Goal: Information Seeking & Learning: Understand process/instructions

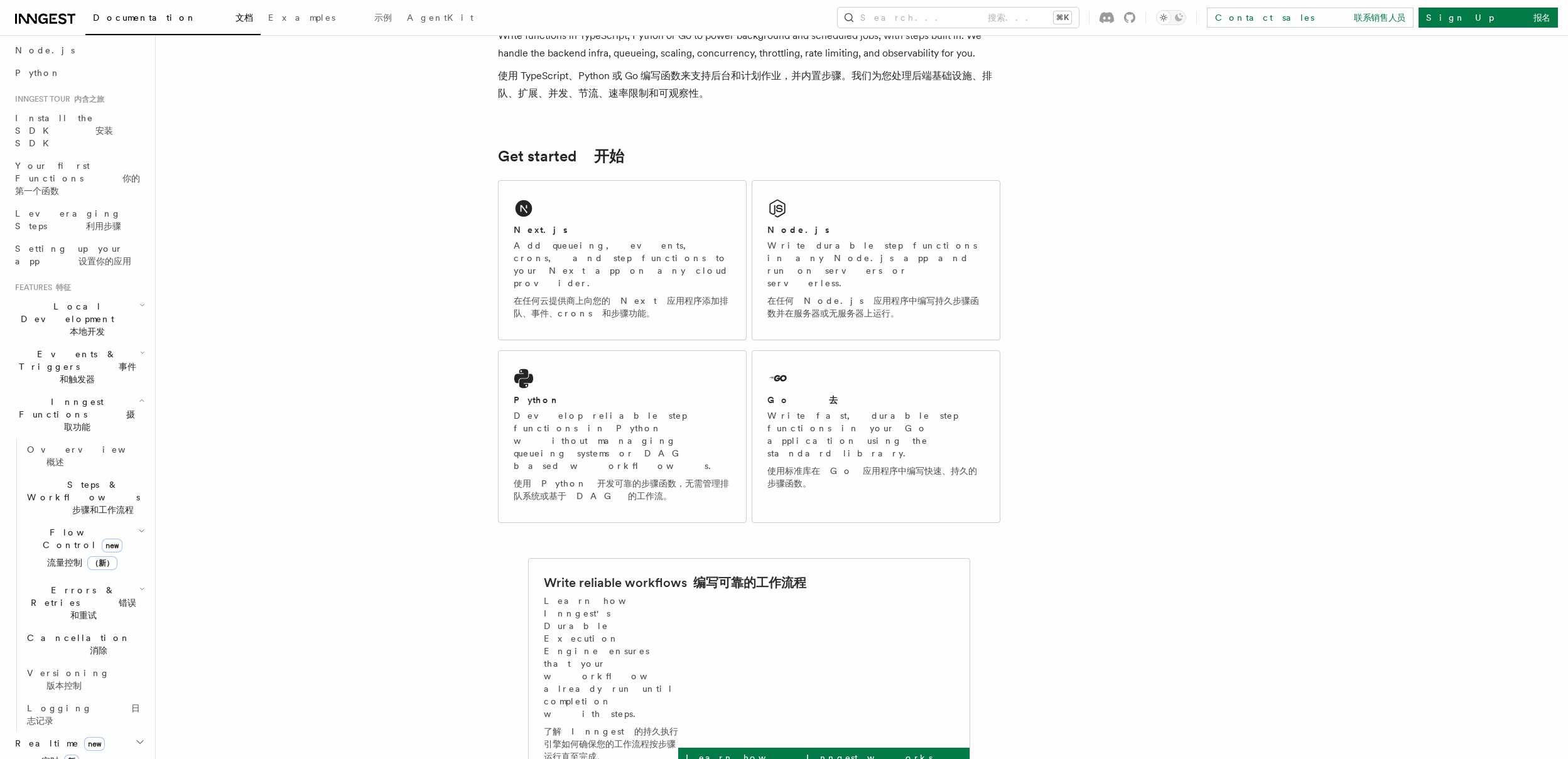
scroll to position [191, 0]
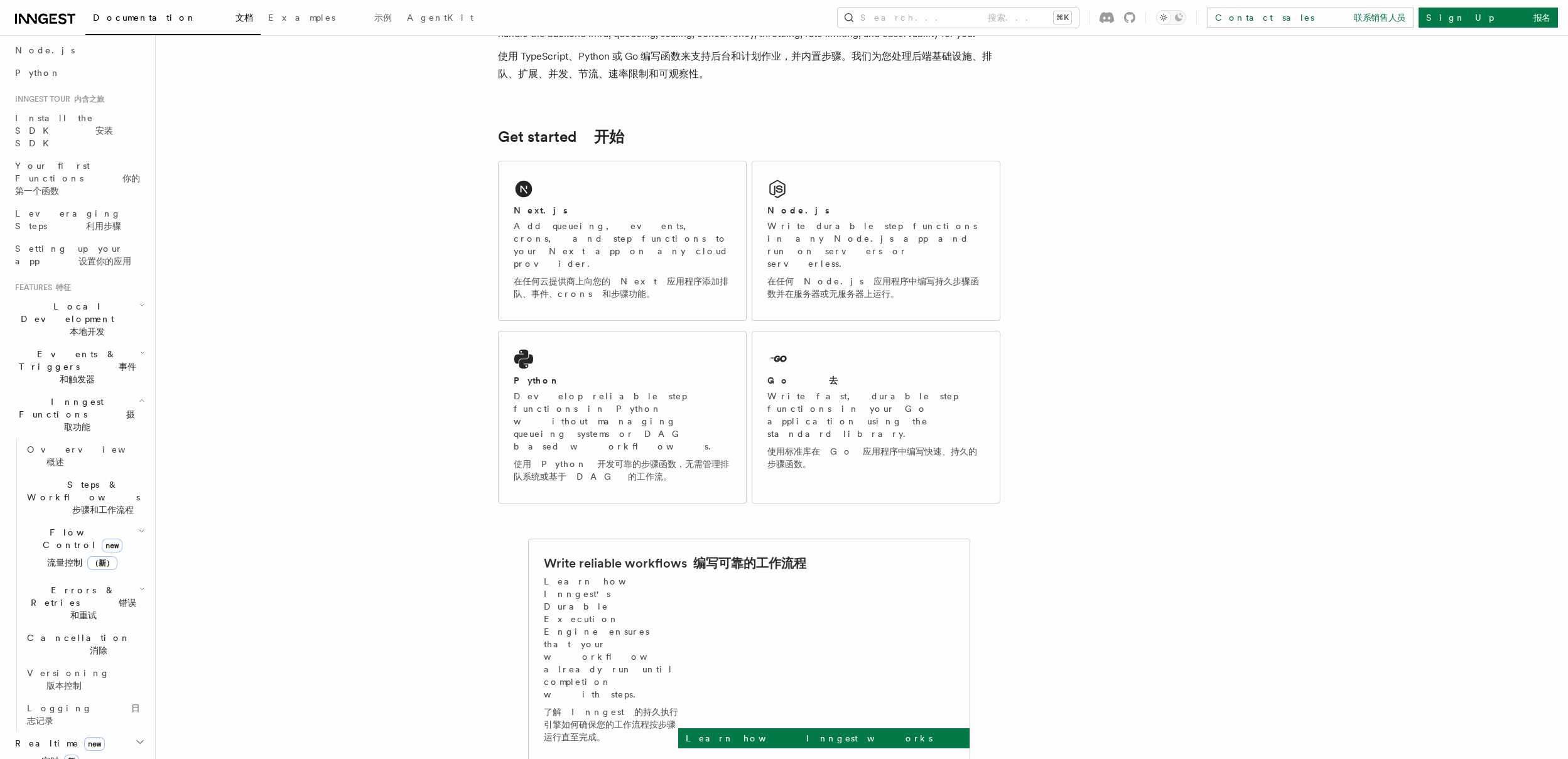
click at [105, 326] on font "本地开发" at bounding box center [87, 331] width 35 height 10
click at [122, 283] on li "Features 特征 Local Development 本地开发 Overview 概述 Guides 指南 Inngest Dev Server Inn…" at bounding box center [78, 630] width 138 height 694
click at [105, 326] on font "本地开发" at bounding box center [87, 331] width 35 height 10
click at [140, 348] on icon "button" at bounding box center [142, 353] width 5 height 10
click at [121, 362] on font "事件和触发器" at bounding box center [97, 373] width 77 height 23
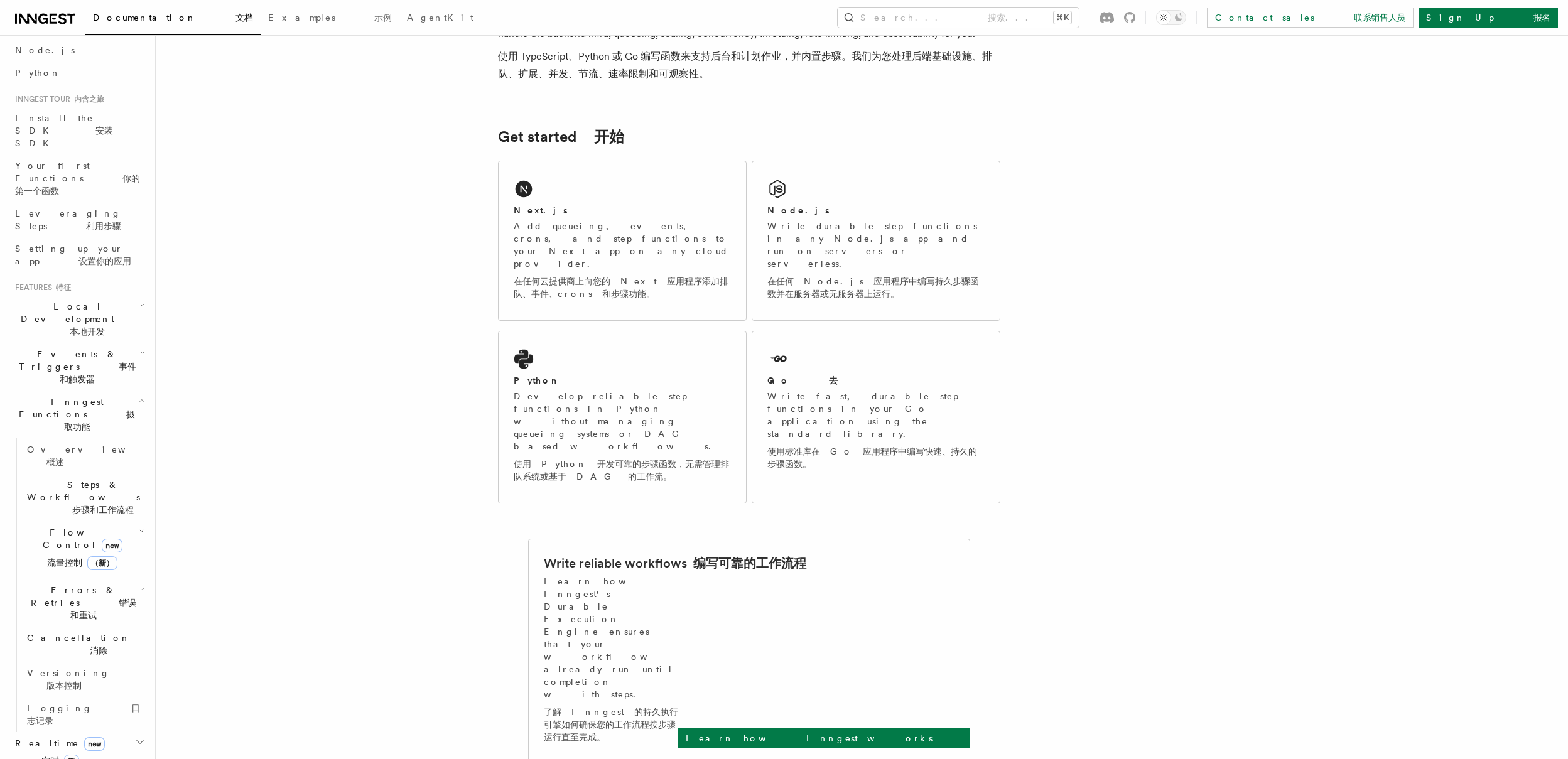
scroll to position [366, 0]
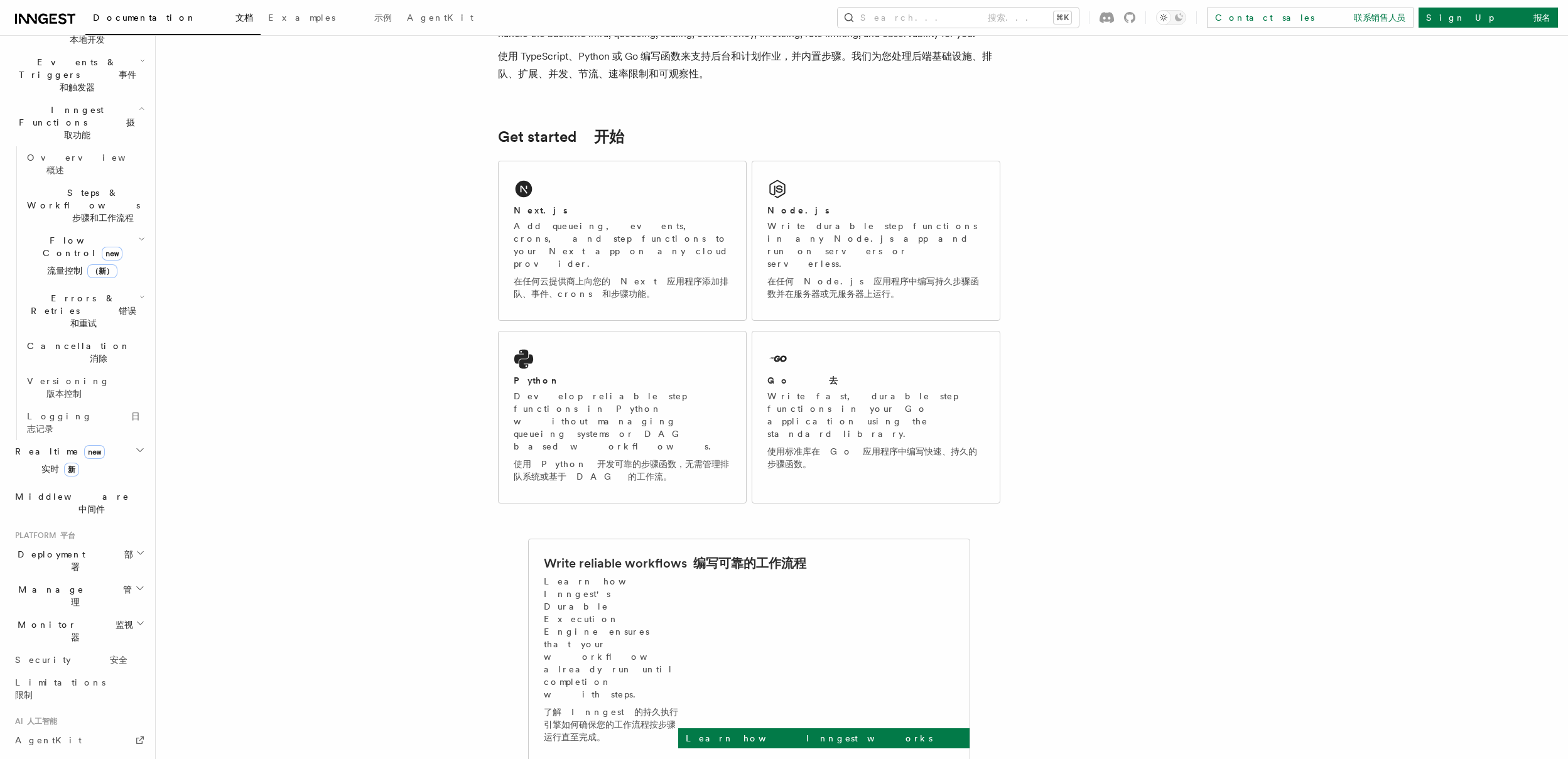
click at [125, 614] on h2 "Monitor 监视器" at bounding box center [78, 631] width 138 height 35
click at [135, 583] on icon "button" at bounding box center [140, 588] width 10 height 10
click at [135, 548] on icon "button" at bounding box center [140, 553] width 9 height 10
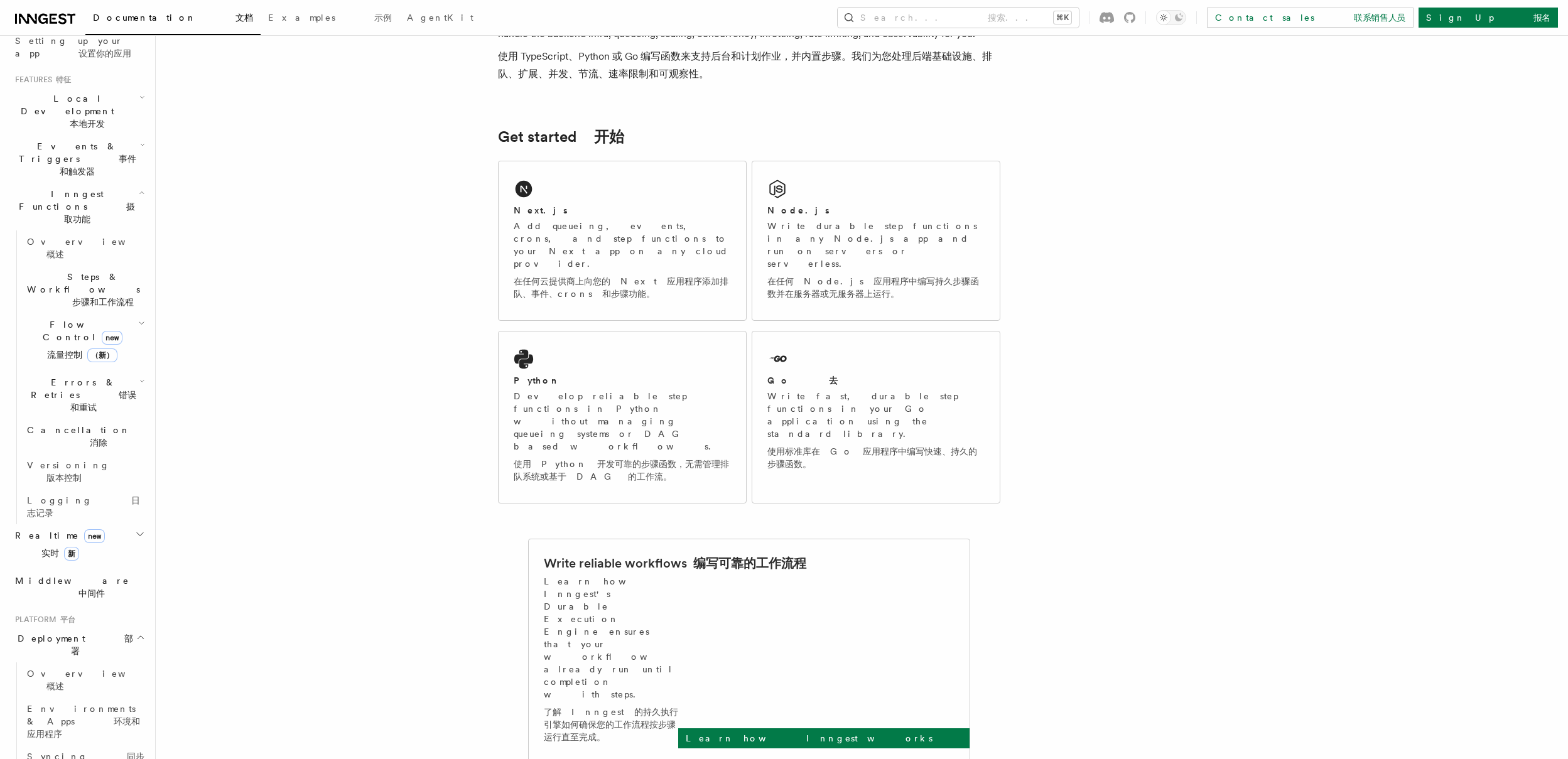
scroll to position [287, 0]
click at [135, 519] on h2 "Realtime new 实时 新" at bounding box center [78, 541] width 138 height 45
click at [64, 583] on font "概述" at bounding box center [55, 588] width 17 height 10
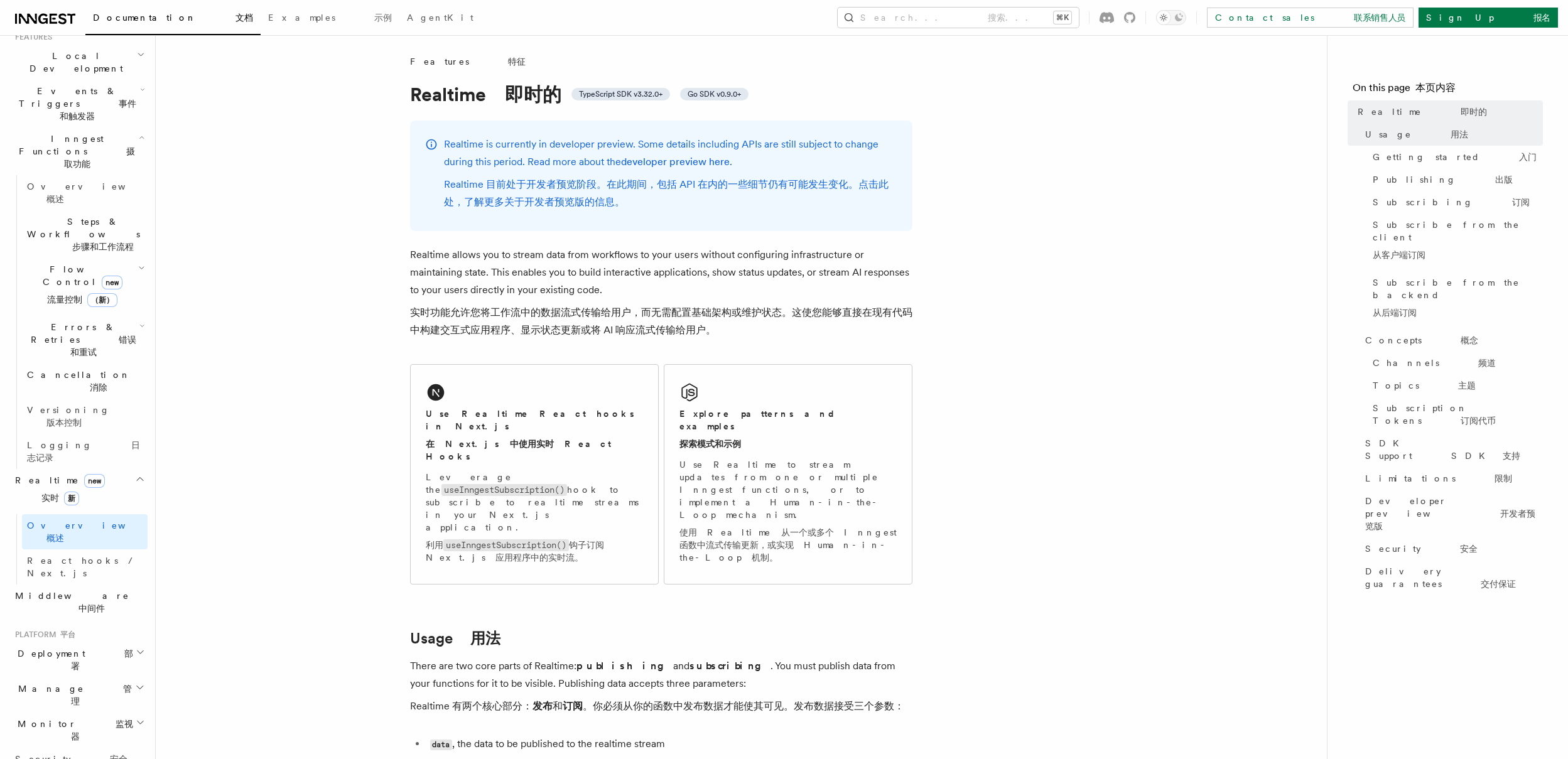
click at [787, 223] on div "Realtime is currently in developer preview. Some details including APIs are sti…" at bounding box center [661, 176] width 503 height 110
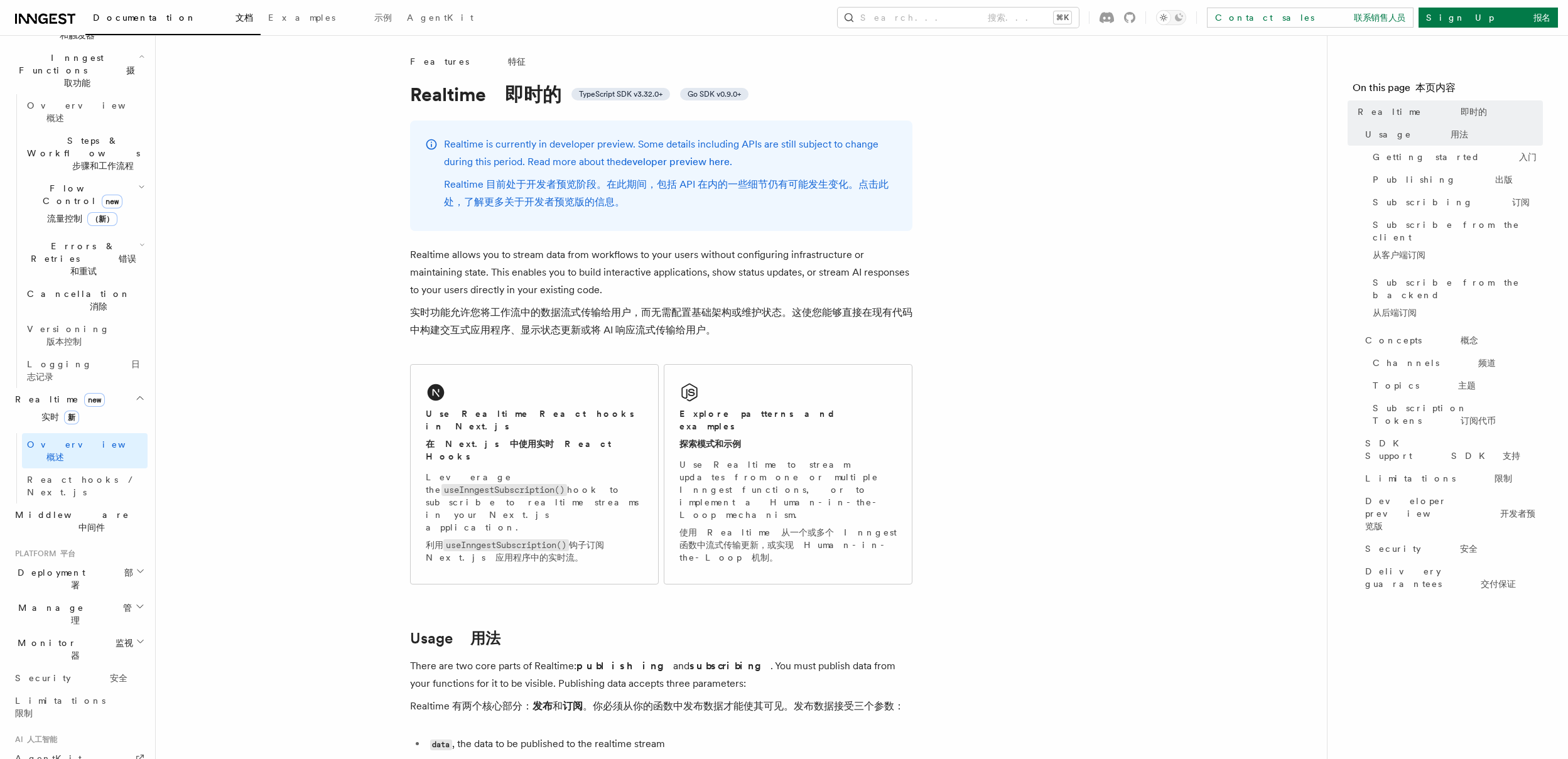
scroll to position [373, 0]
click at [113, 591] on h2 "Manage 管理" at bounding box center [78, 608] width 138 height 35
click at [117, 556] on h2 "Deployment 部署" at bounding box center [78, 573] width 138 height 35
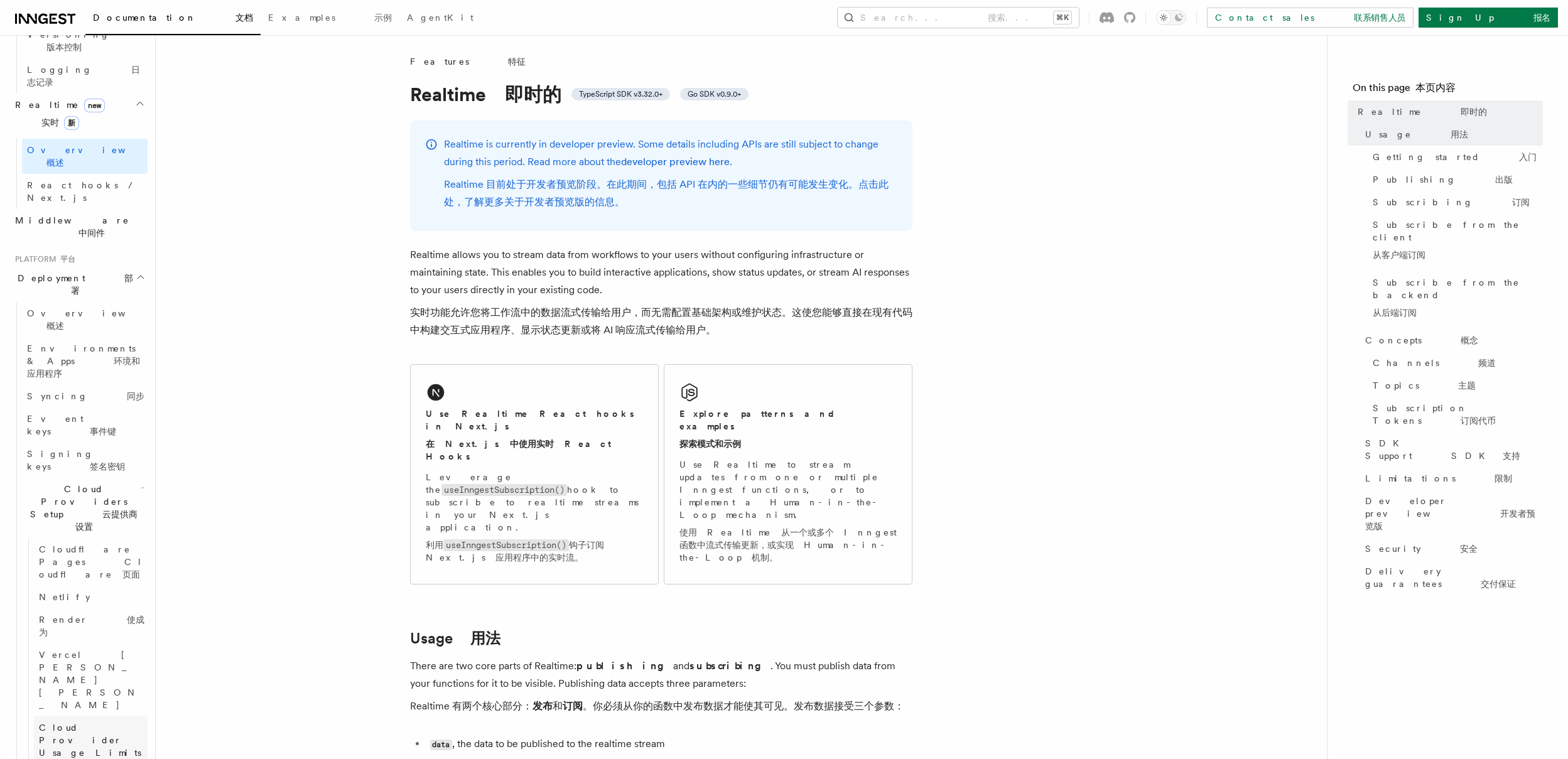
scroll to position [666, 0]
click at [90, 645] on span "Vercel [PERSON_NAME][PERSON_NAME]" at bounding box center [93, 676] width 109 height 63
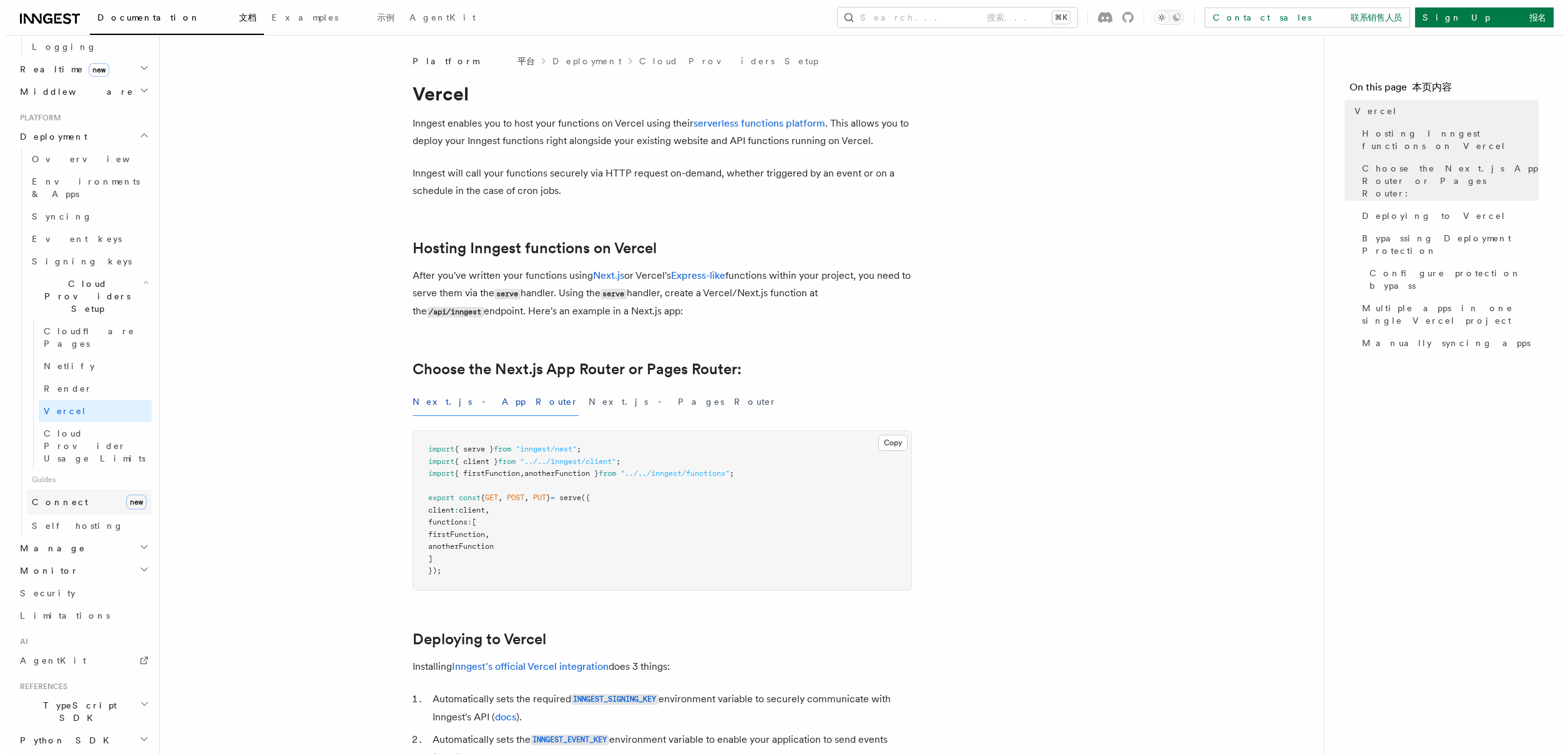
scroll to position [641, 0]
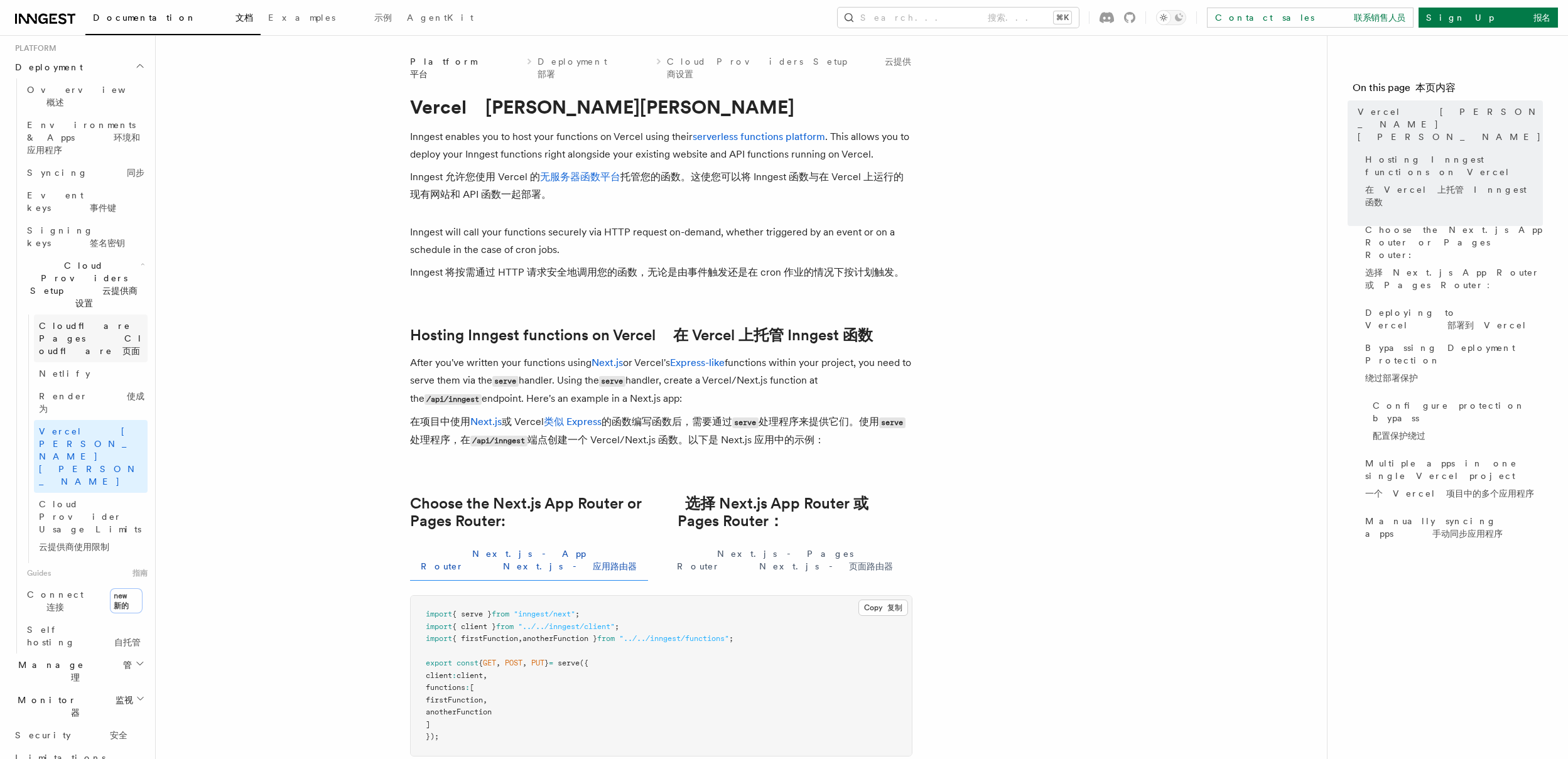
click at [105, 315] on link "Cloudflare Pages Cloudflare 页面" at bounding box center [90, 338] width 113 height 48
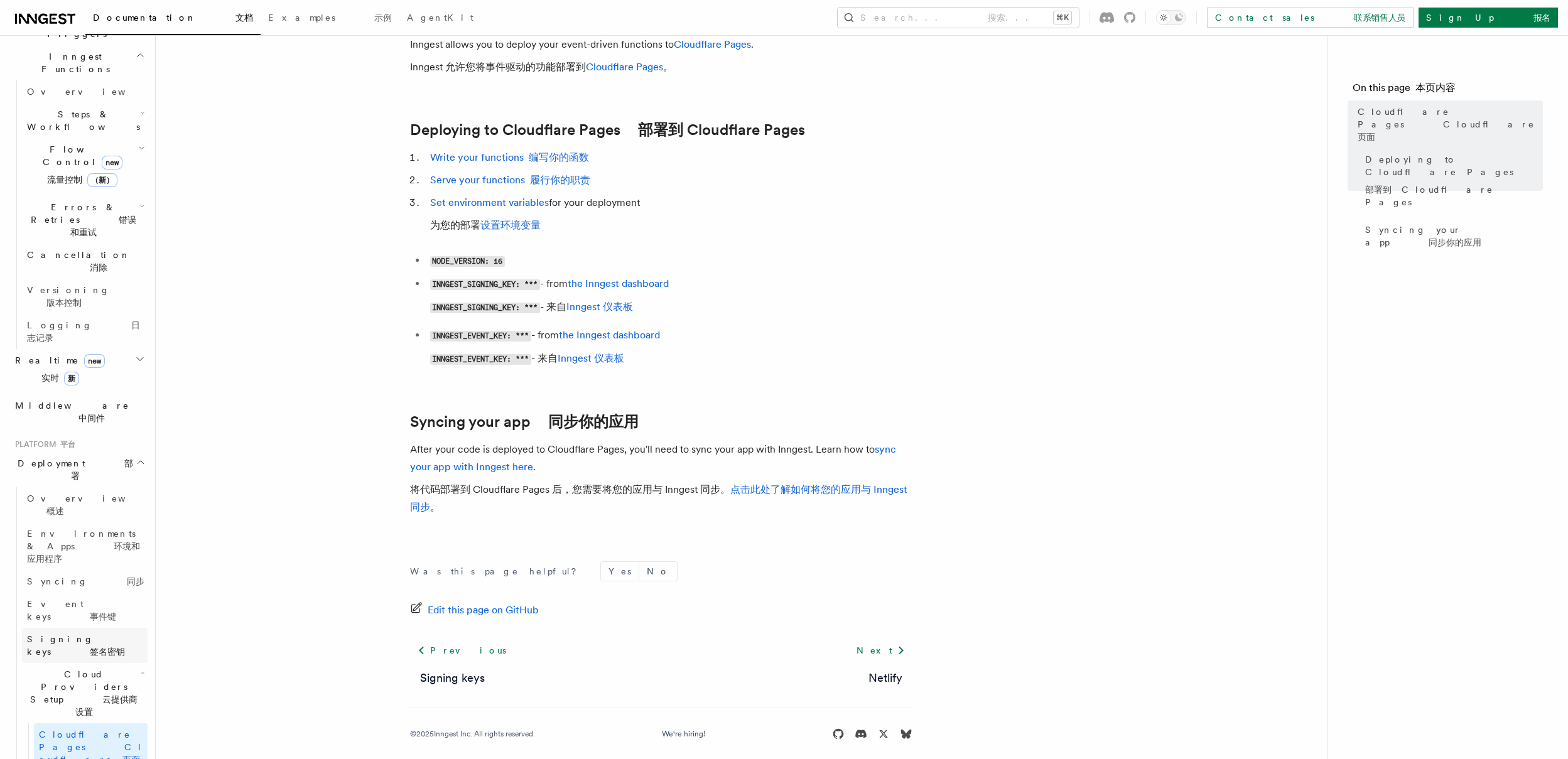
scroll to position [354, 0]
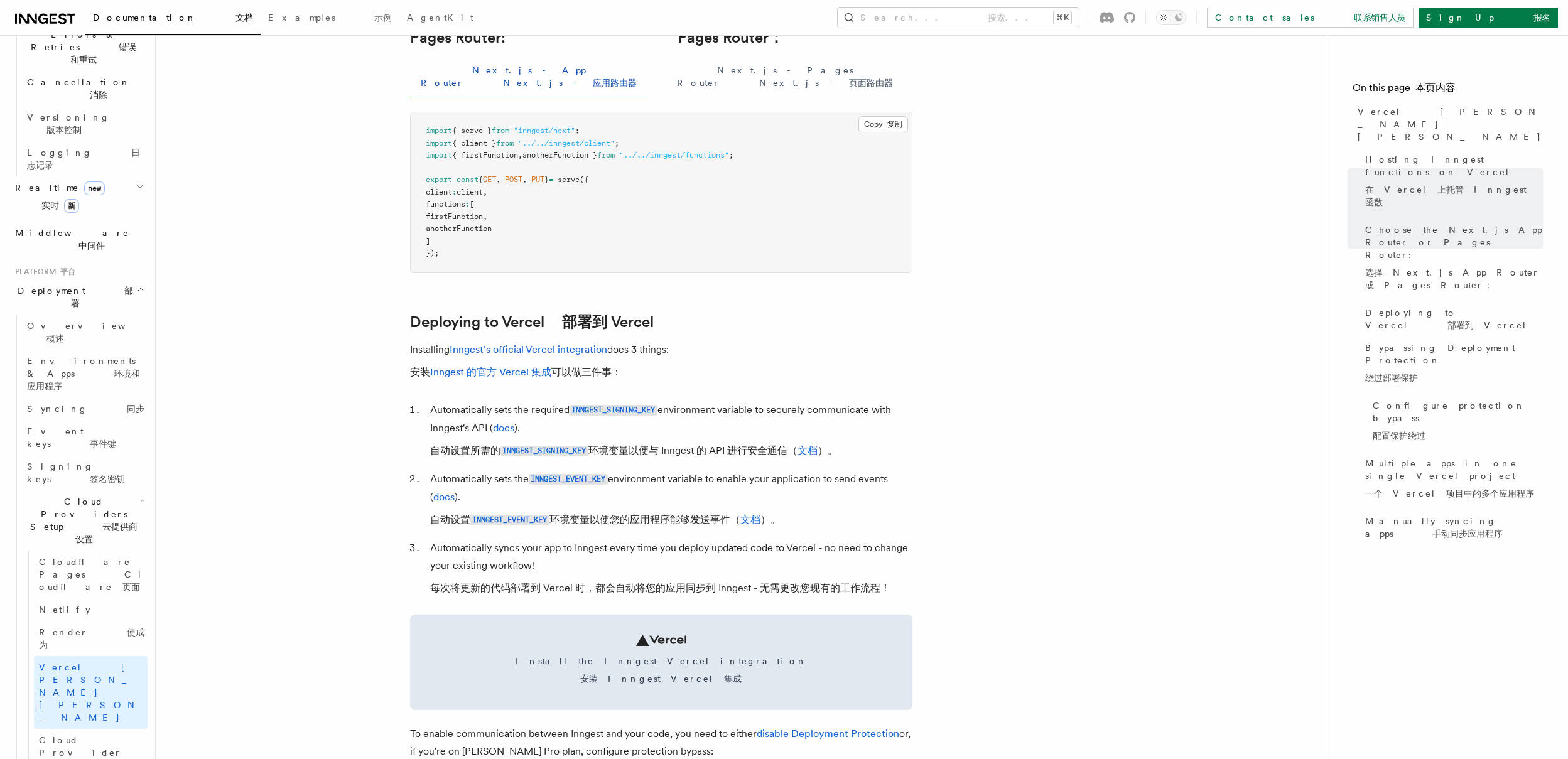
scroll to position [543, 0]
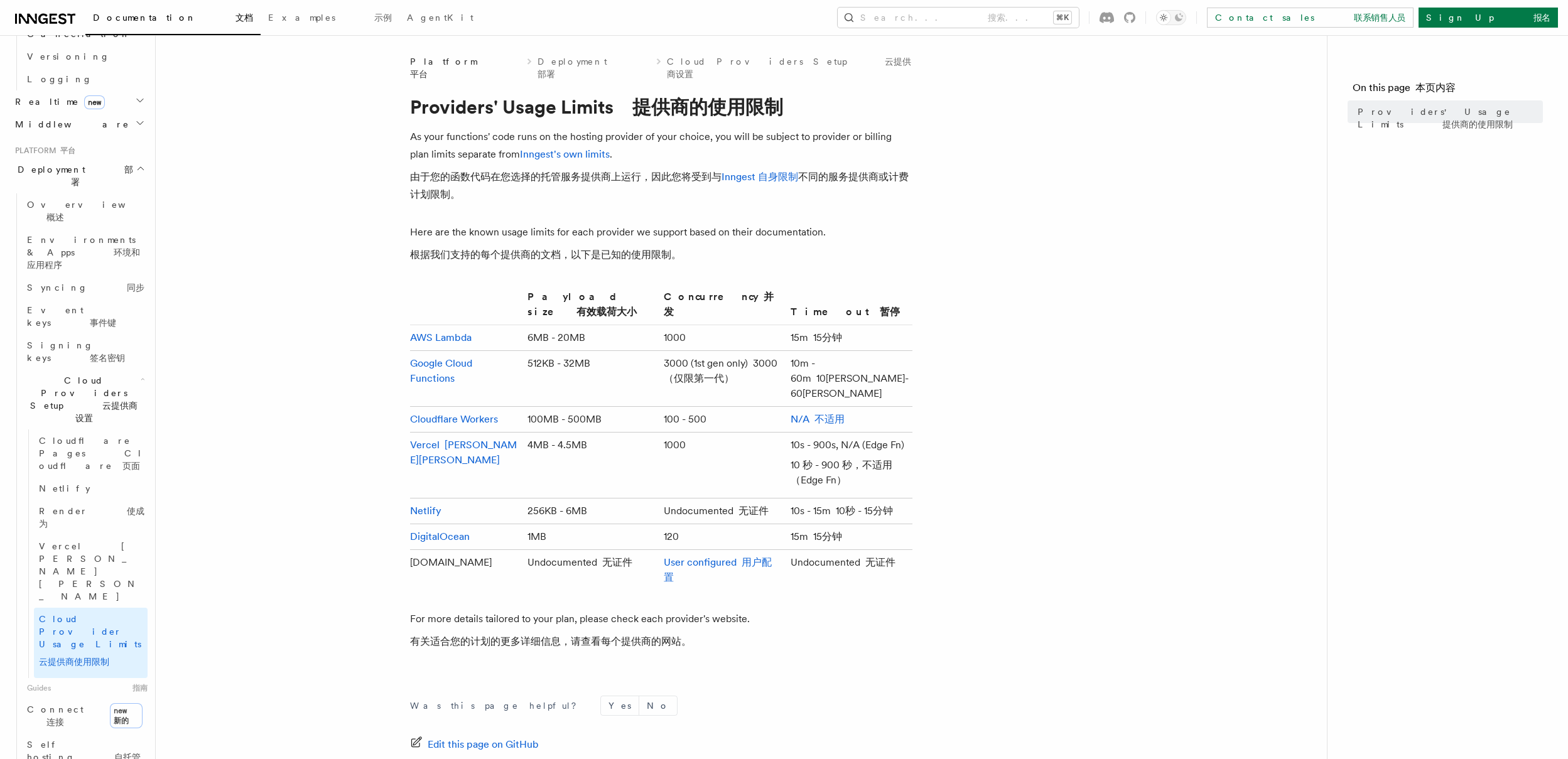
click at [659, 407] on td "100 - 500" at bounding box center [722, 420] width 127 height 26
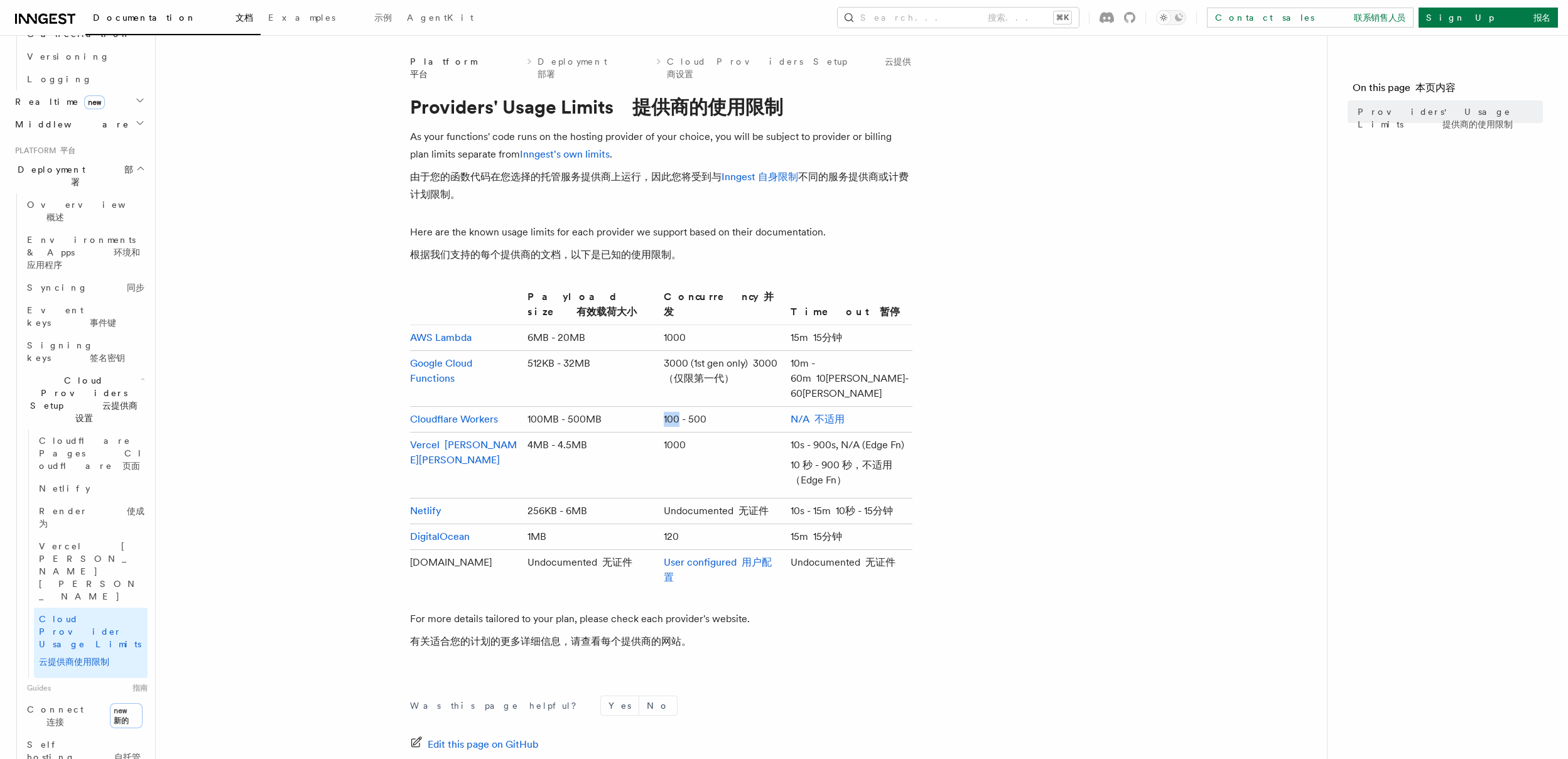
click at [659, 407] on td "100 - 500" at bounding box center [722, 420] width 127 height 26
click at [714, 433] on td "1000" at bounding box center [722, 465] width 127 height 66
click at [804, 407] on td "N/A 不适用" at bounding box center [849, 420] width 126 height 26
drag, startPoint x: 824, startPoint y: 449, endPoint x: 842, endPoint y: 473, distance: 30.0
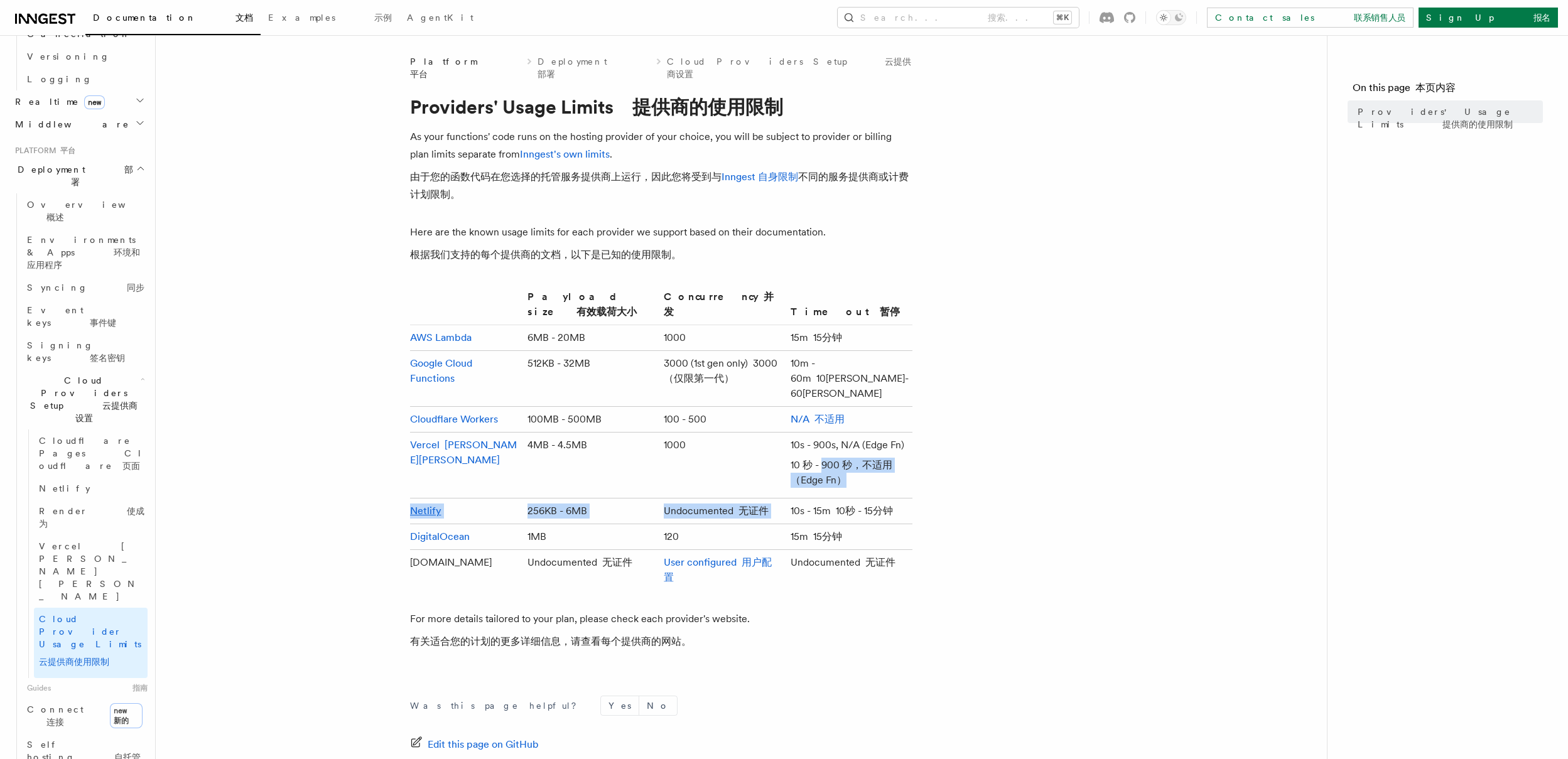
click at [842, 473] on tbody "AWS Lambda 6MB - 20MB 1000 15m 15分钟 Google Cloud Functions 512KB - 32MB 3000 (1…" at bounding box center [661, 458] width 503 height 265
click at [889, 499] on td "10s - 15m 10秒 - 15分钟" at bounding box center [849, 512] width 126 height 26
drag, startPoint x: 918, startPoint y: 483, endPoint x: 392, endPoint y: 484, distance: 526.0
click at [392, 484] on article "Platform 平台 Deployment 部署 Cloud Providers Setup 云提供商设置 Providers' Usage Limits …" at bounding box center [741, 480] width 1131 height 850
click at [474, 499] on td "Netlify" at bounding box center [466, 512] width 113 height 26
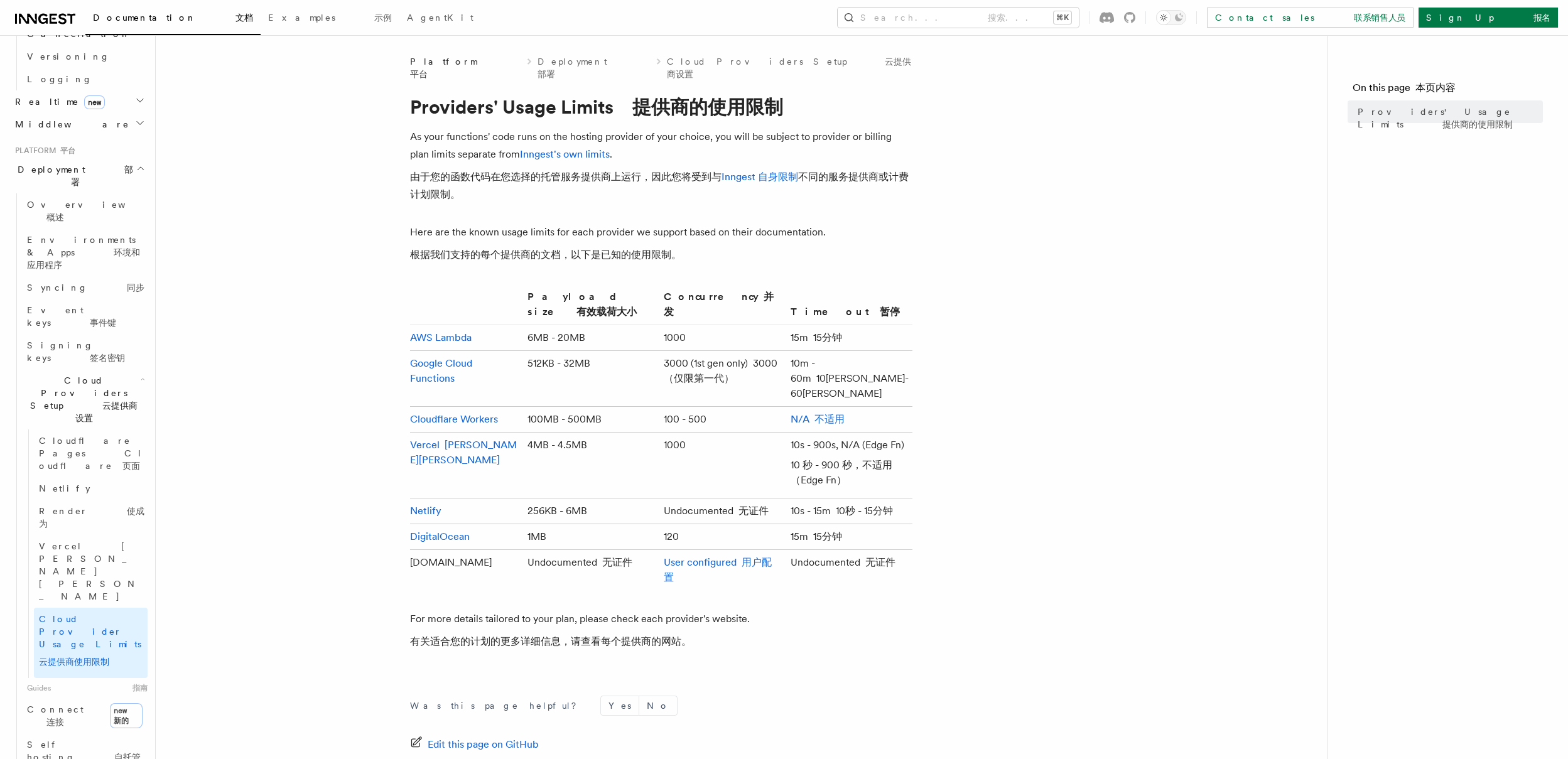
click at [659, 407] on td "100 - 500" at bounding box center [722, 420] width 127 height 26
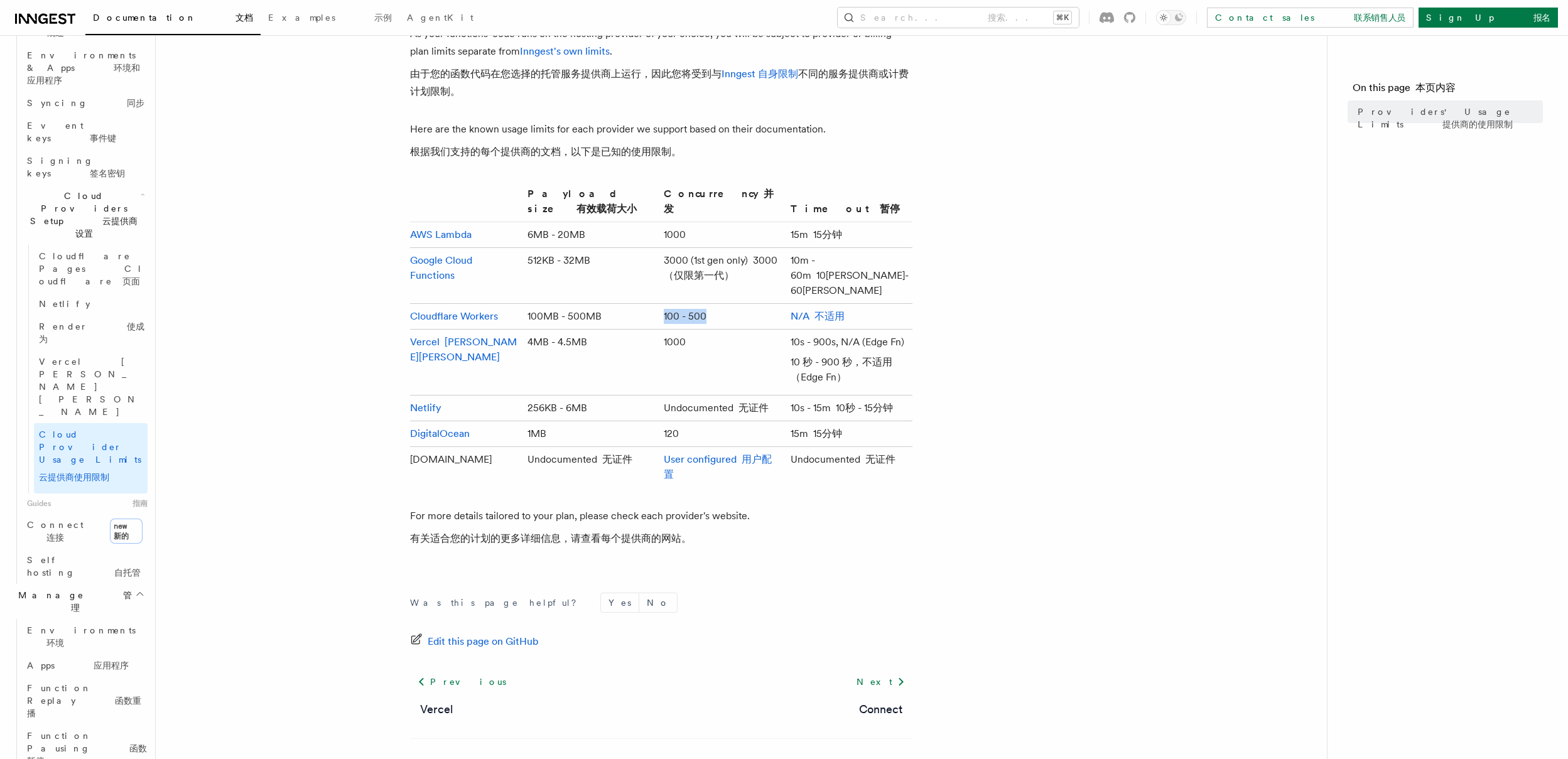
scroll to position [733, 0]
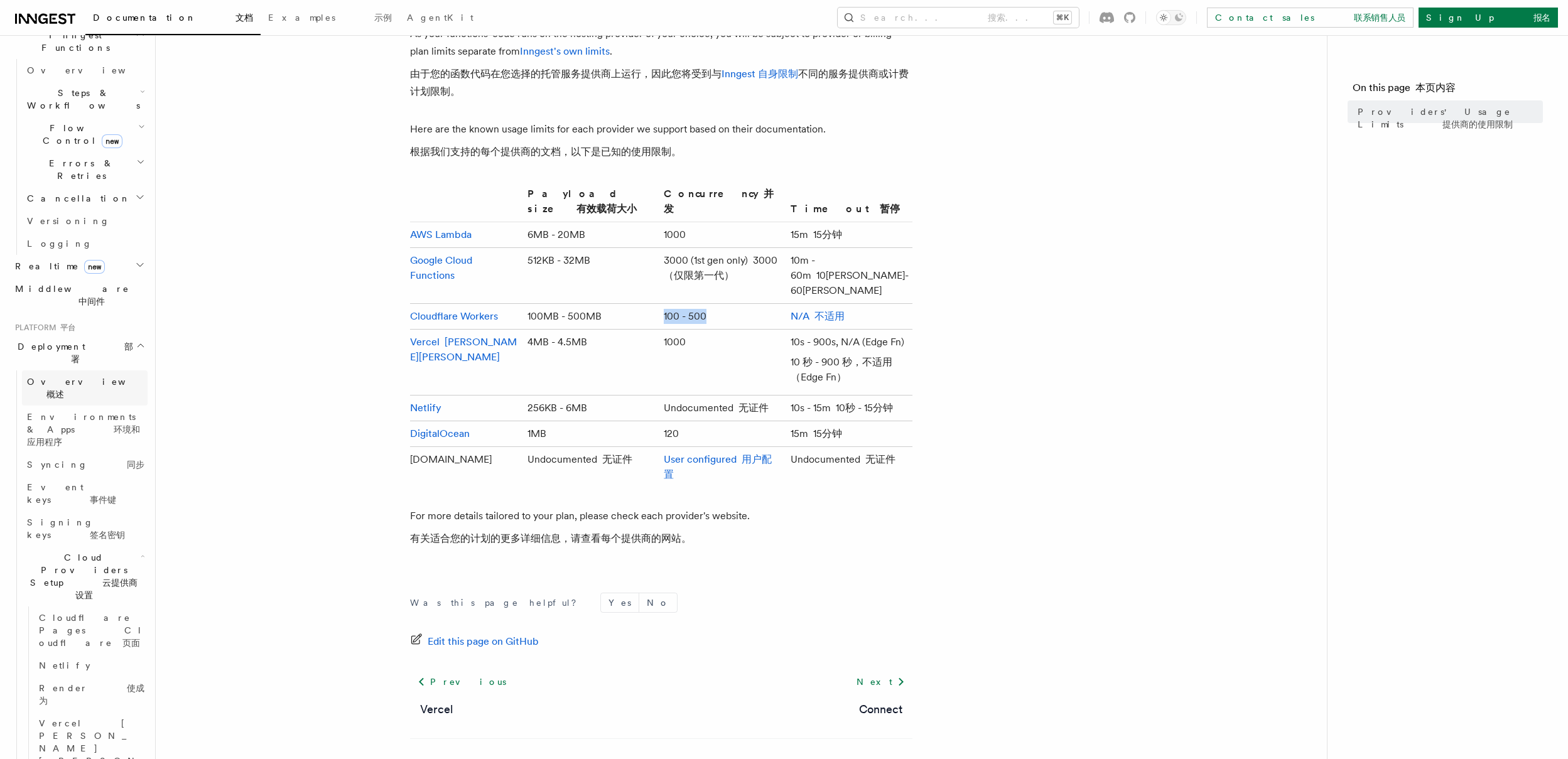
scroll to position [373, 0]
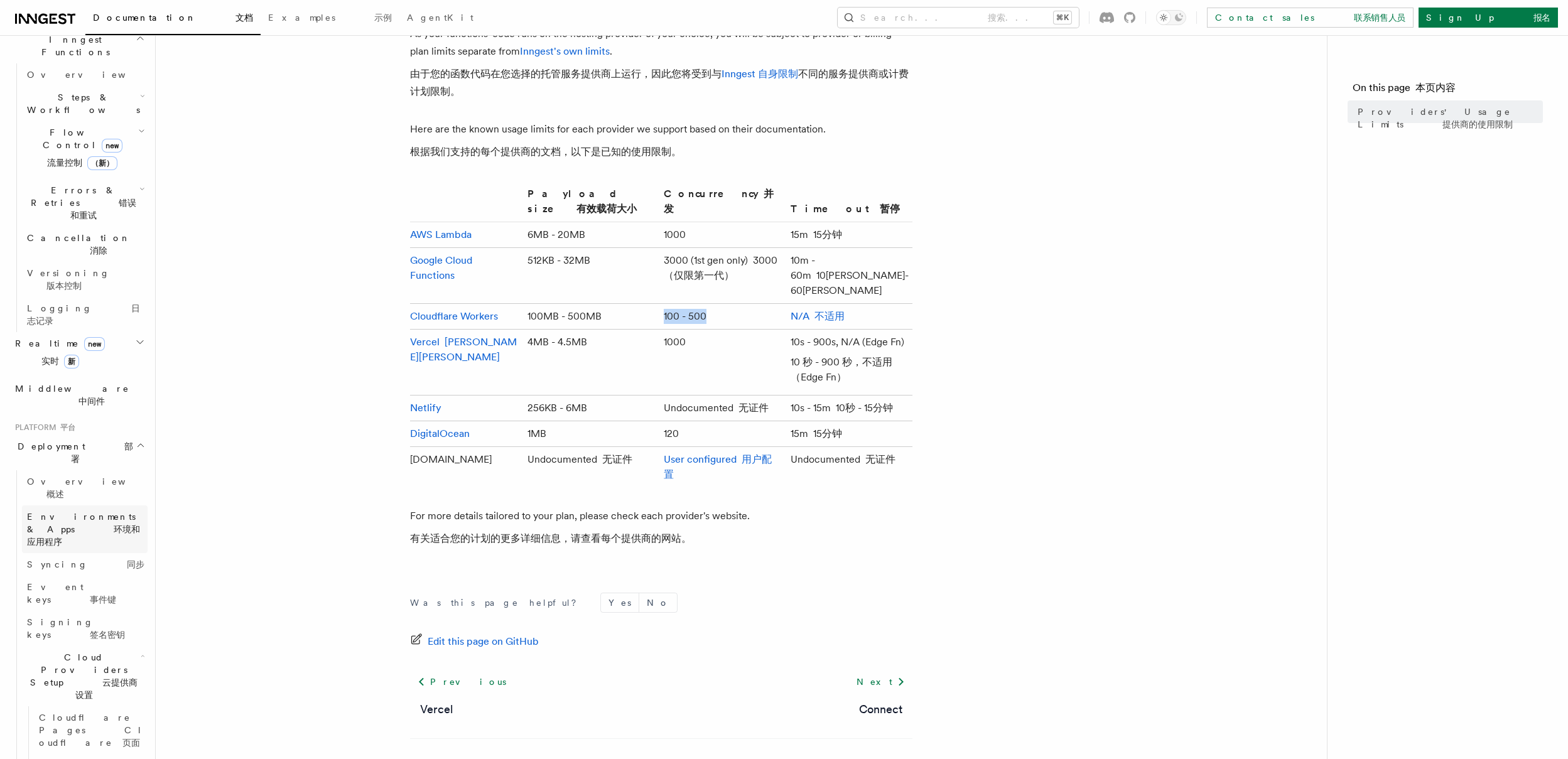
click at [96, 512] on span "Environments & Apps 环境和应用程序" at bounding box center [84, 529] width 113 height 35
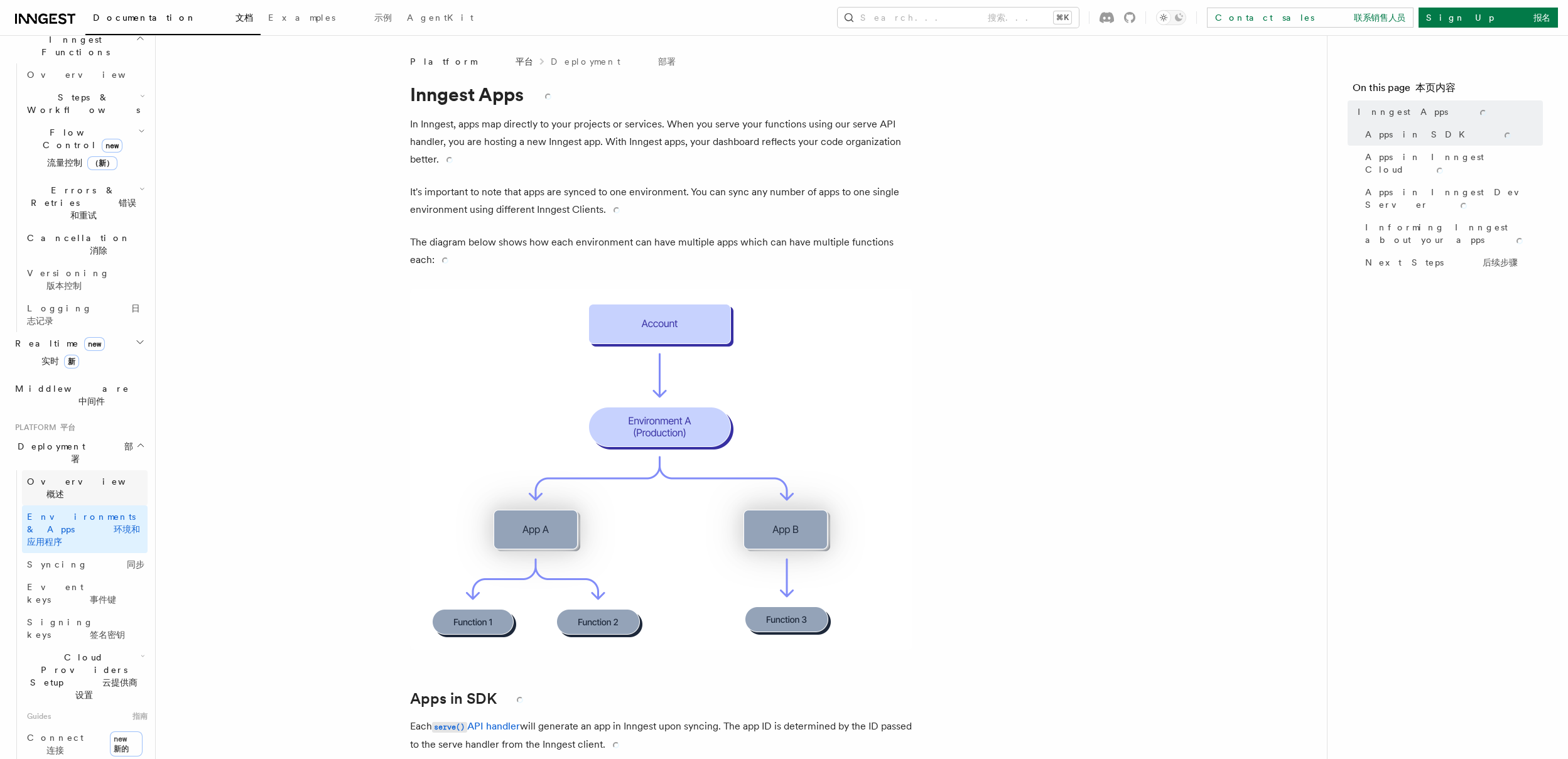
click at [88, 471] on link "Overview 概述" at bounding box center [84, 488] width 125 height 35
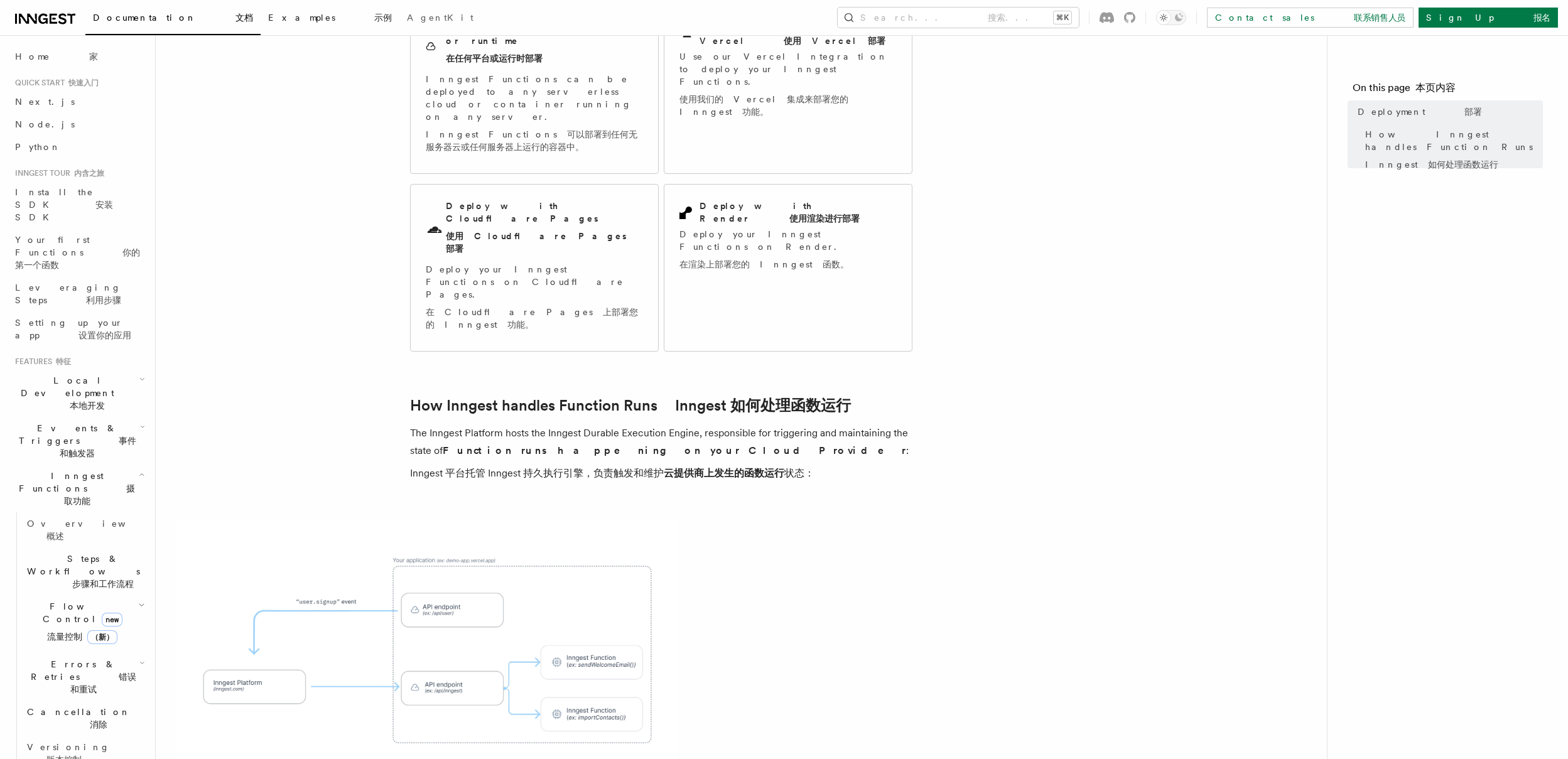
click at [268, 21] on span "Examples 示例" at bounding box center [330, 17] width 124 height 10
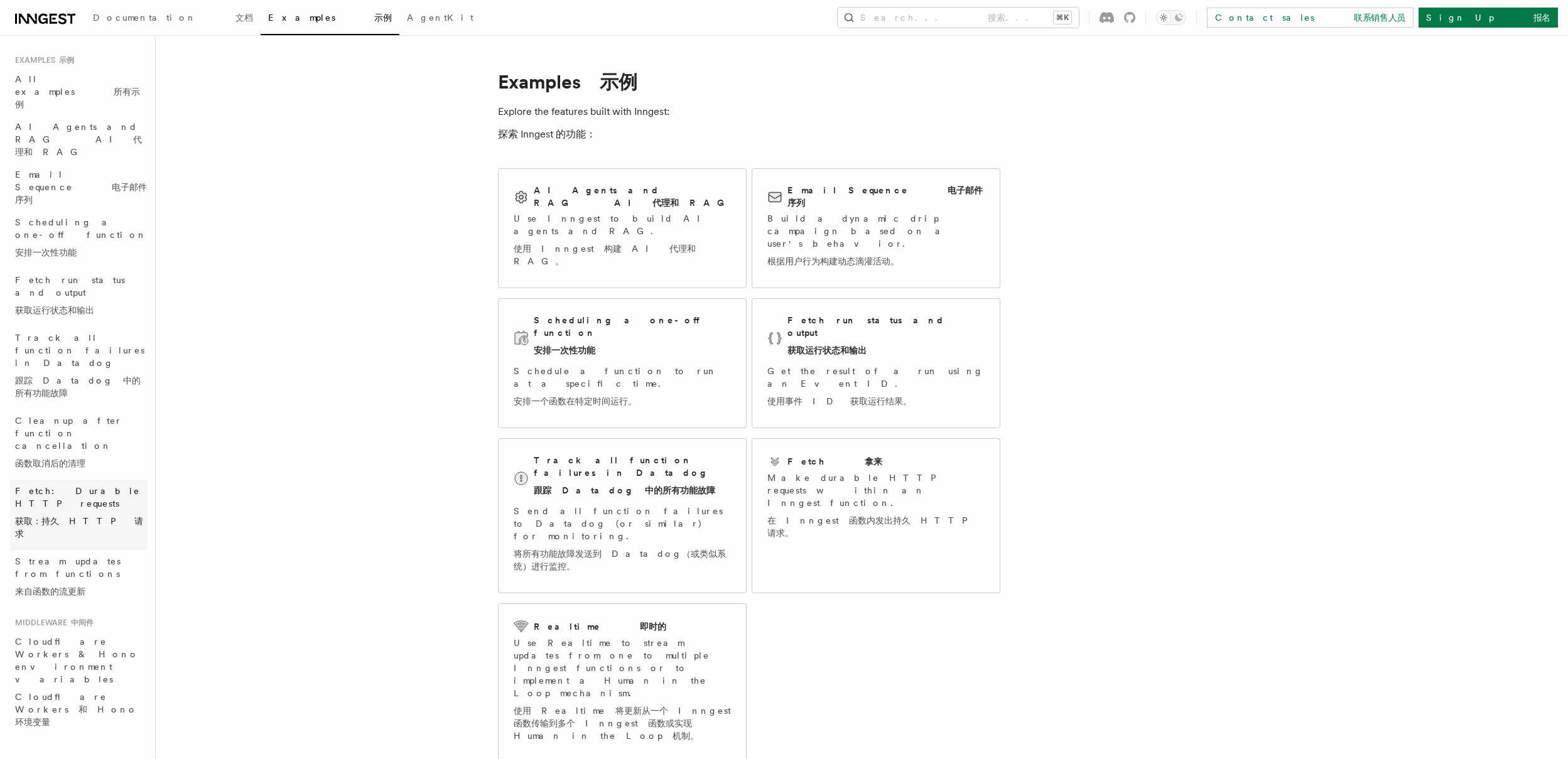
click at [70, 485] on span "Fetch: Durable HTTP requests 获取：持久 HTTP 请求" at bounding box center [81, 515] width 132 height 60
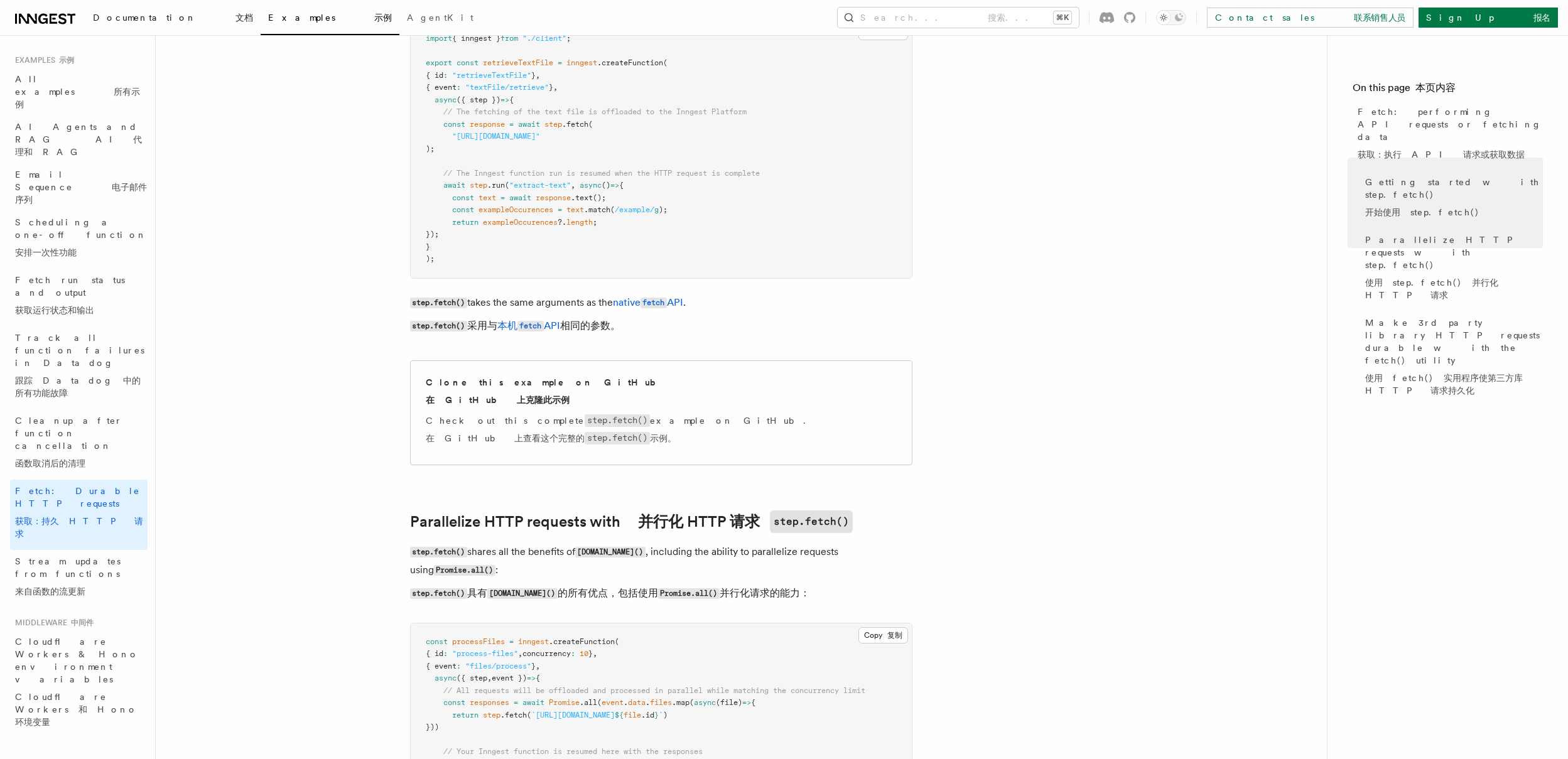
scroll to position [459, 0]
click at [138, 11] on link "Documentation 文档" at bounding box center [173, 19] width 175 height 30
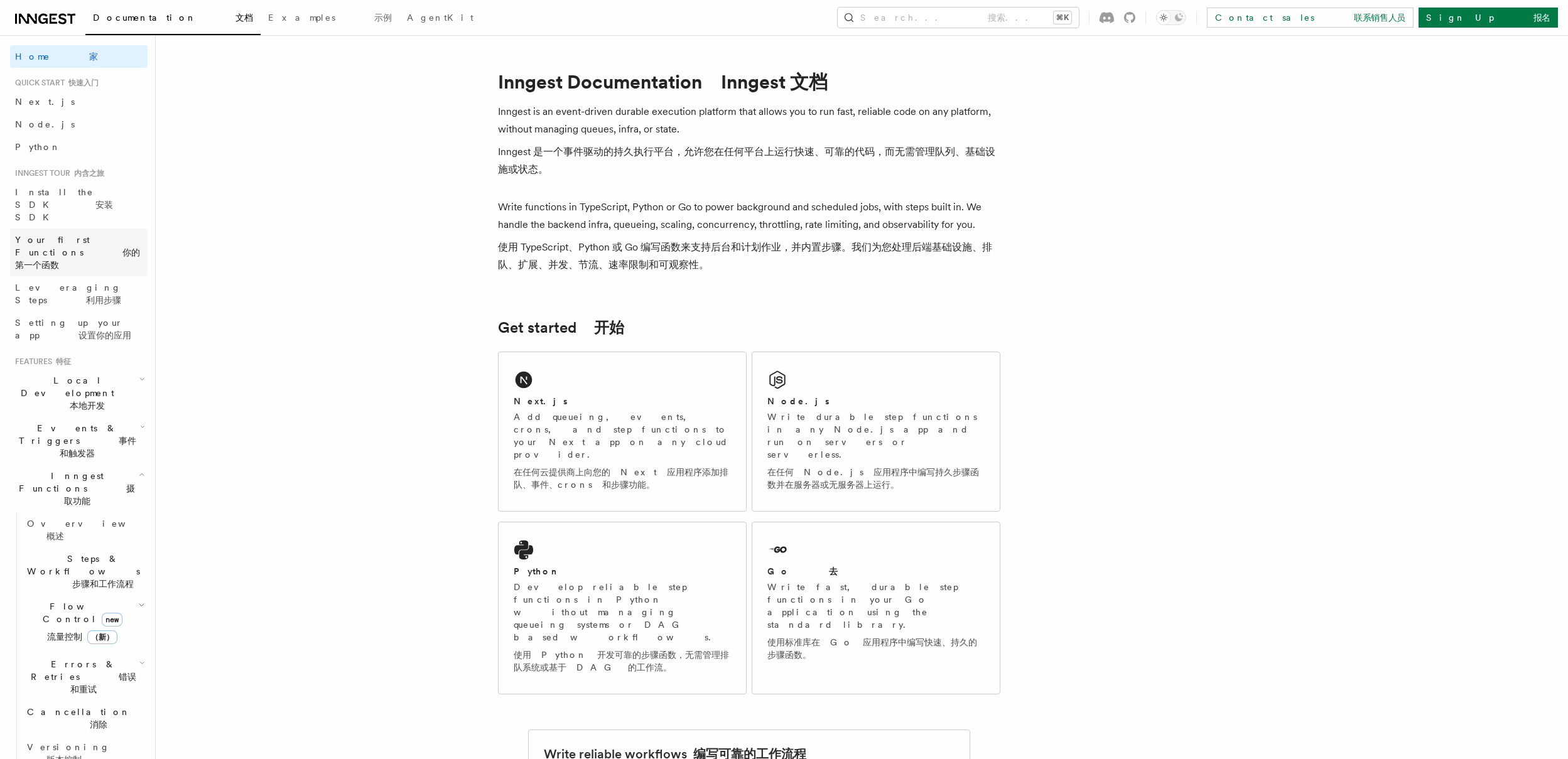
click at [116, 247] on font "你的第一个函数" at bounding box center [78, 259] width 125 height 23
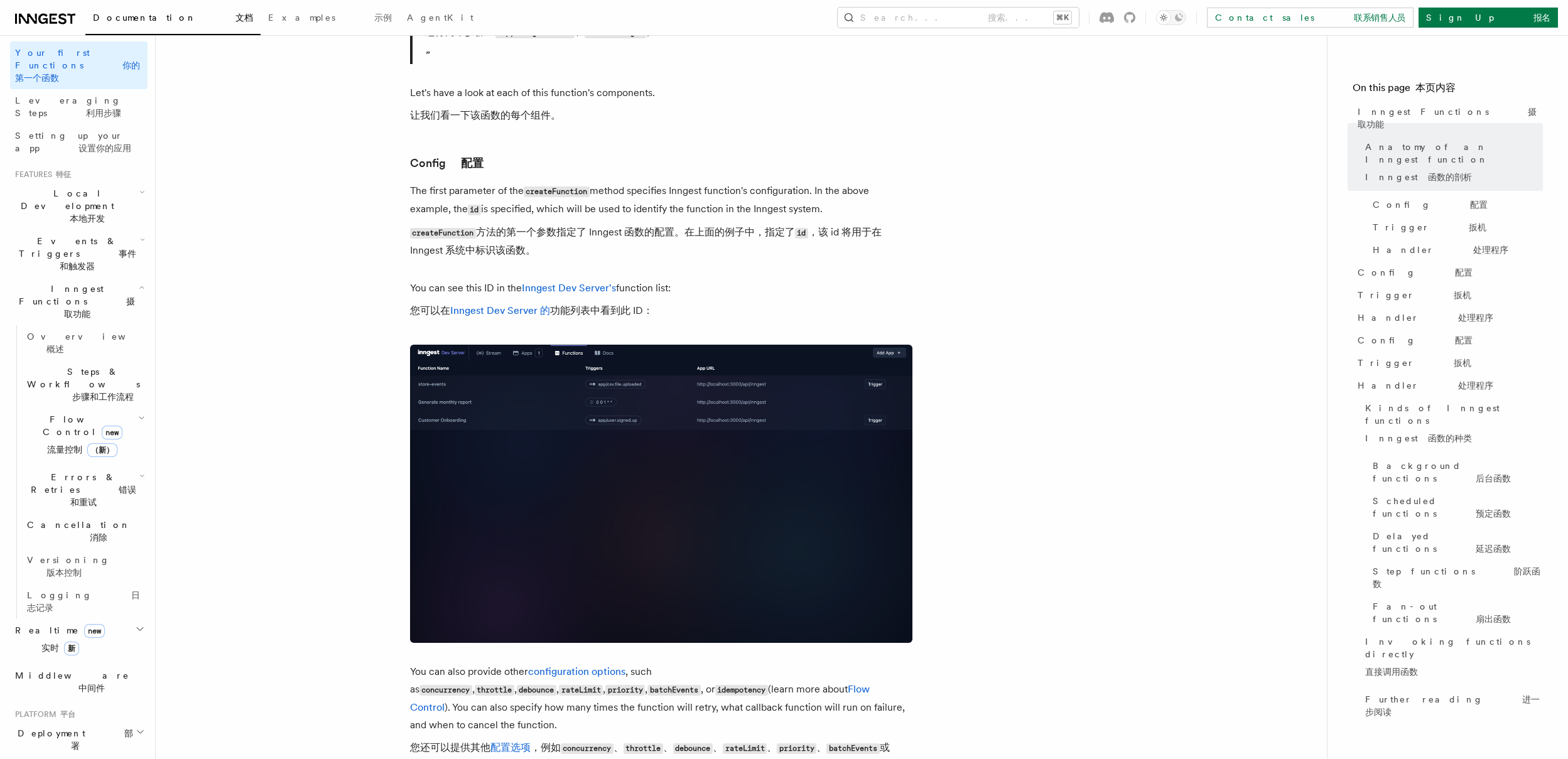
scroll to position [366, 0]
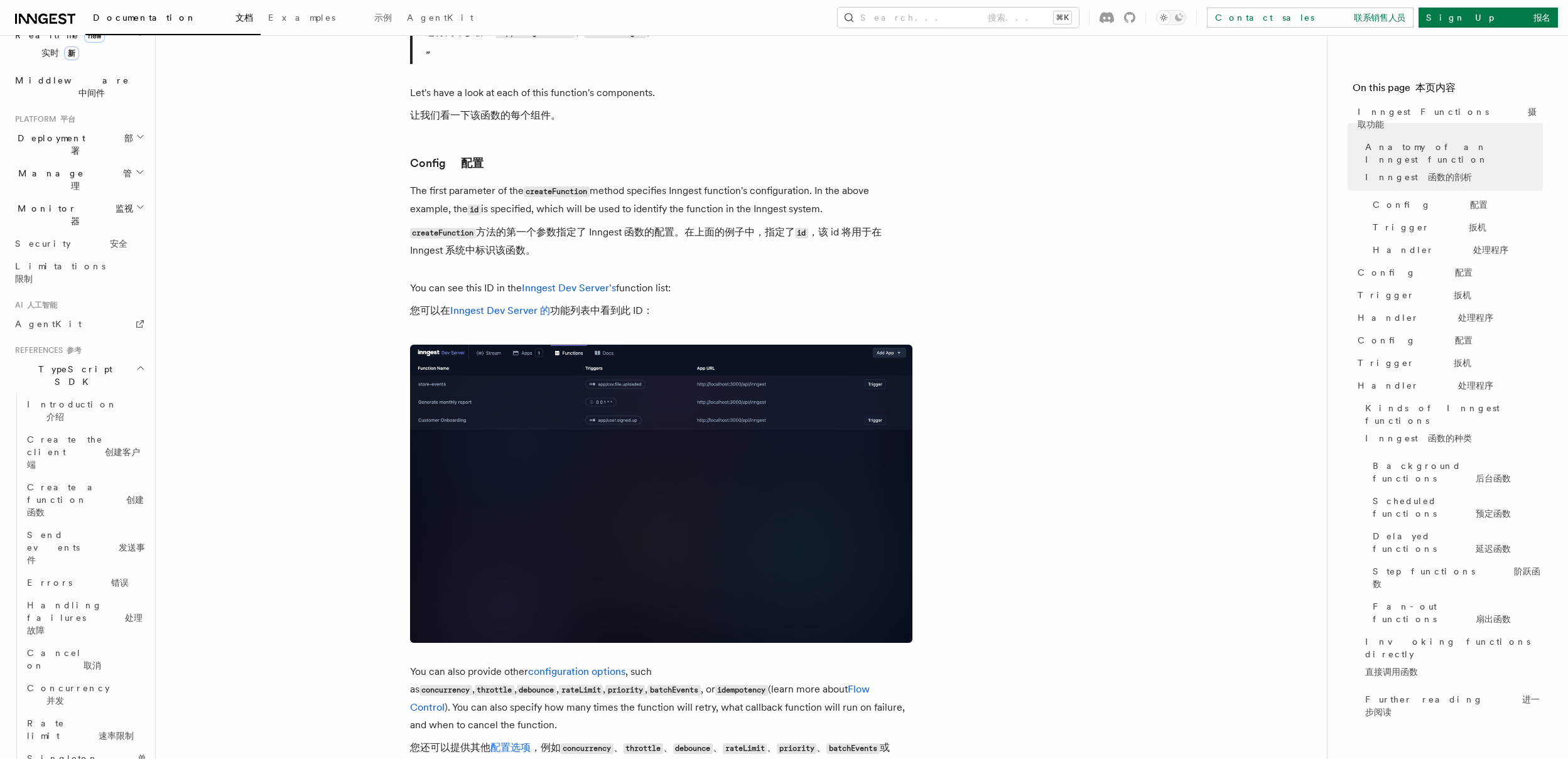
scroll to position [811, 0]
click at [117, 467] on font "创建函数" at bounding box center [86, 478] width 117 height 23
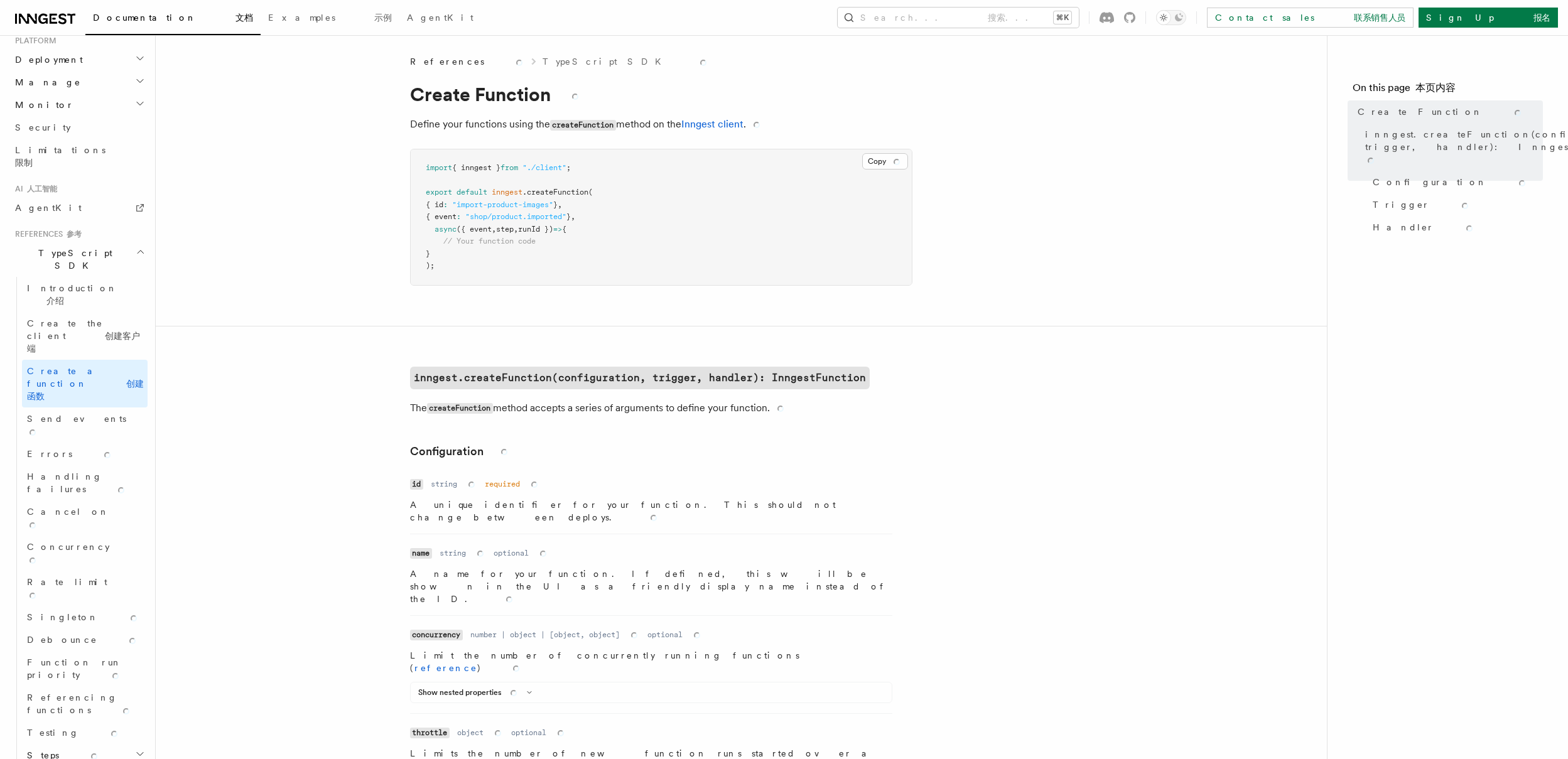
scroll to position [691, 0]
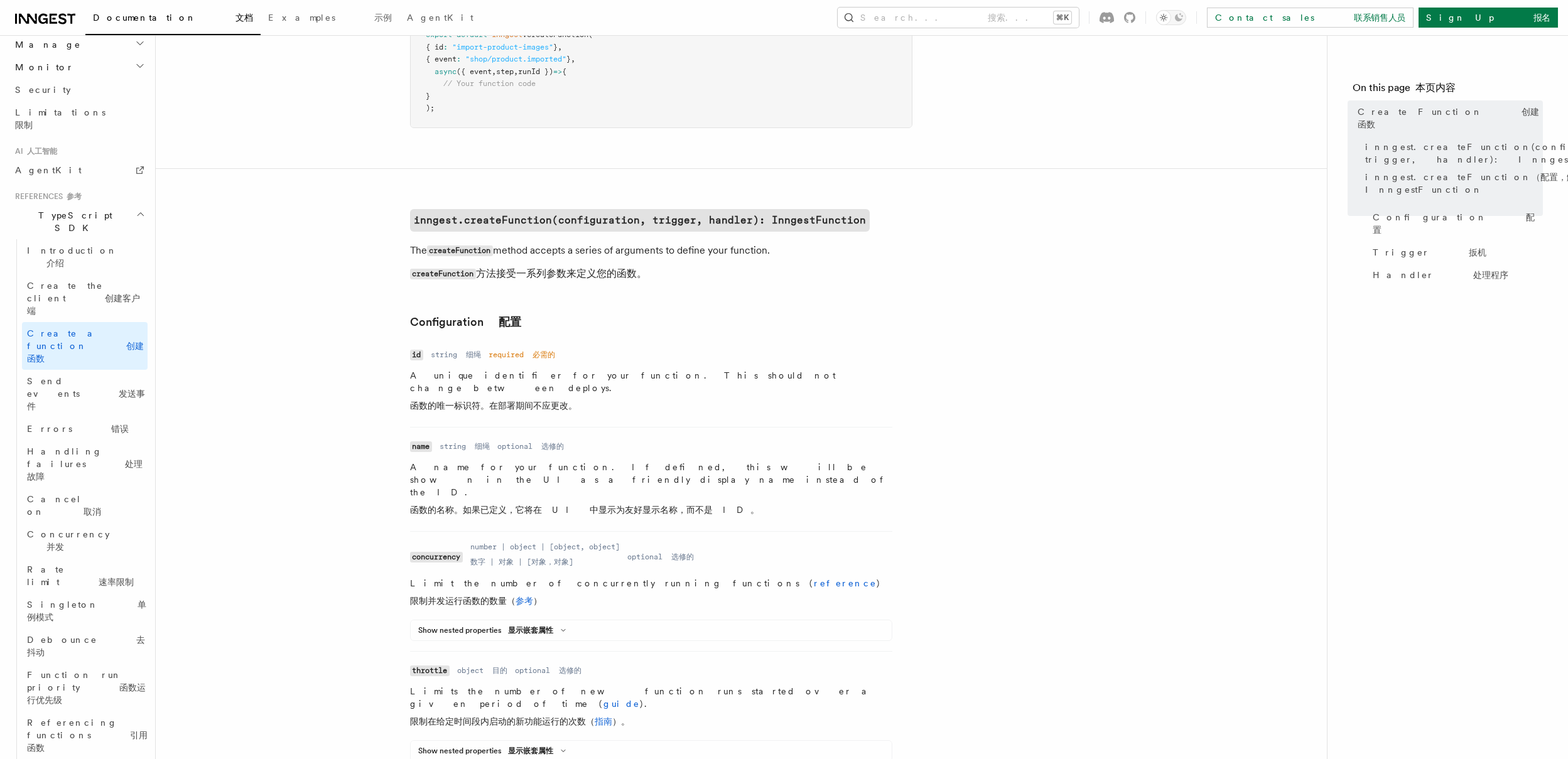
scroll to position [189, 0]
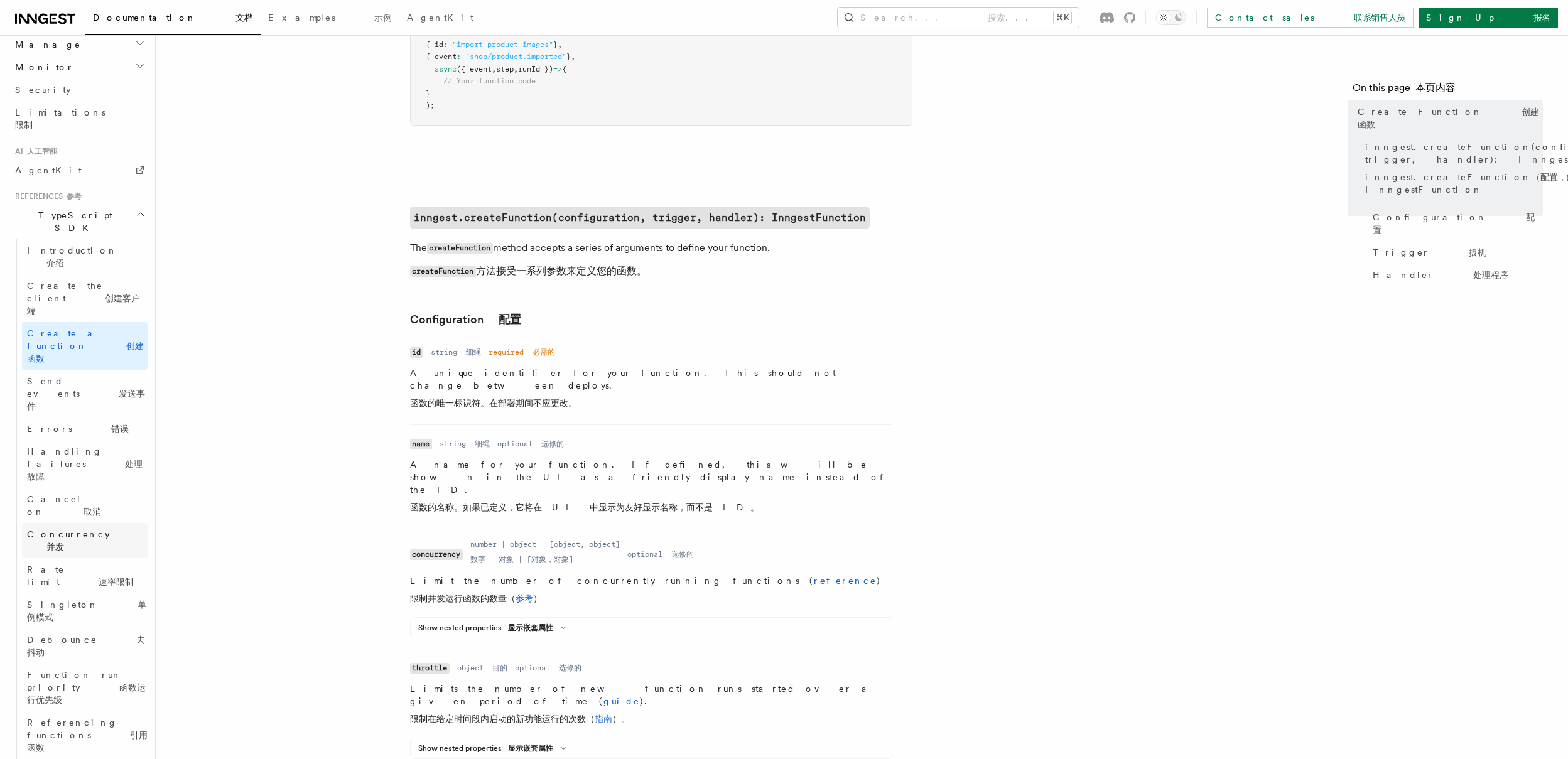
click at [64, 542] on font "并发" at bounding box center [55, 547] width 17 height 10
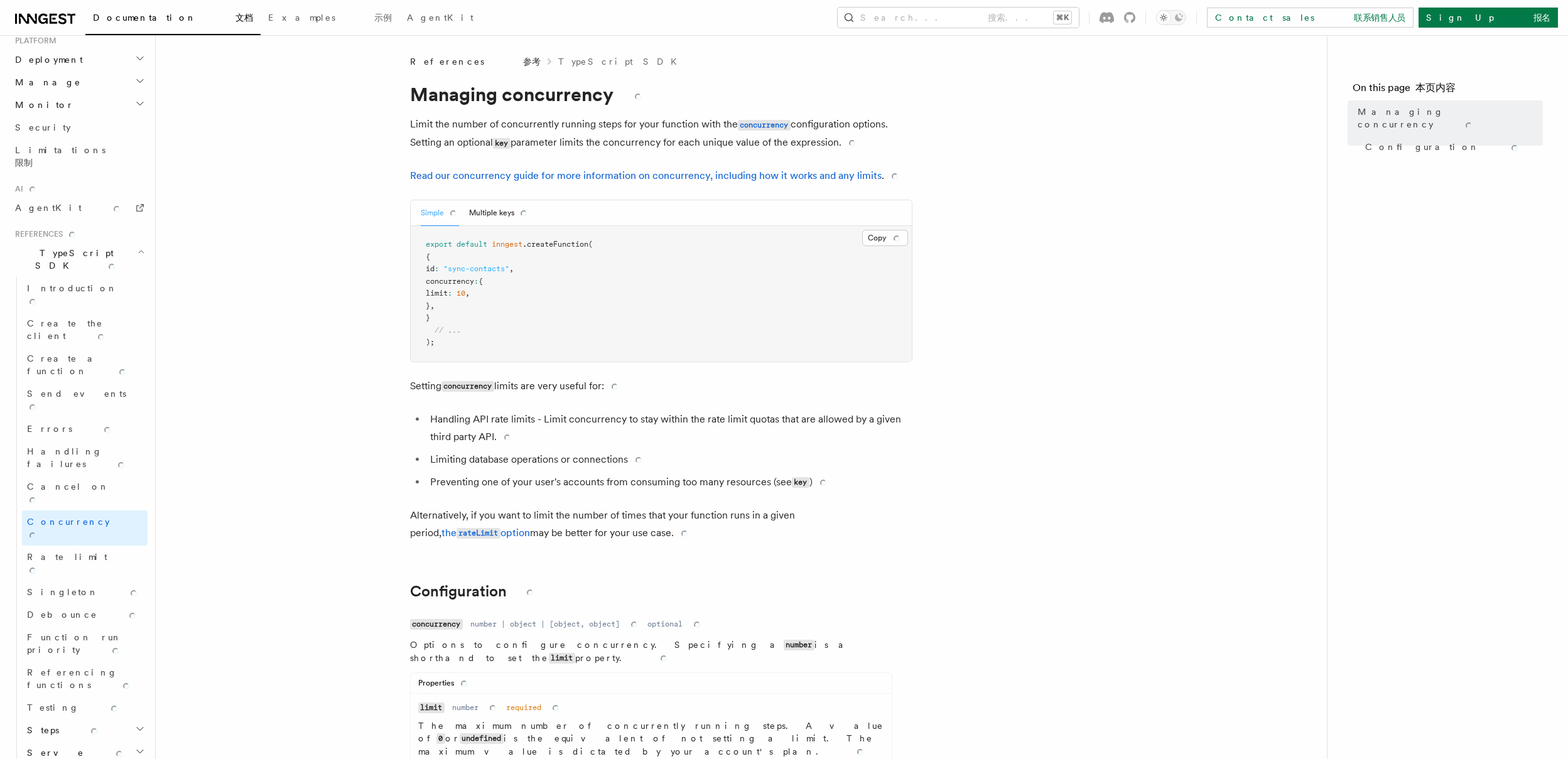
scroll to position [691, 0]
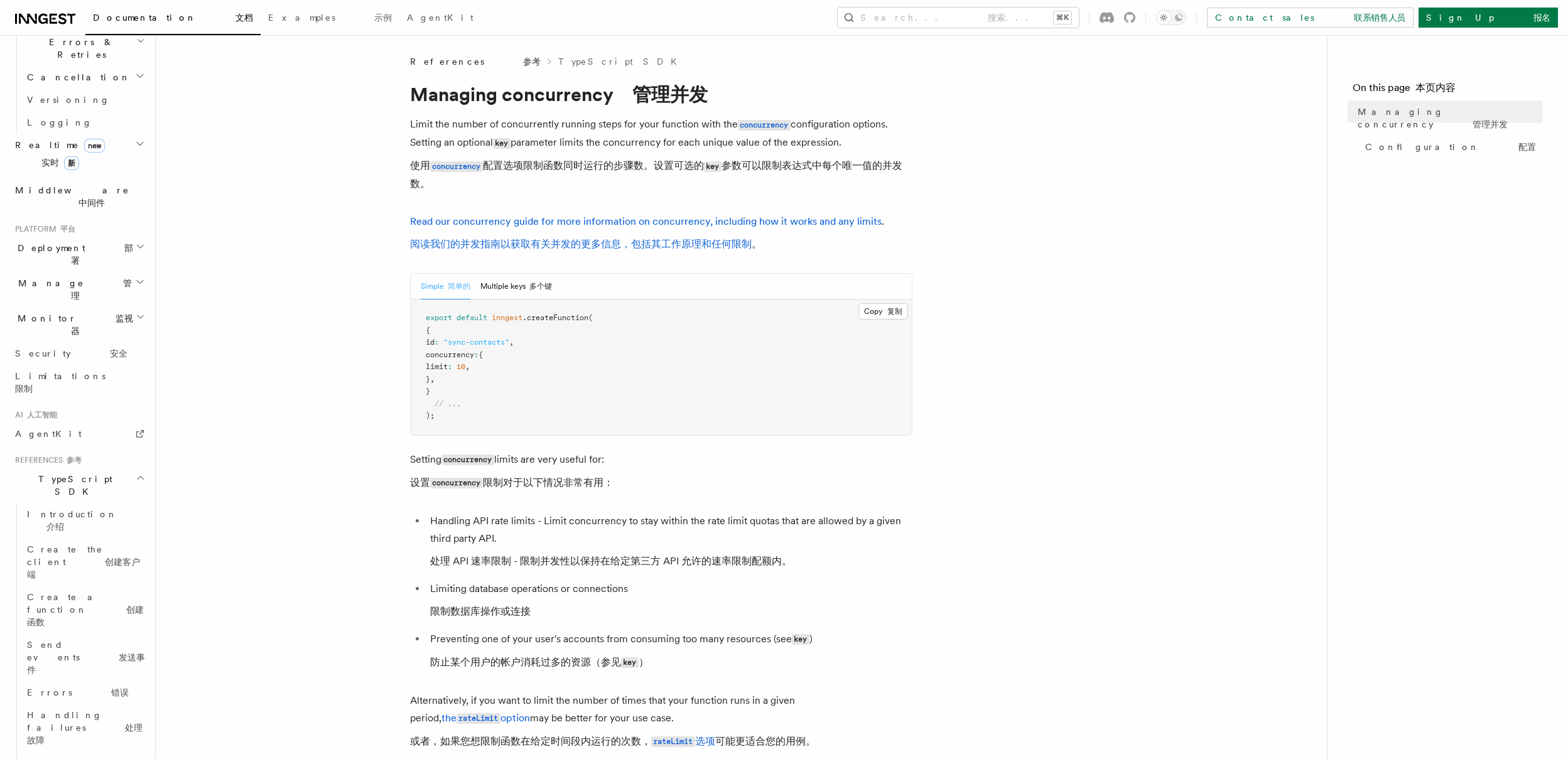
click at [88, 468] on h2 "TypeScript SDK" at bounding box center [78, 485] width 138 height 35
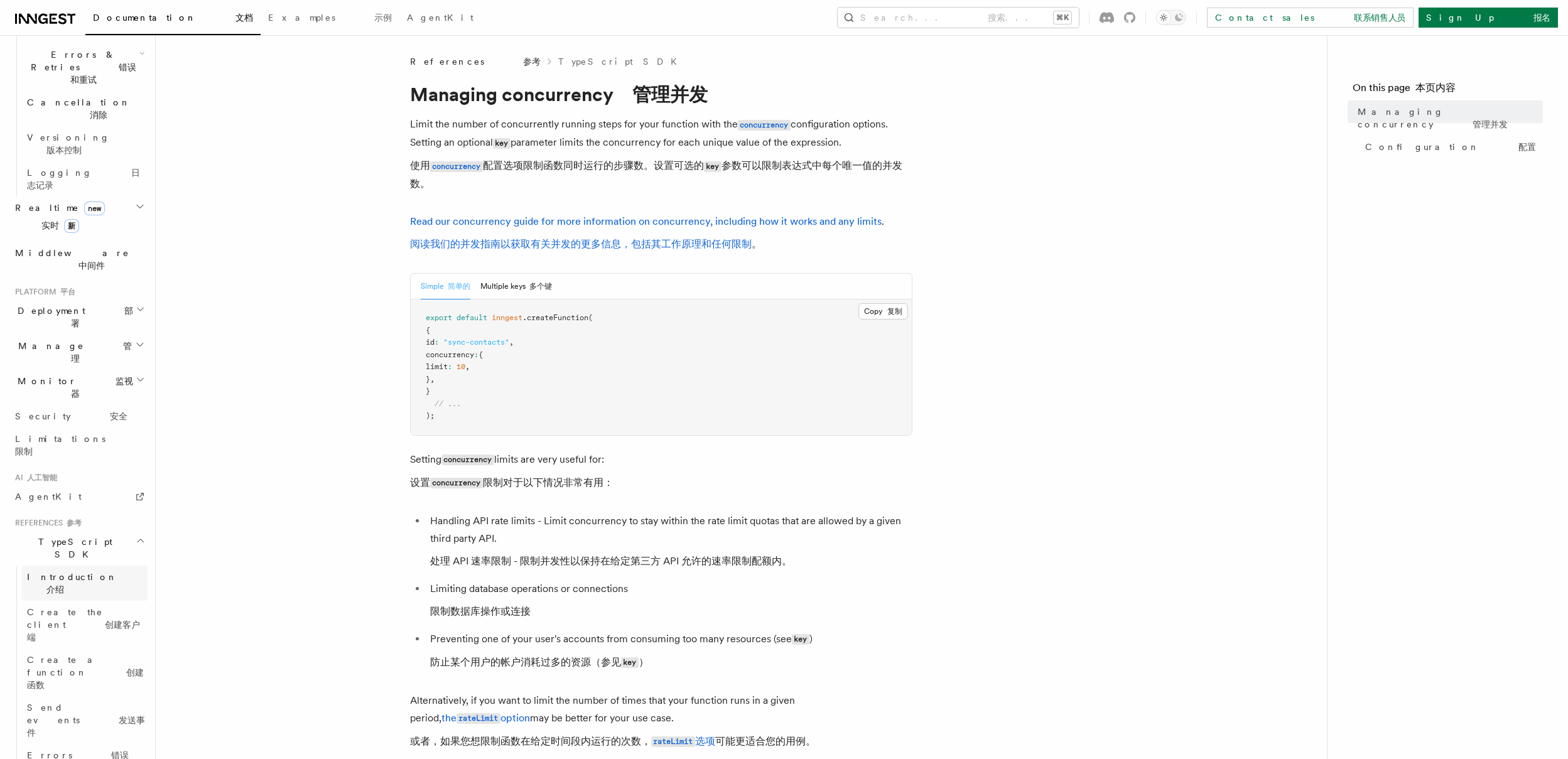
click at [64, 585] on font "介绍" at bounding box center [55, 589] width 17 height 10
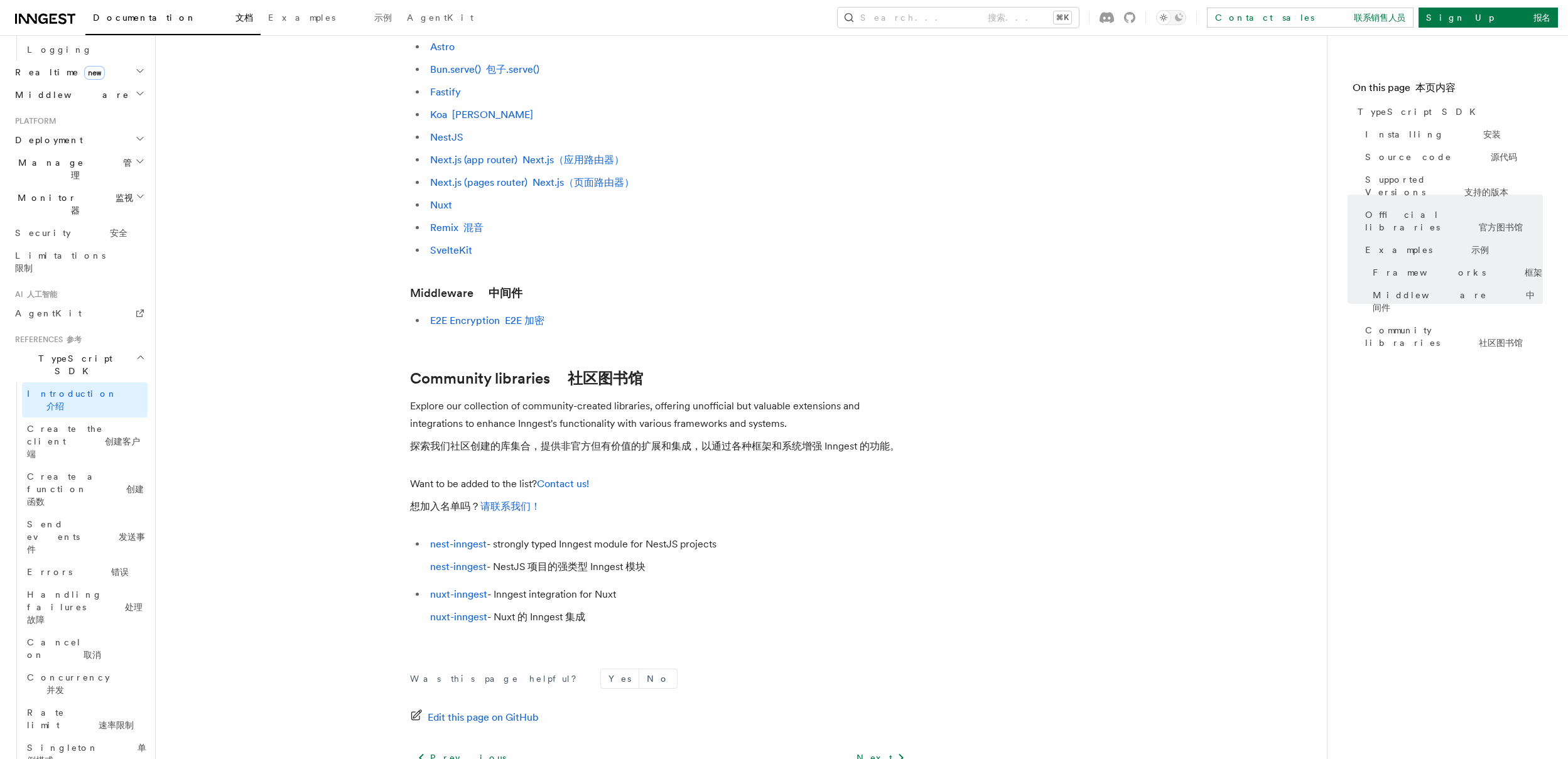
scroll to position [890, 0]
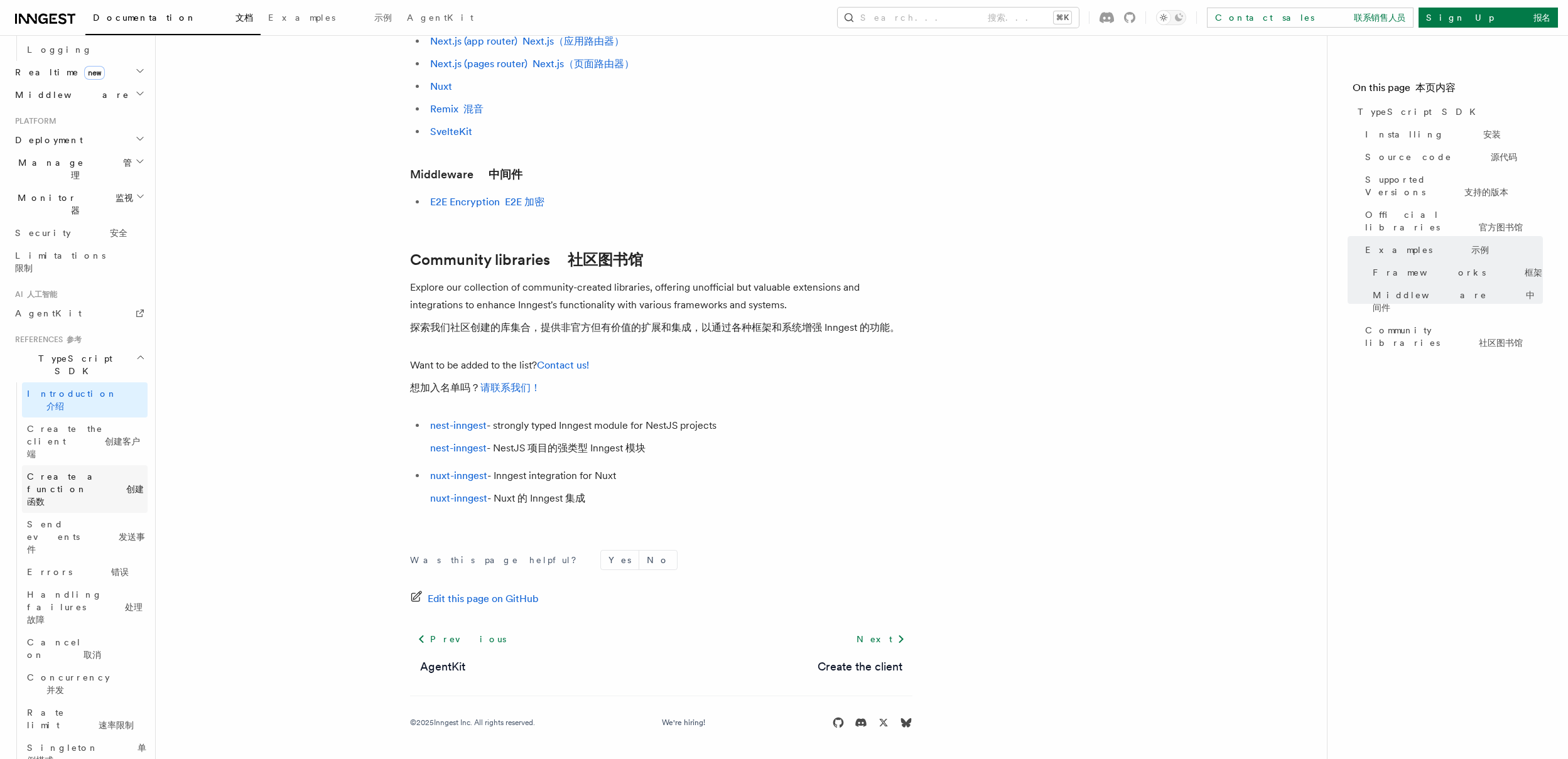
click at [113, 484] on font "创建函数" at bounding box center [86, 496] width 117 height 23
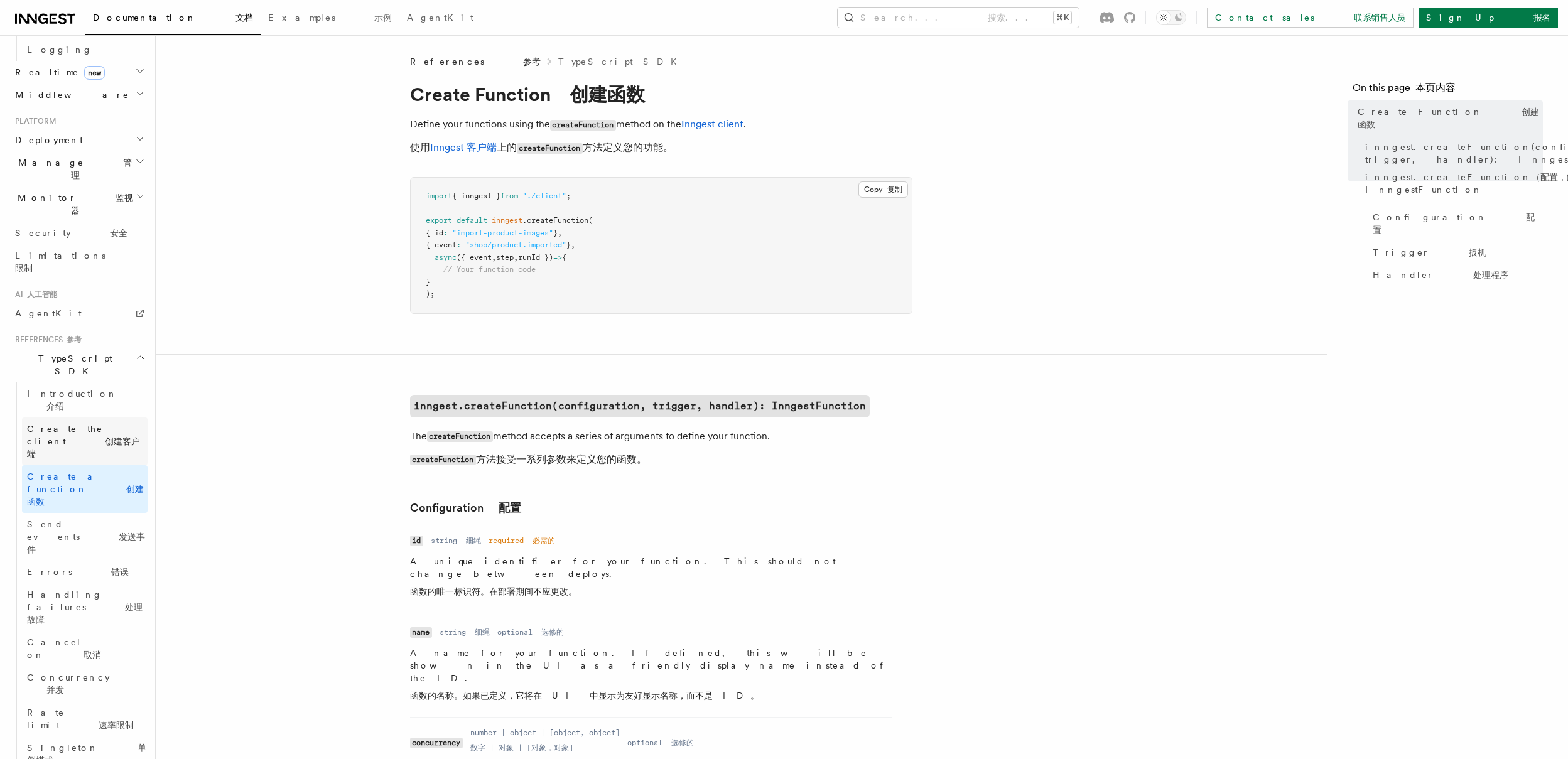
click at [99, 437] on font "创建客户端" at bounding box center [84, 448] width 113 height 23
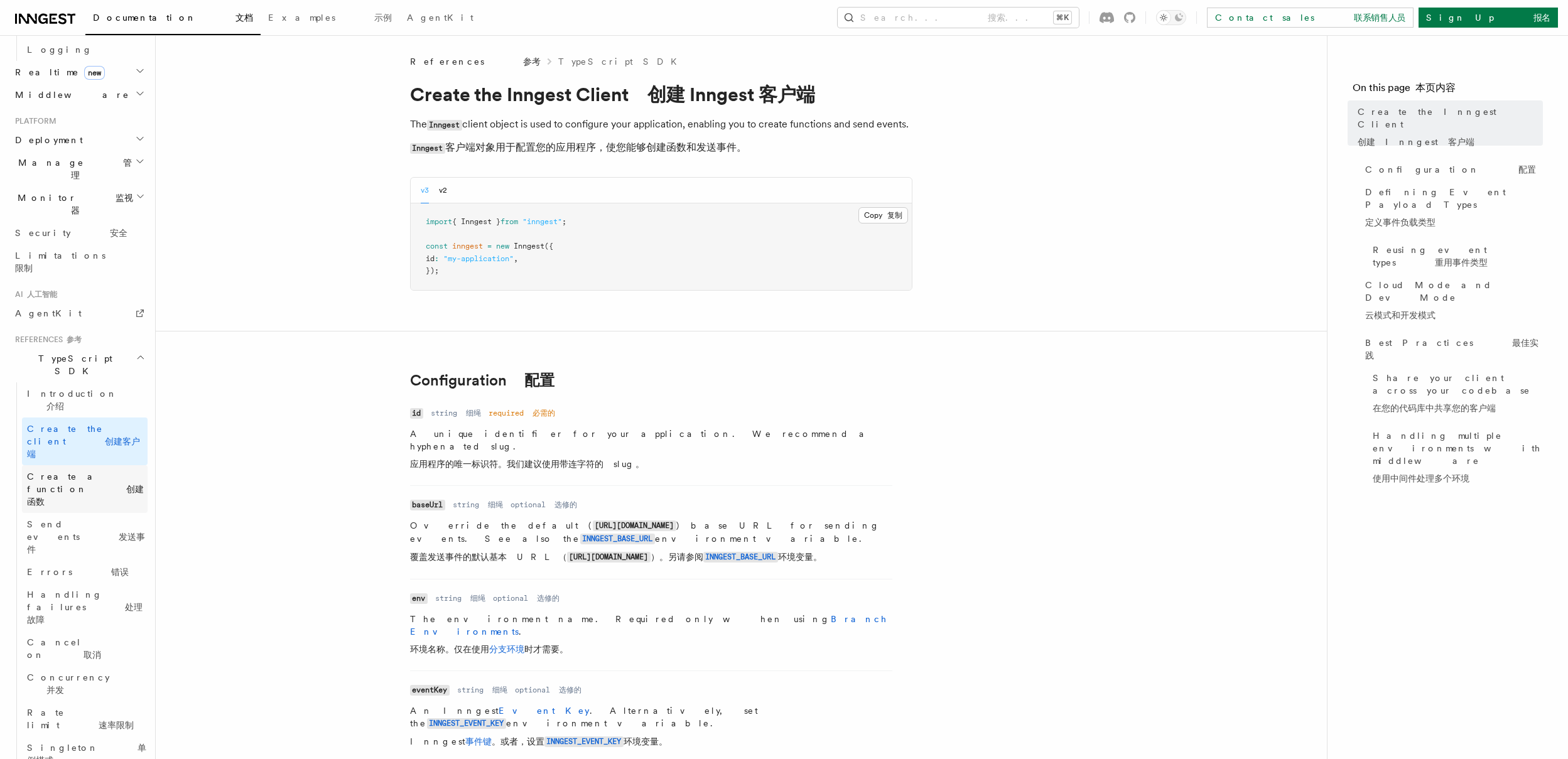
click at [110, 484] on font "创建函数" at bounding box center [86, 496] width 117 height 23
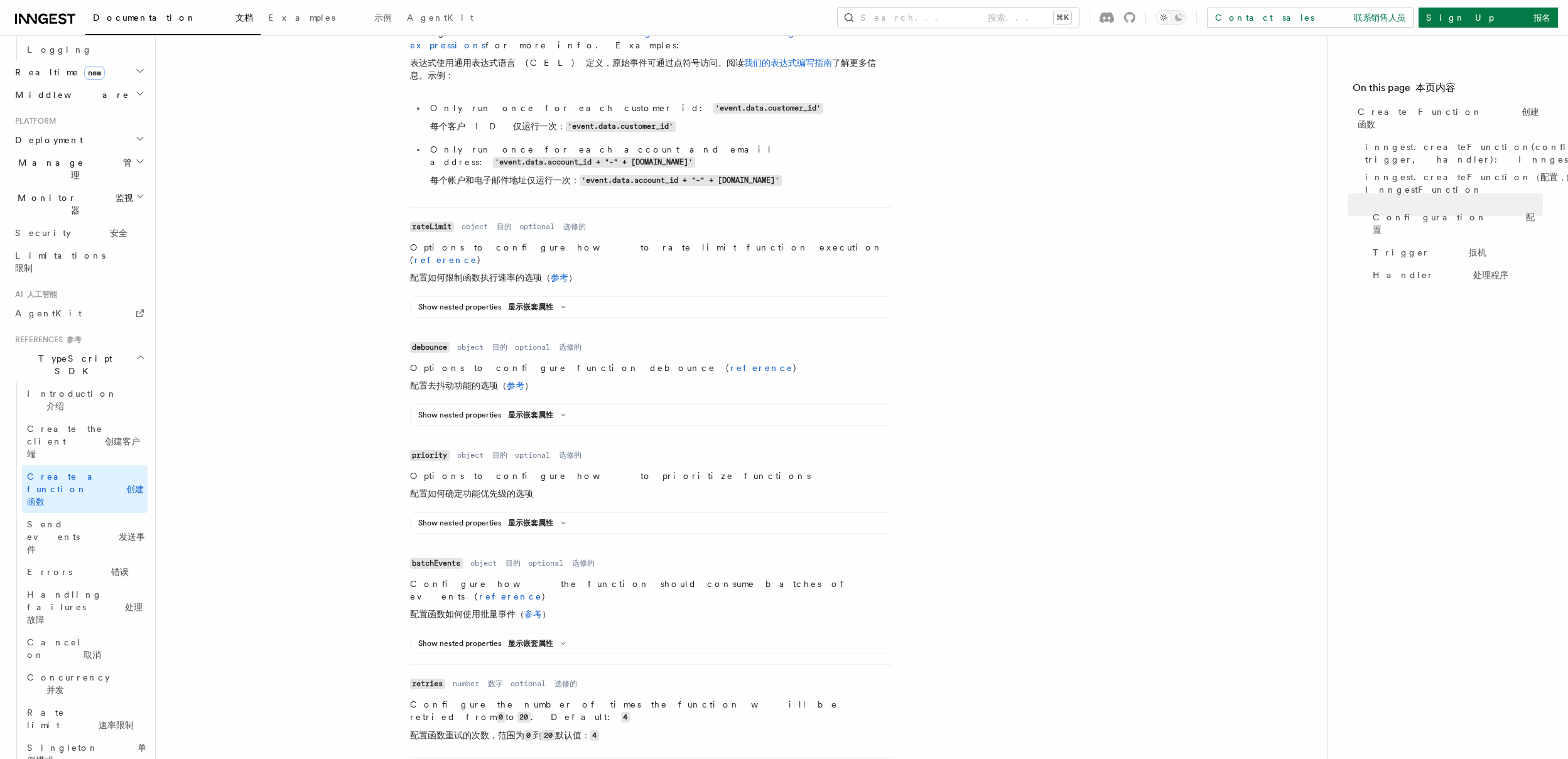
scroll to position [1113, 0]
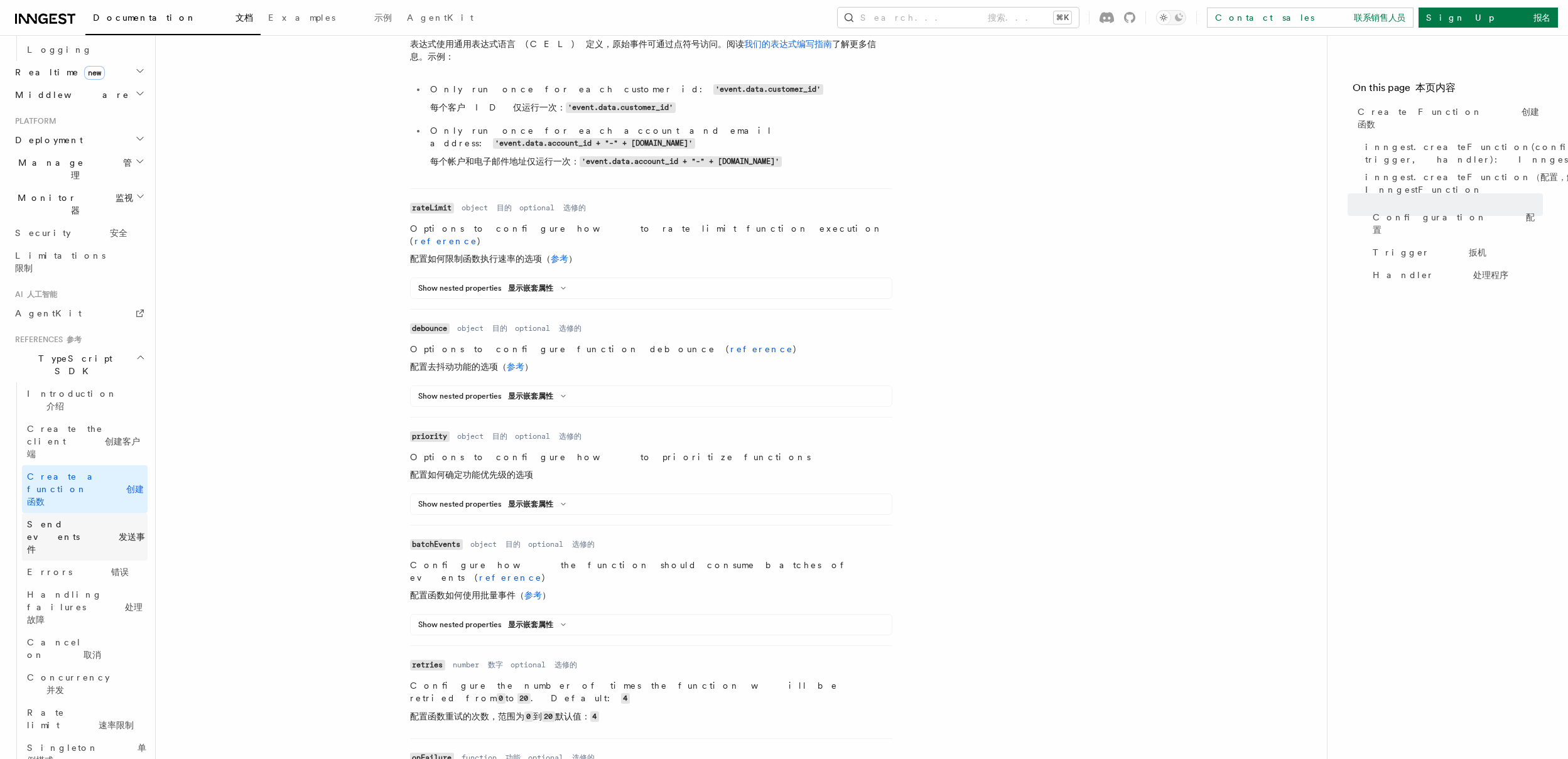
click at [94, 532] on font "发送事件" at bounding box center [86, 544] width 118 height 23
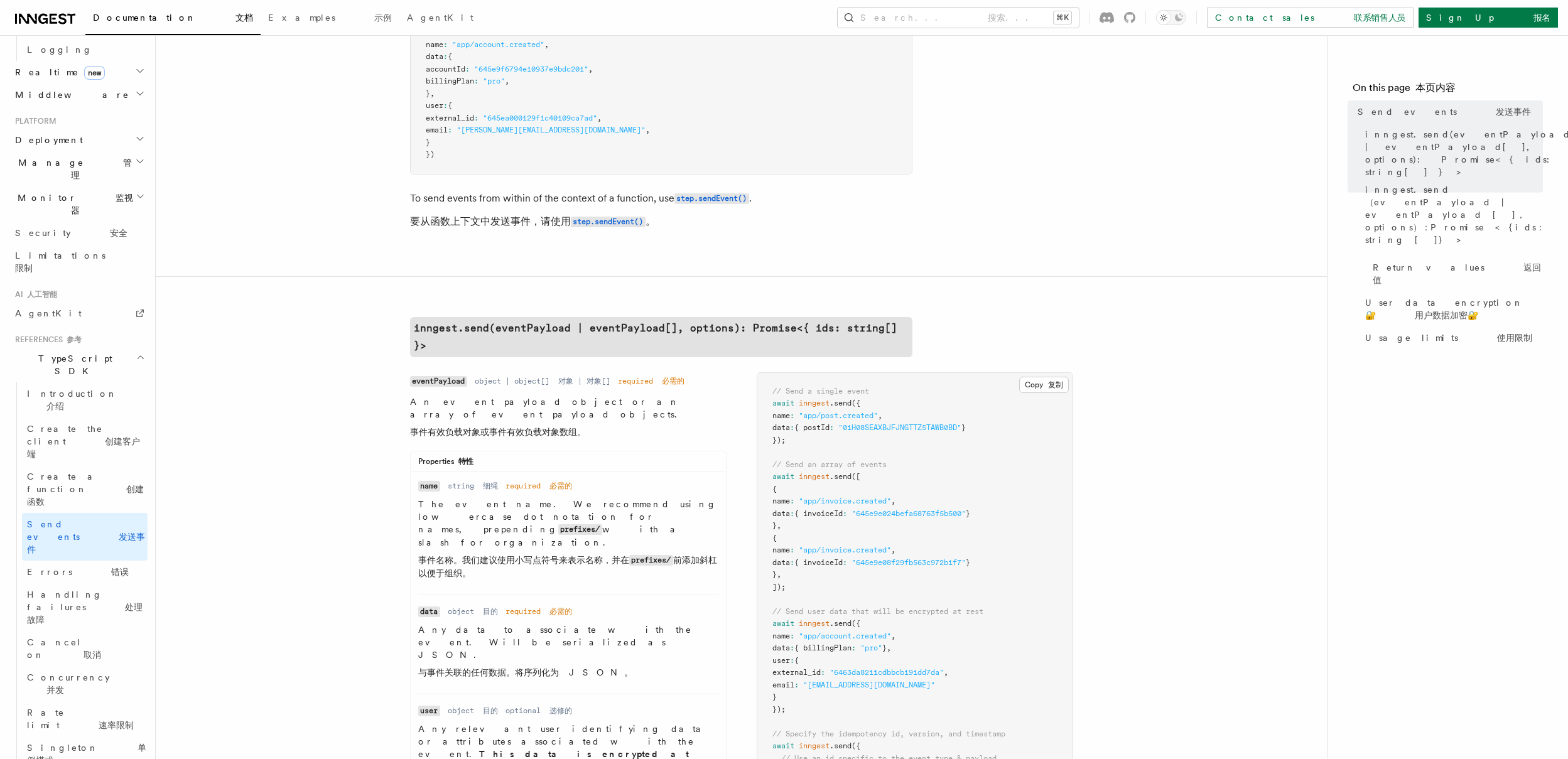
scroll to position [192, 0]
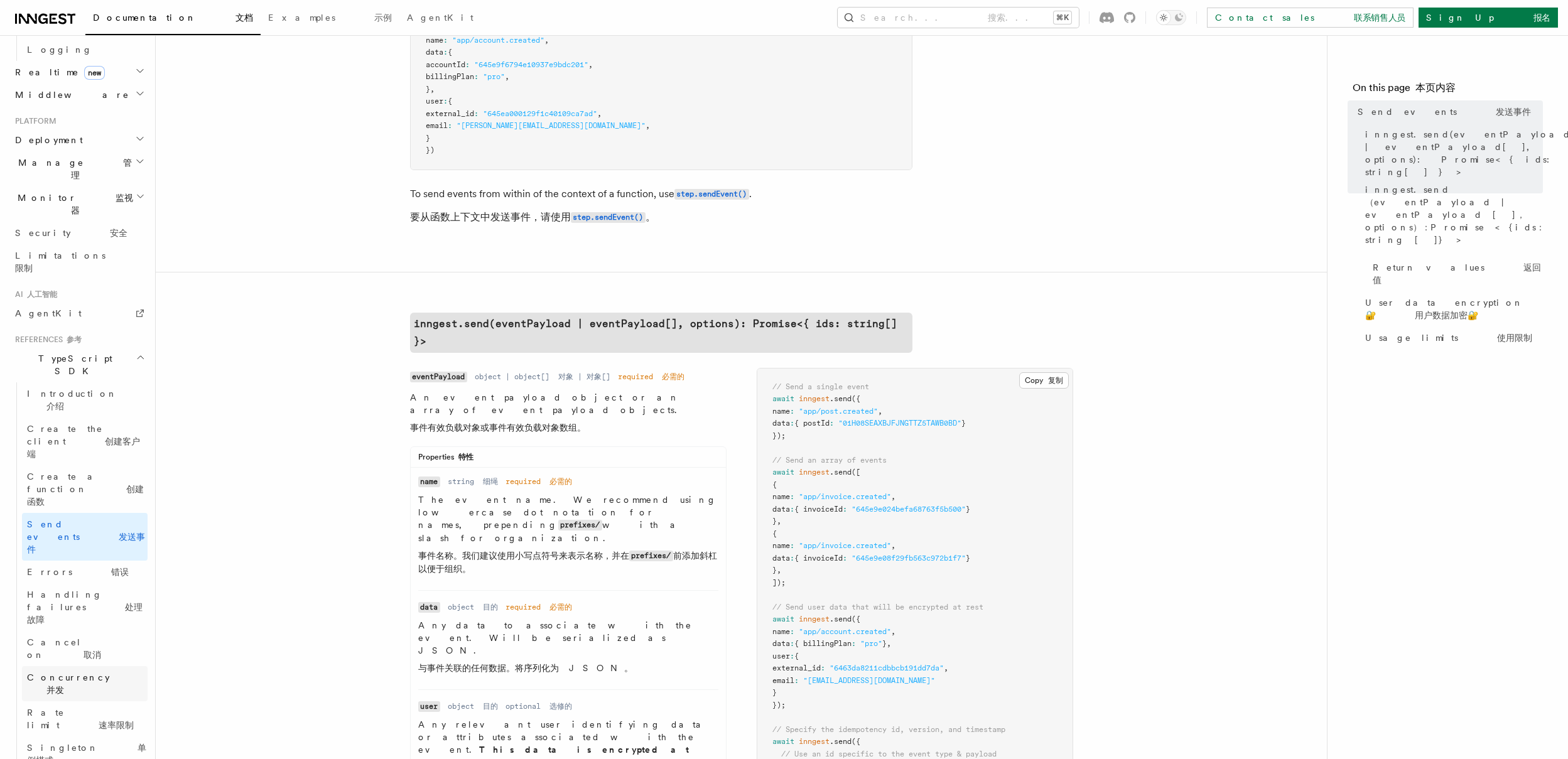
click at [64, 685] on font "并发" at bounding box center [55, 690] width 17 height 10
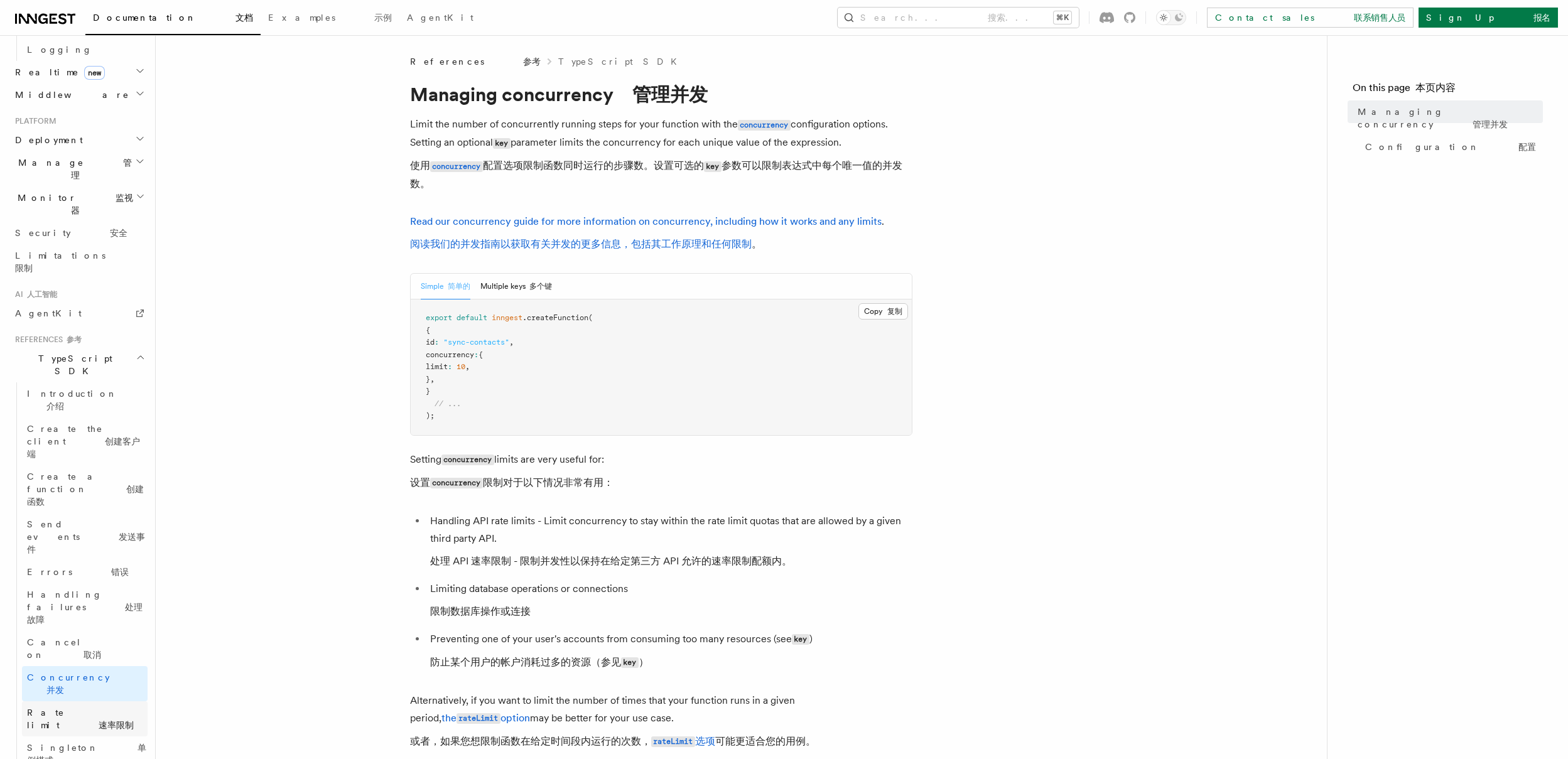
click at [99, 720] on font "速率限制" at bounding box center [116, 725] width 35 height 10
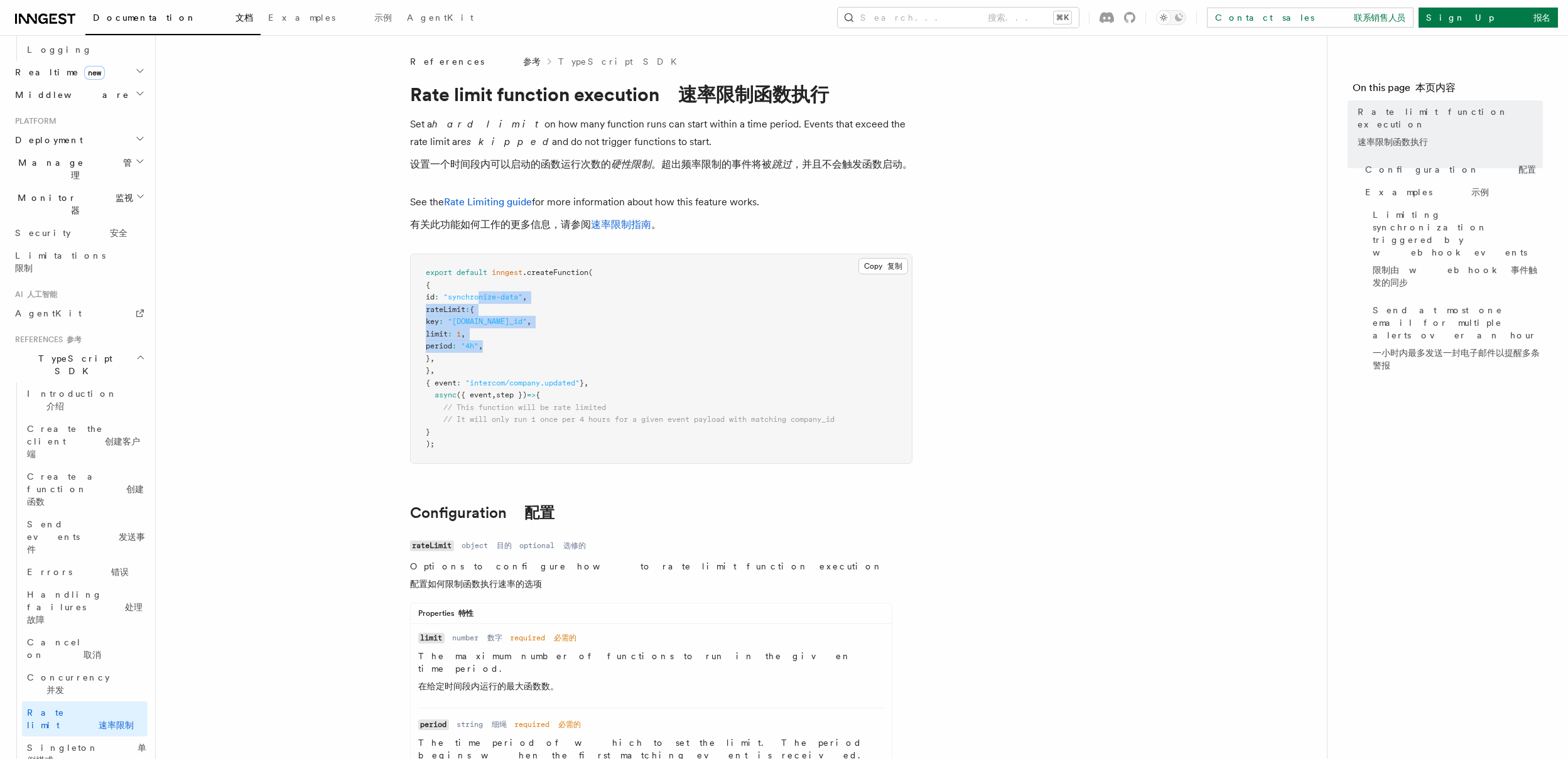
drag, startPoint x: 511, startPoint y: 334, endPoint x: 560, endPoint y: 370, distance: 60.8
click at [542, 370] on pre "export default inngest .createFunction ( { id : "synchronize-data" , rateLimit …" at bounding box center [661, 358] width 501 height 209
click at [636, 356] on pre "export default inngest .createFunction ( { id : "synchronize-data" , rateLimit …" at bounding box center [661, 358] width 501 height 209
drag, startPoint x: 564, startPoint y: 371, endPoint x: 385, endPoint y: 323, distance: 185.3
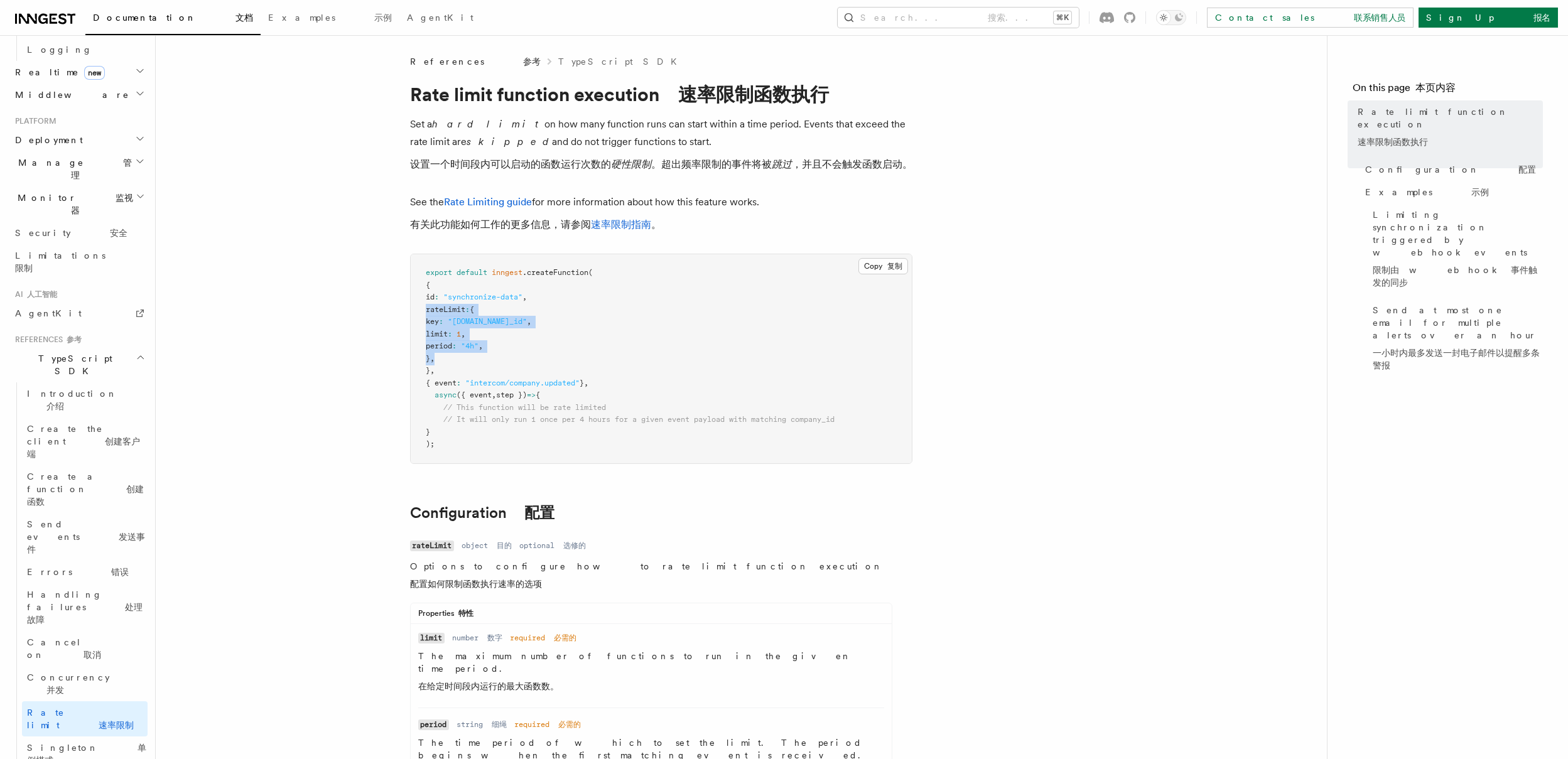
click at [581, 324] on pre "export default inngest .createFunction ( { id : "synchronize-data" , rateLimit …" at bounding box center [661, 358] width 501 height 209
drag, startPoint x: 493, startPoint y: 377, endPoint x: 405, endPoint y: 312, distance: 109.4
click at [777, 399] on pre "export default inngest .createFunction ( { id : "synchronize-data" , rateLimit …" at bounding box center [661, 358] width 501 height 209
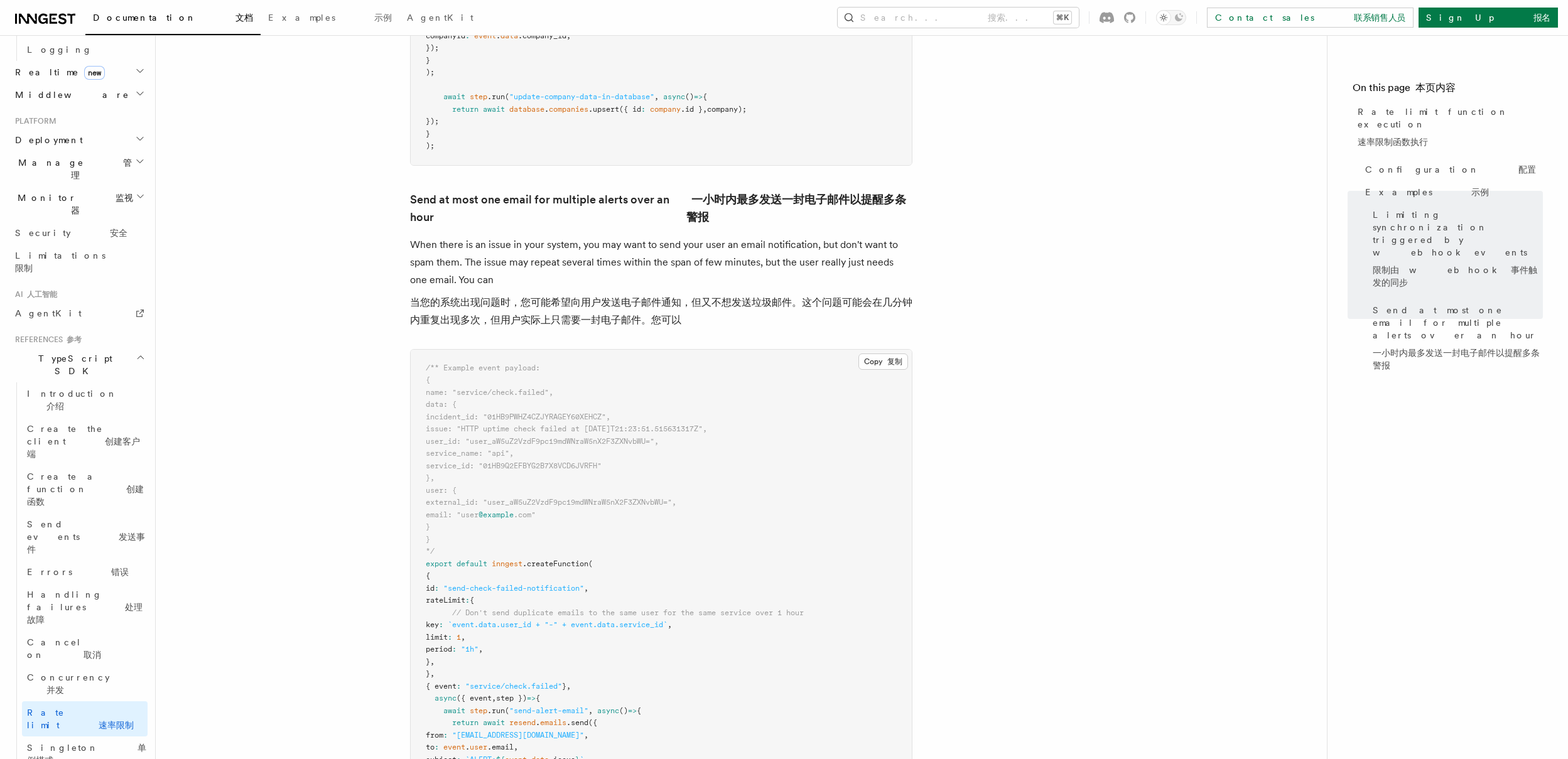
scroll to position [691, 0]
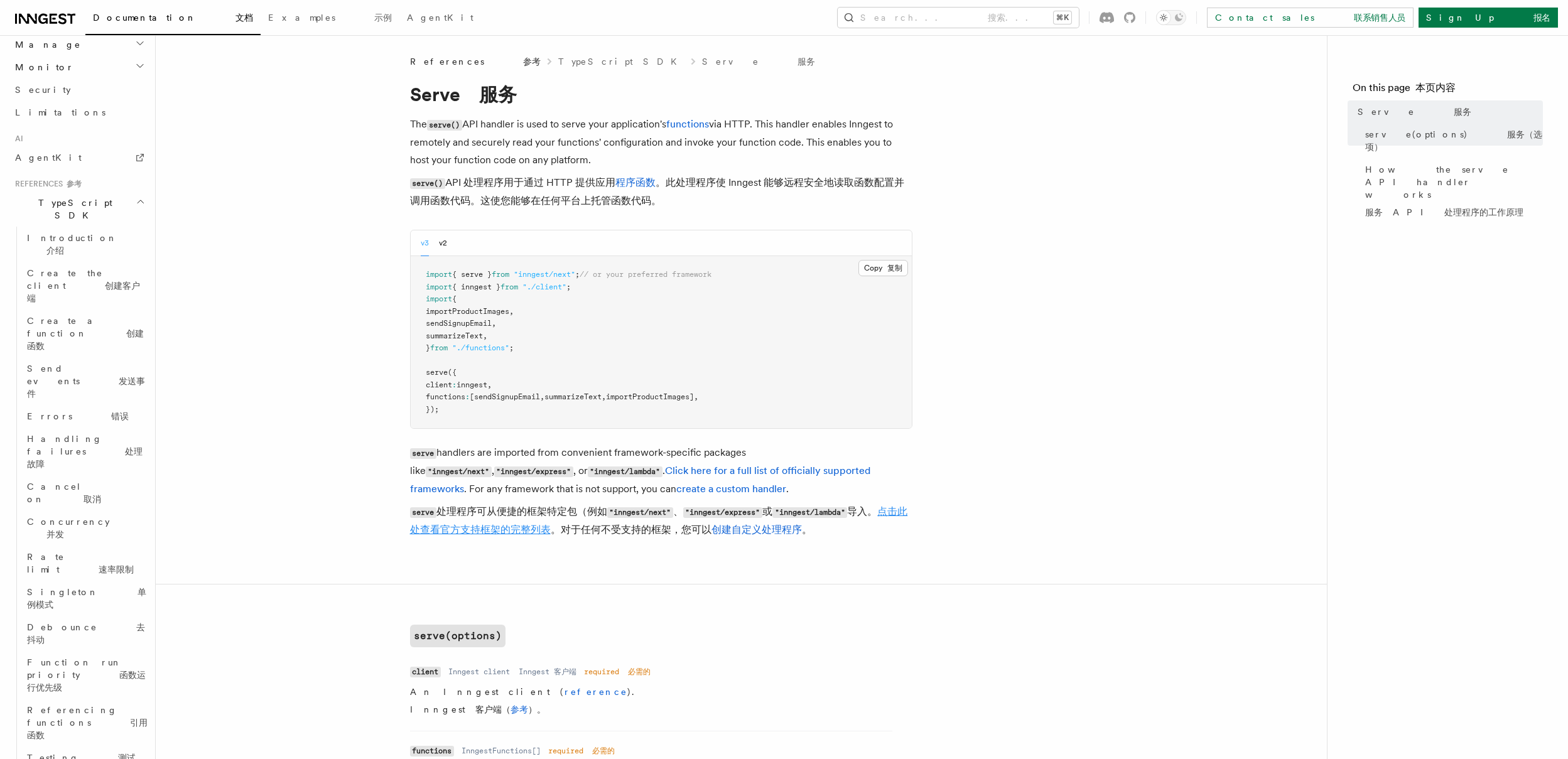
click at [556, 528] on link "点击此处查看官方支持框架的完整列表" at bounding box center [659, 521] width 498 height 30
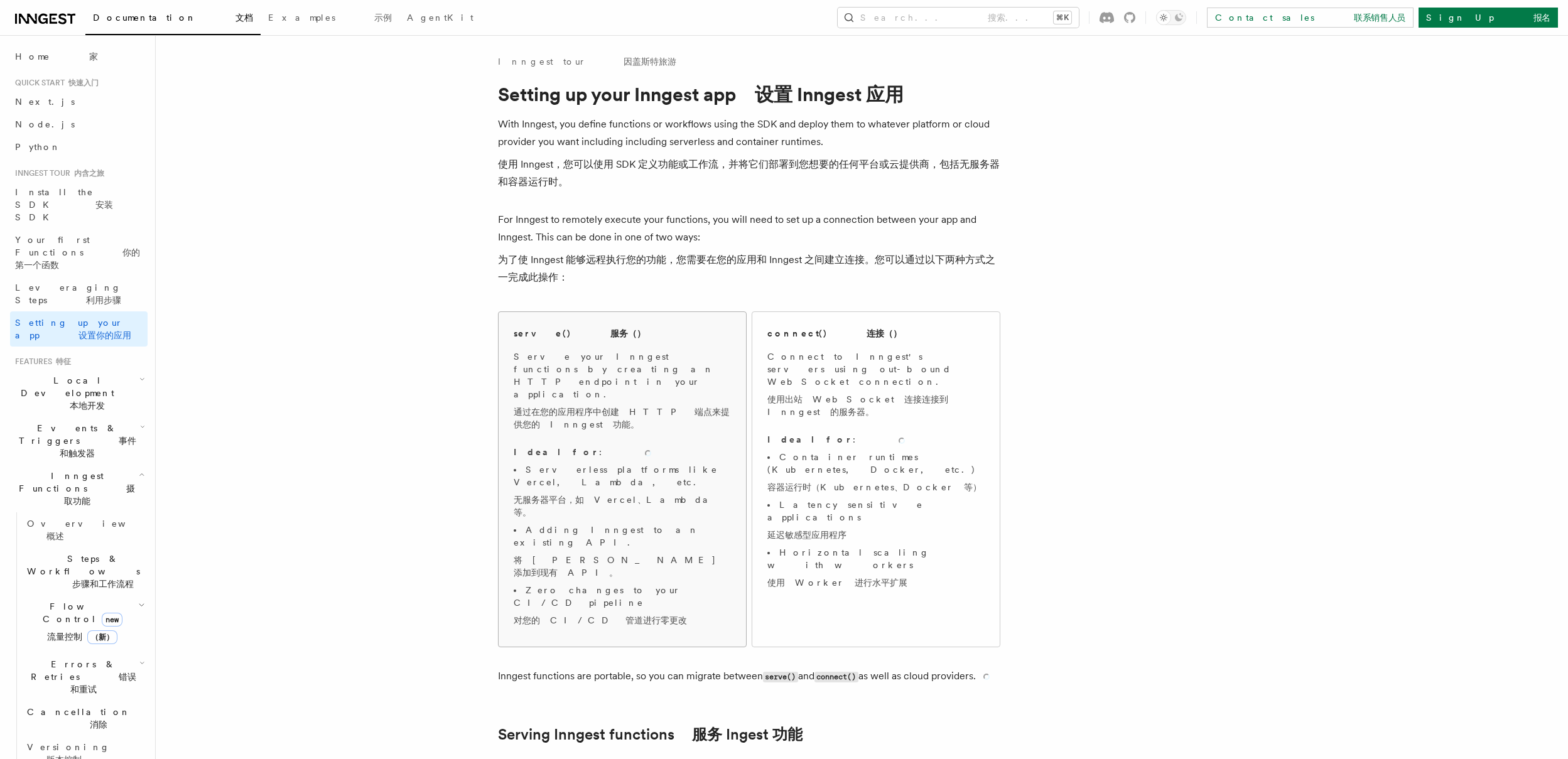
click at [630, 353] on p "Serve your Inngest functions by creating an HTTP endpoint in your application. …" at bounding box center [623, 393] width 217 height 85
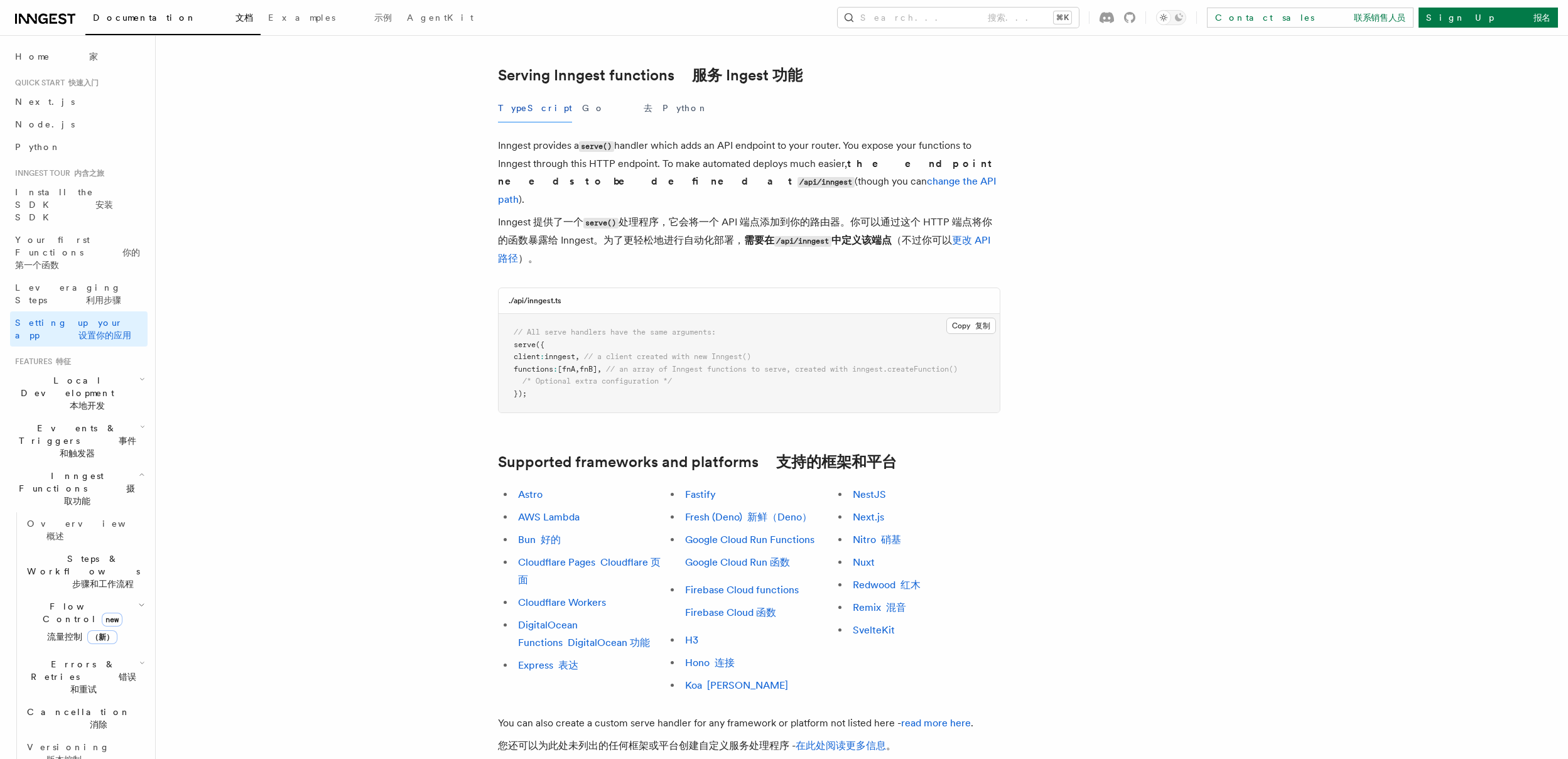
scroll to position [723, 0]
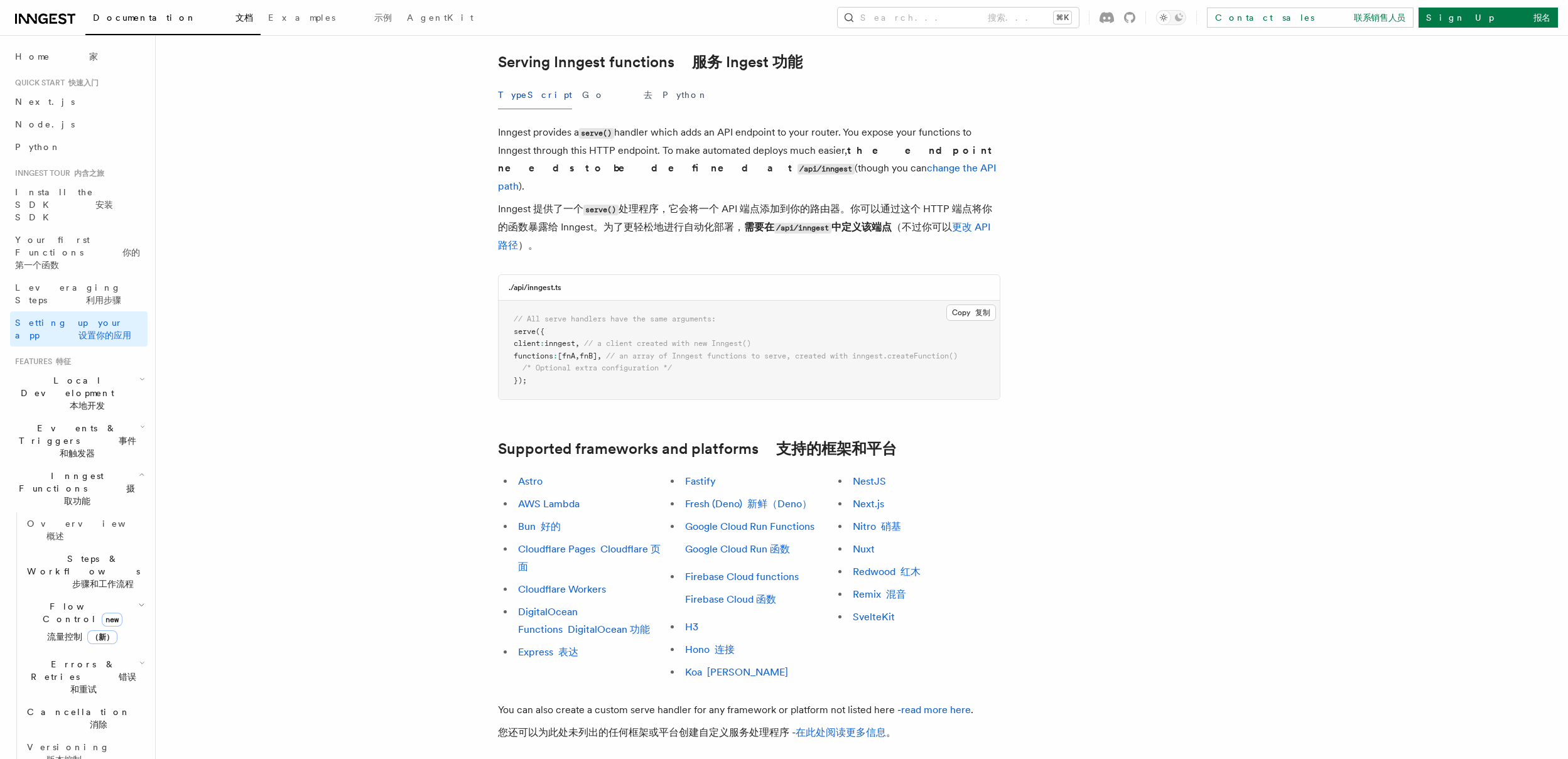
click at [817, 301] on pre "// All serve handlers have the same arguments: serve ({ client : inngest , // a…" at bounding box center [749, 351] width 501 height 99
click at [817, 301] on pre "// All serve handlers have the same arguments: serve ({ client : inngest , // a…" at bounding box center [749, 351] width 501 height 99
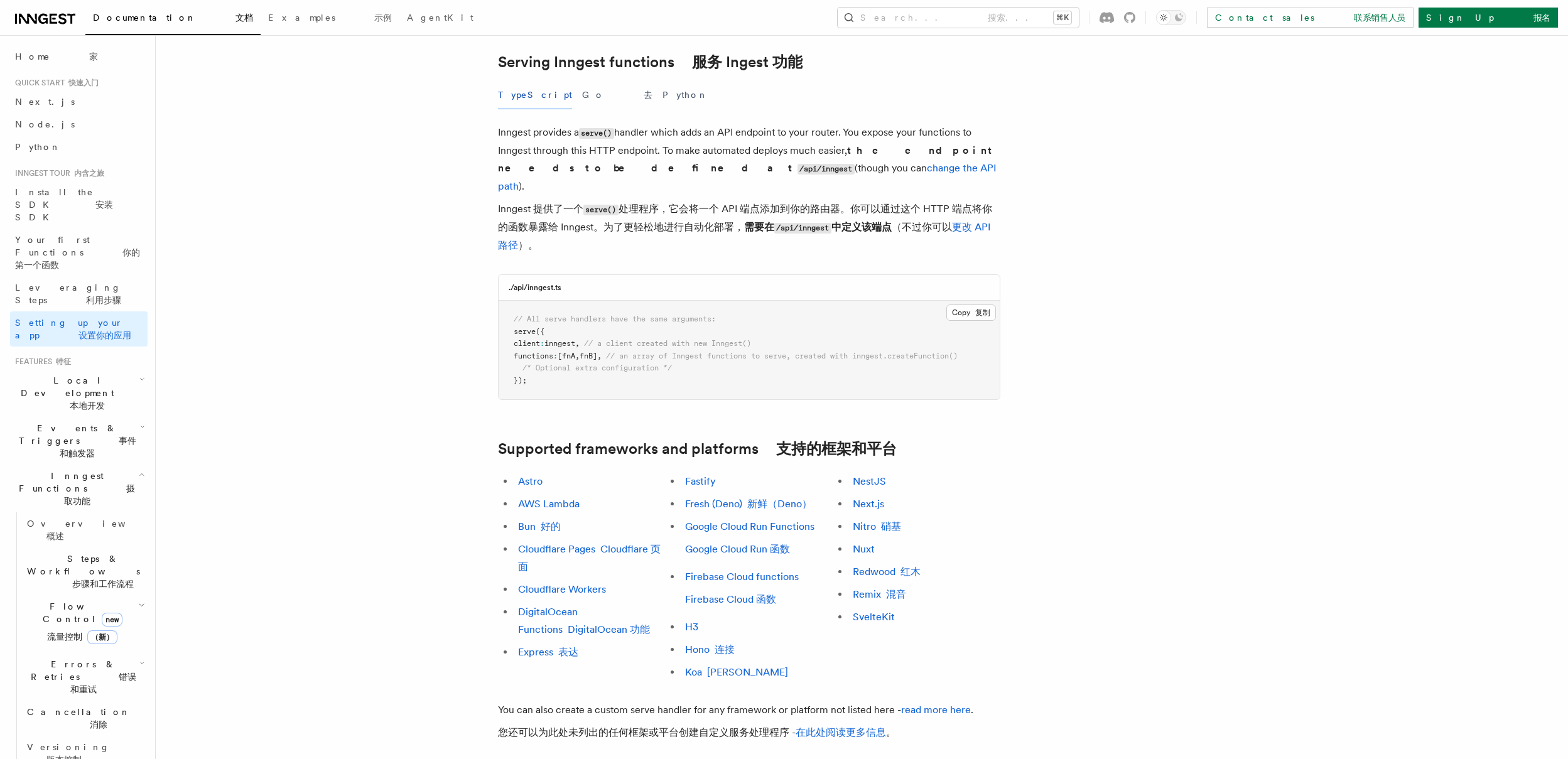
drag, startPoint x: 1050, startPoint y: 271, endPoint x: 1145, endPoint y: 341, distance: 118.0
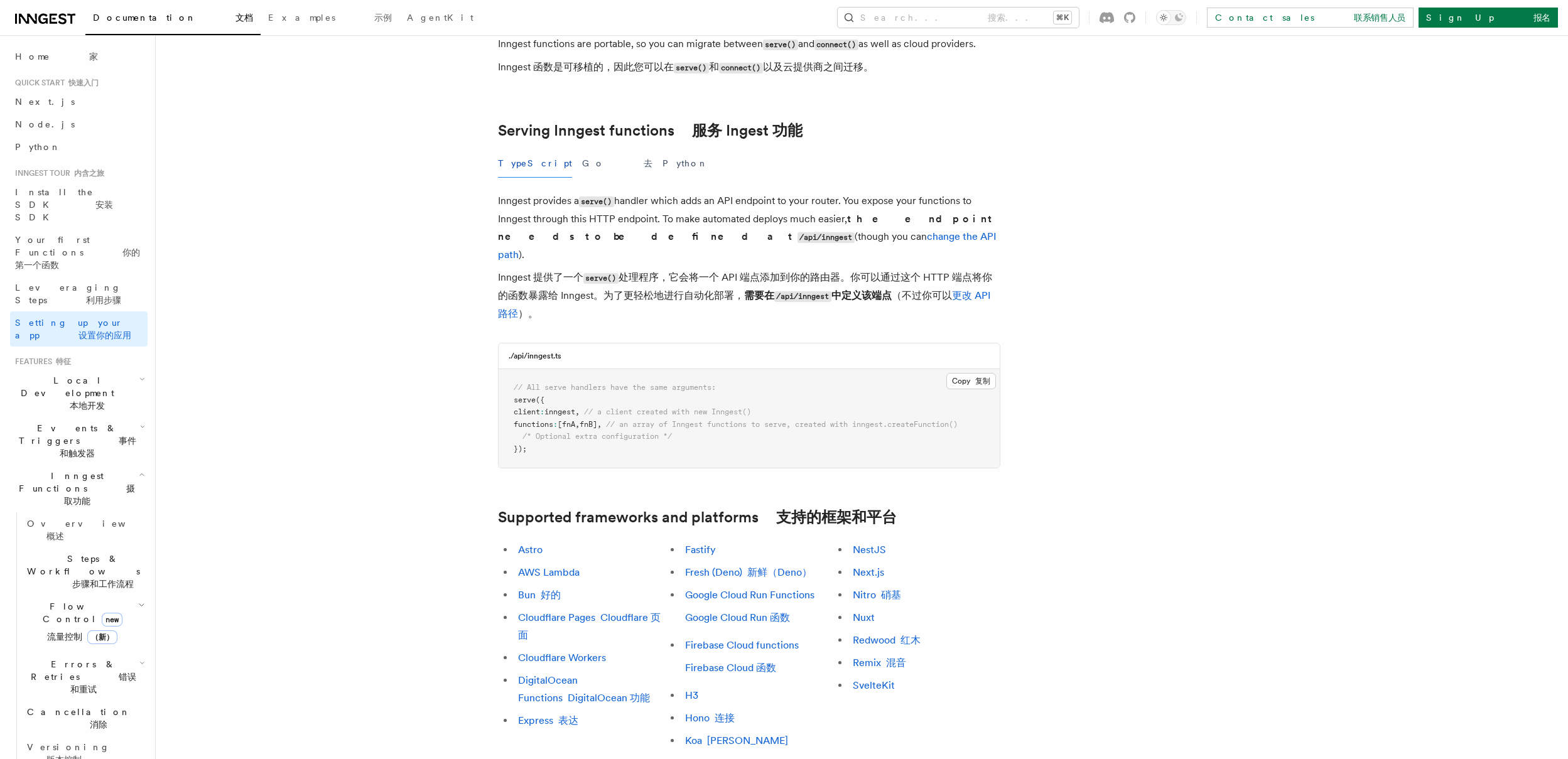
scroll to position [653, 0]
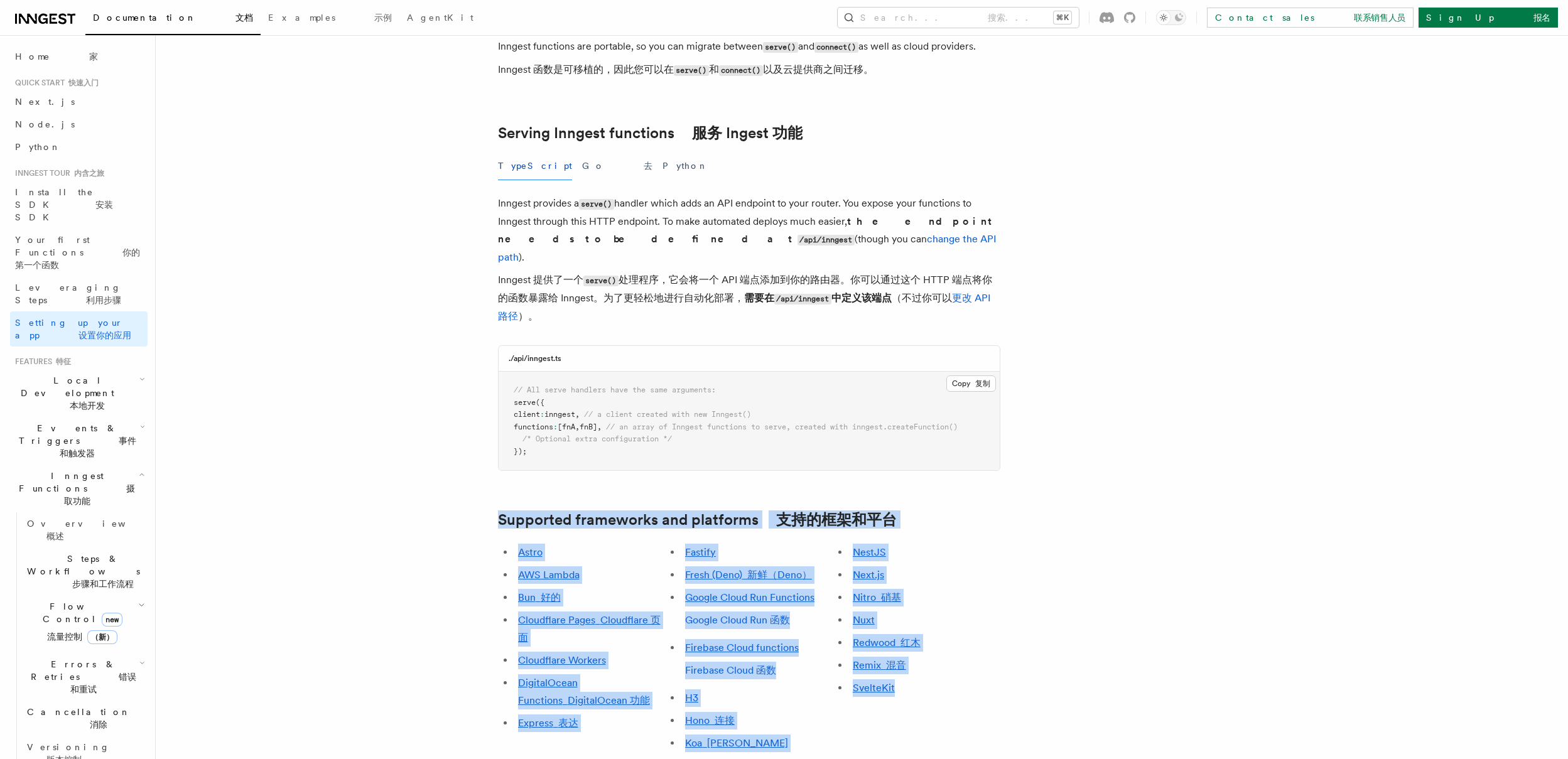
drag, startPoint x: 976, startPoint y: 626, endPoint x: 436, endPoint y: 433, distance: 573.5
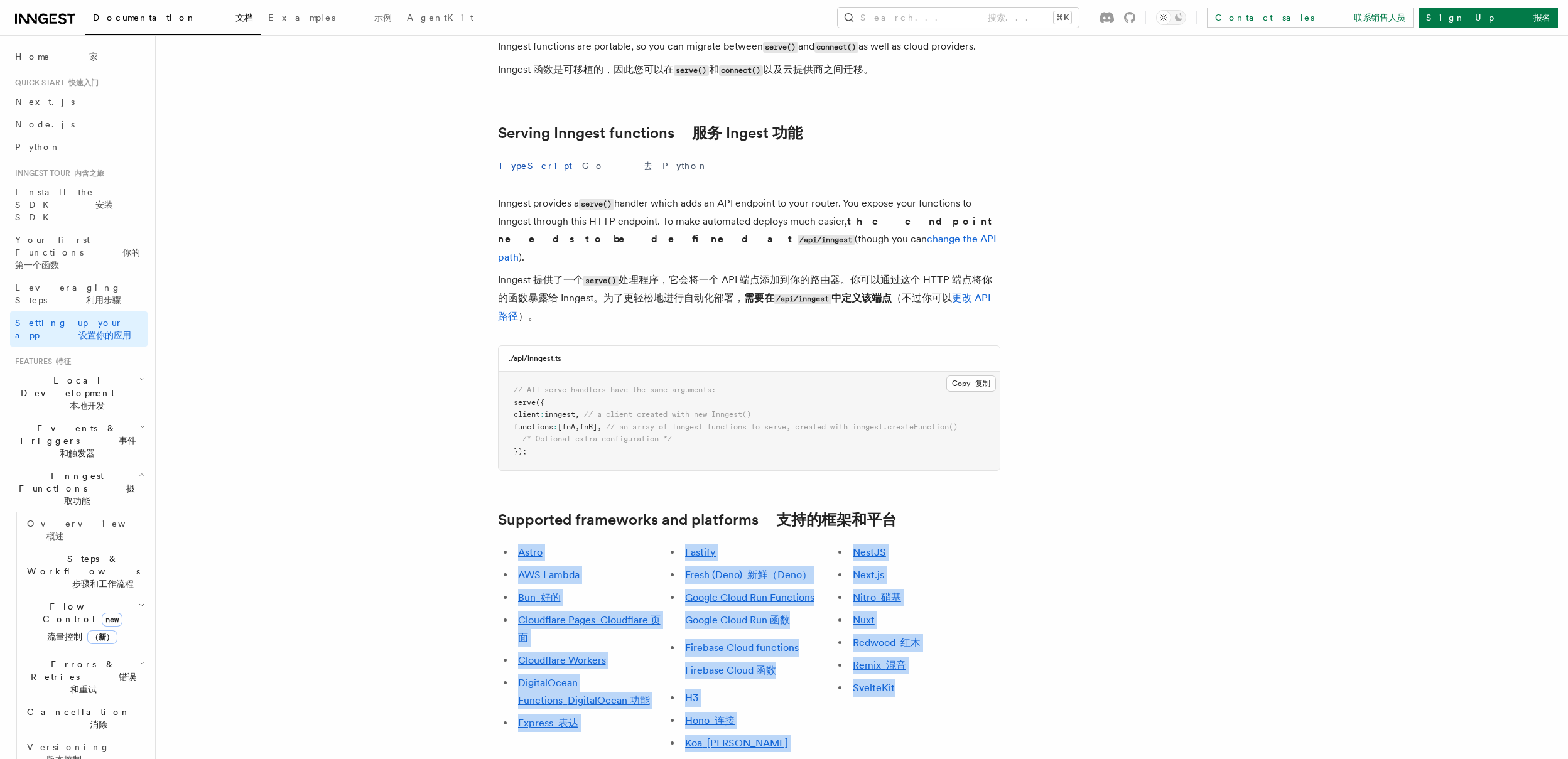
drag, startPoint x: 945, startPoint y: 608, endPoint x: 468, endPoint y: 446, distance: 503.8
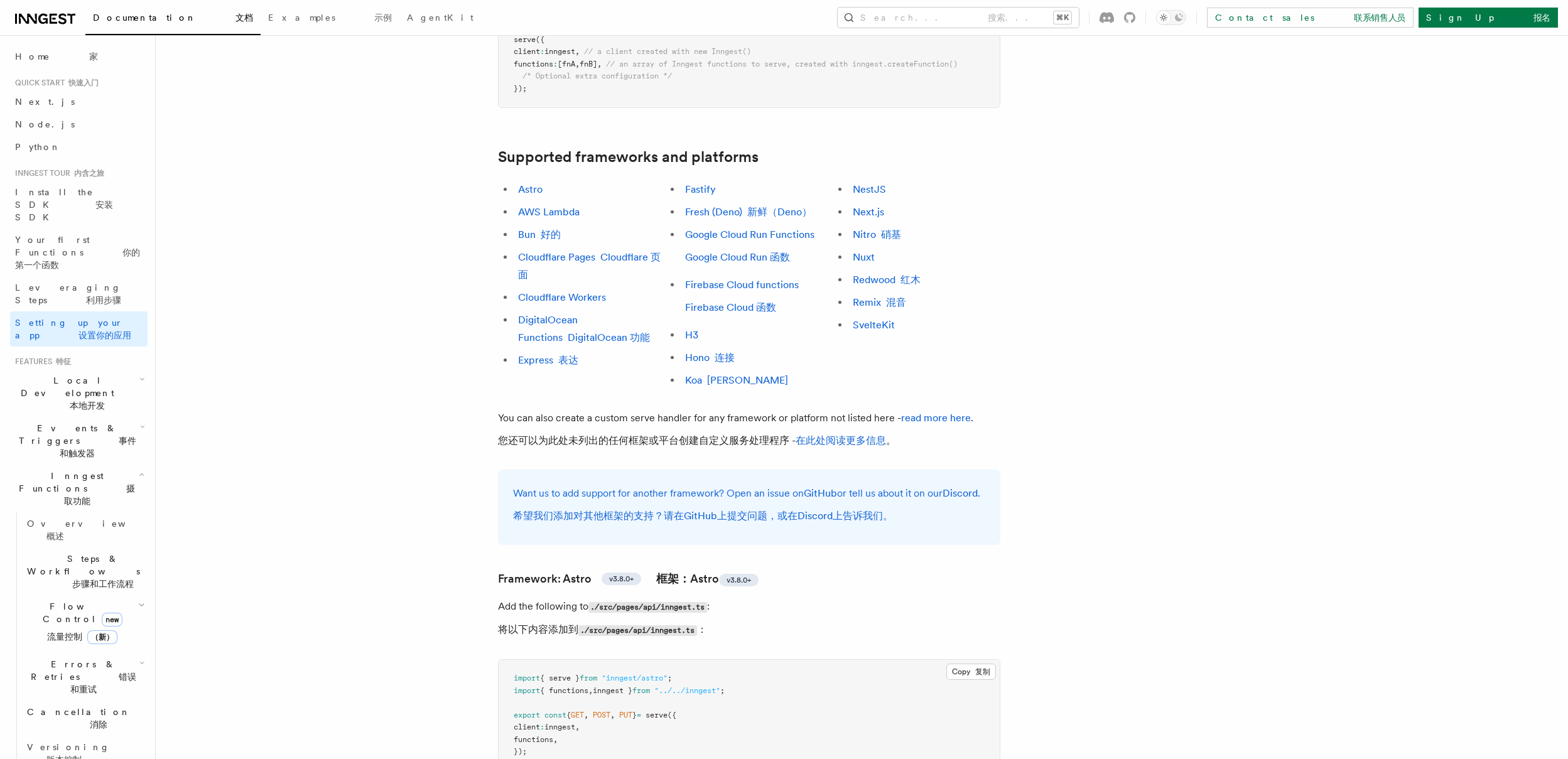
scroll to position [1012, 0]
click at [578, 294] on link "Cloudflare Workers" at bounding box center [562, 300] width 88 height 12
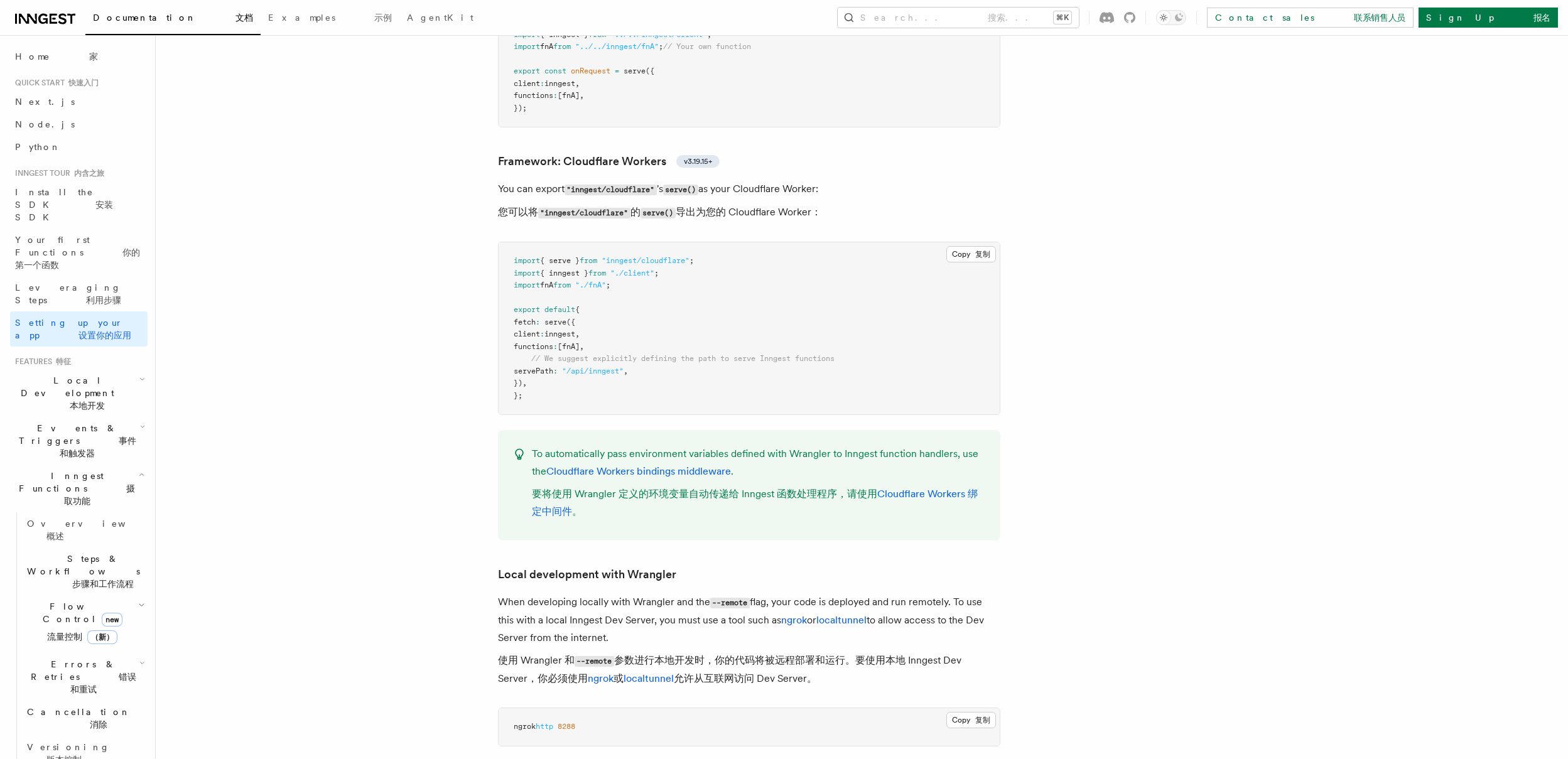
scroll to position [2818, 0]
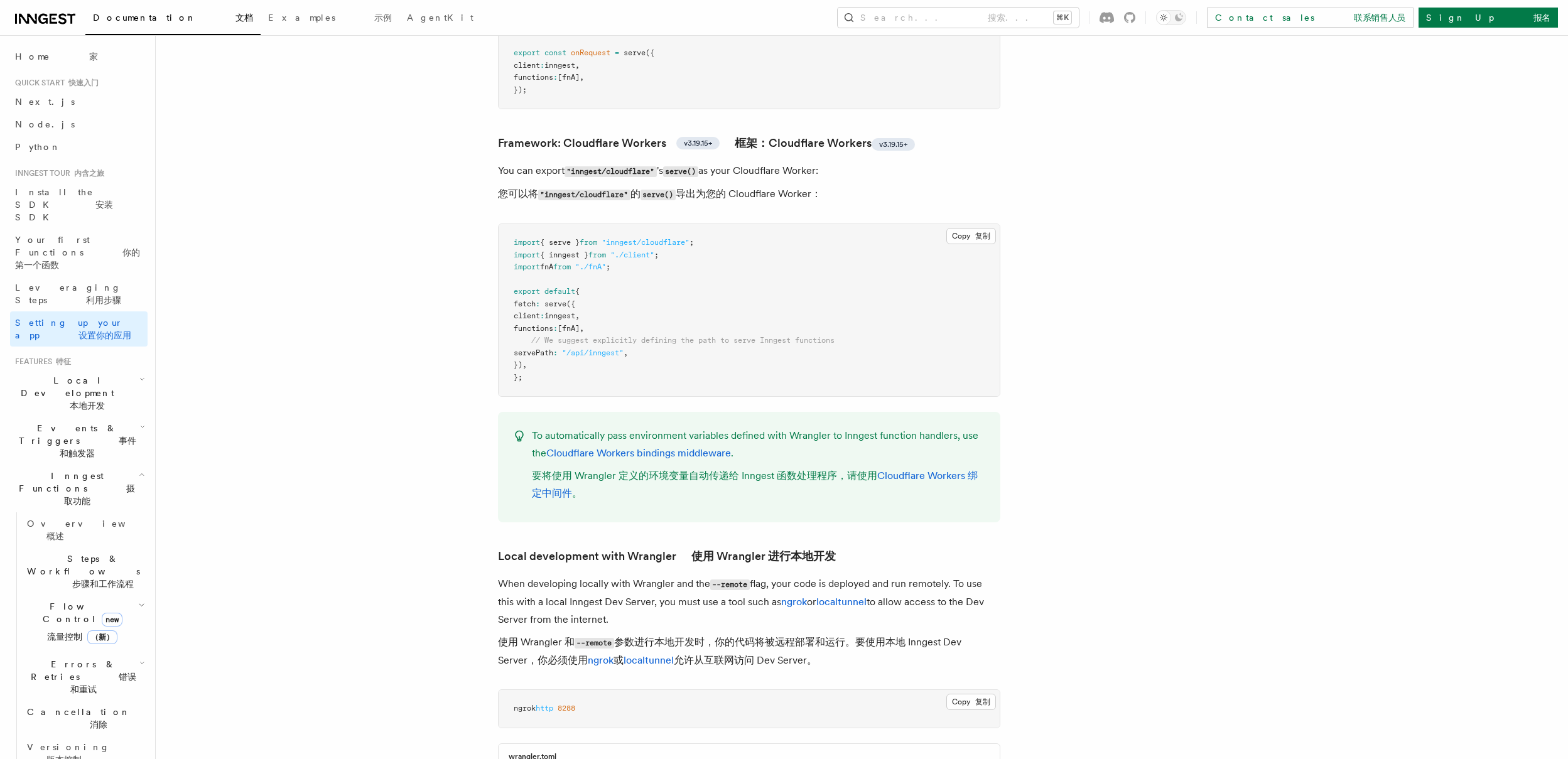
click at [594, 289] on pre "import { serve } from "inngest/cloudflare" ; import { inngest } from "./client"…" at bounding box center [749, 310] width 501 height 172
click at [579, 324] on span "[fnA]" at bounding box center [568, 329] width 22 height 9
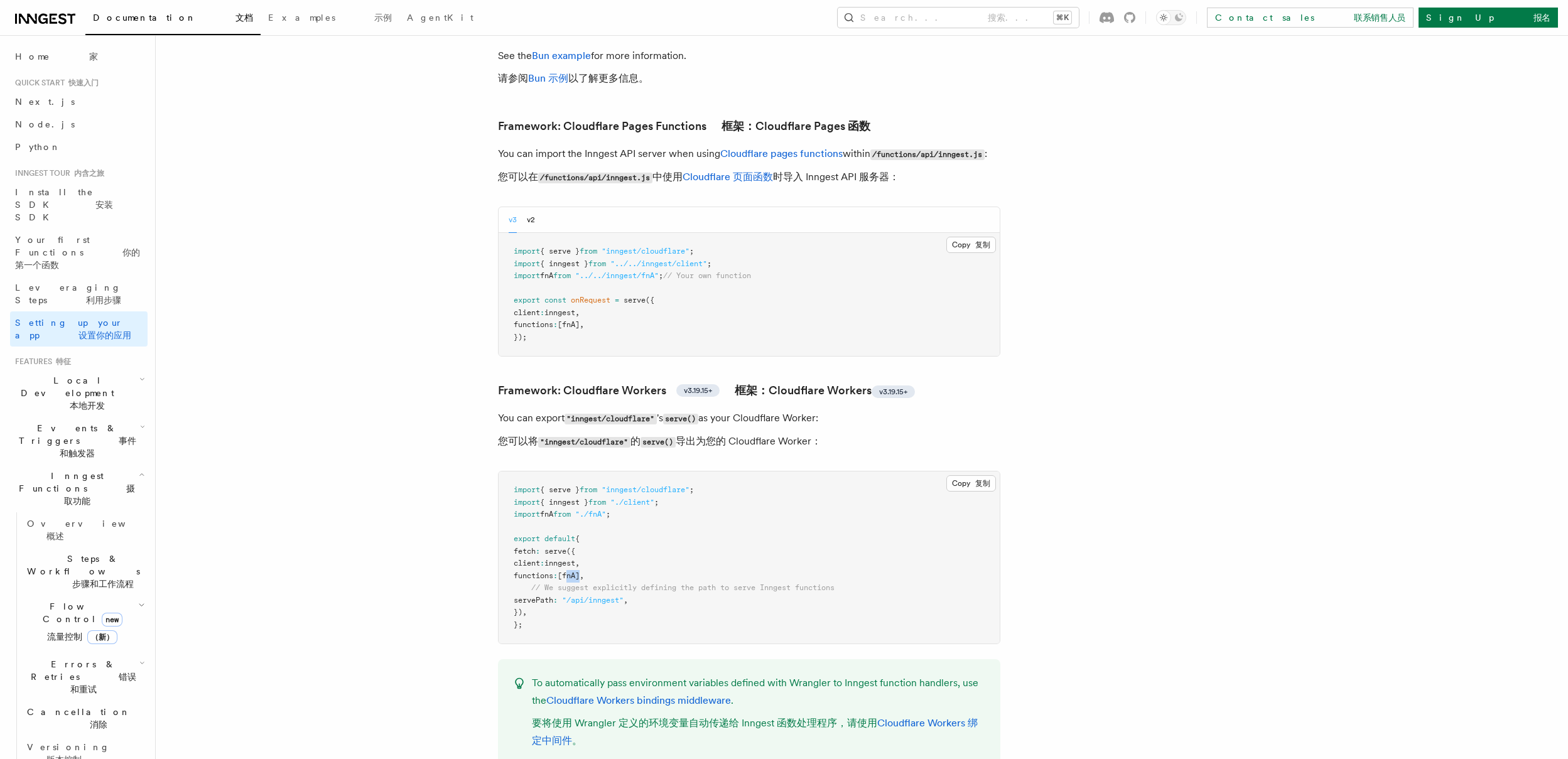
scroll to position [2568, 0]
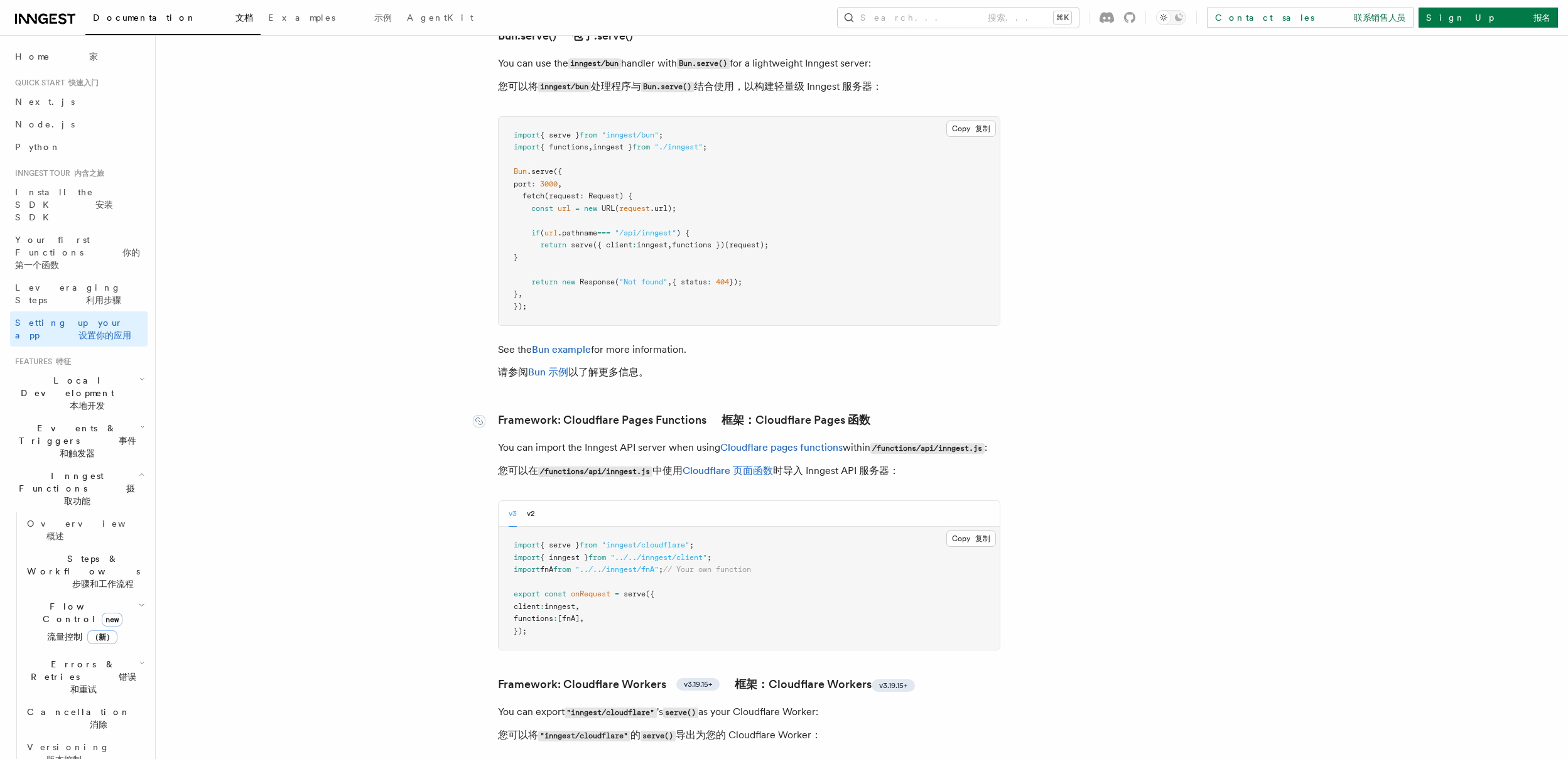
click at [593, 411] on link "Framework: Cloudflare Pages Functions 框架：Cloudflare Pages 函数" at bounding box center [684, 420] width 373 height 17
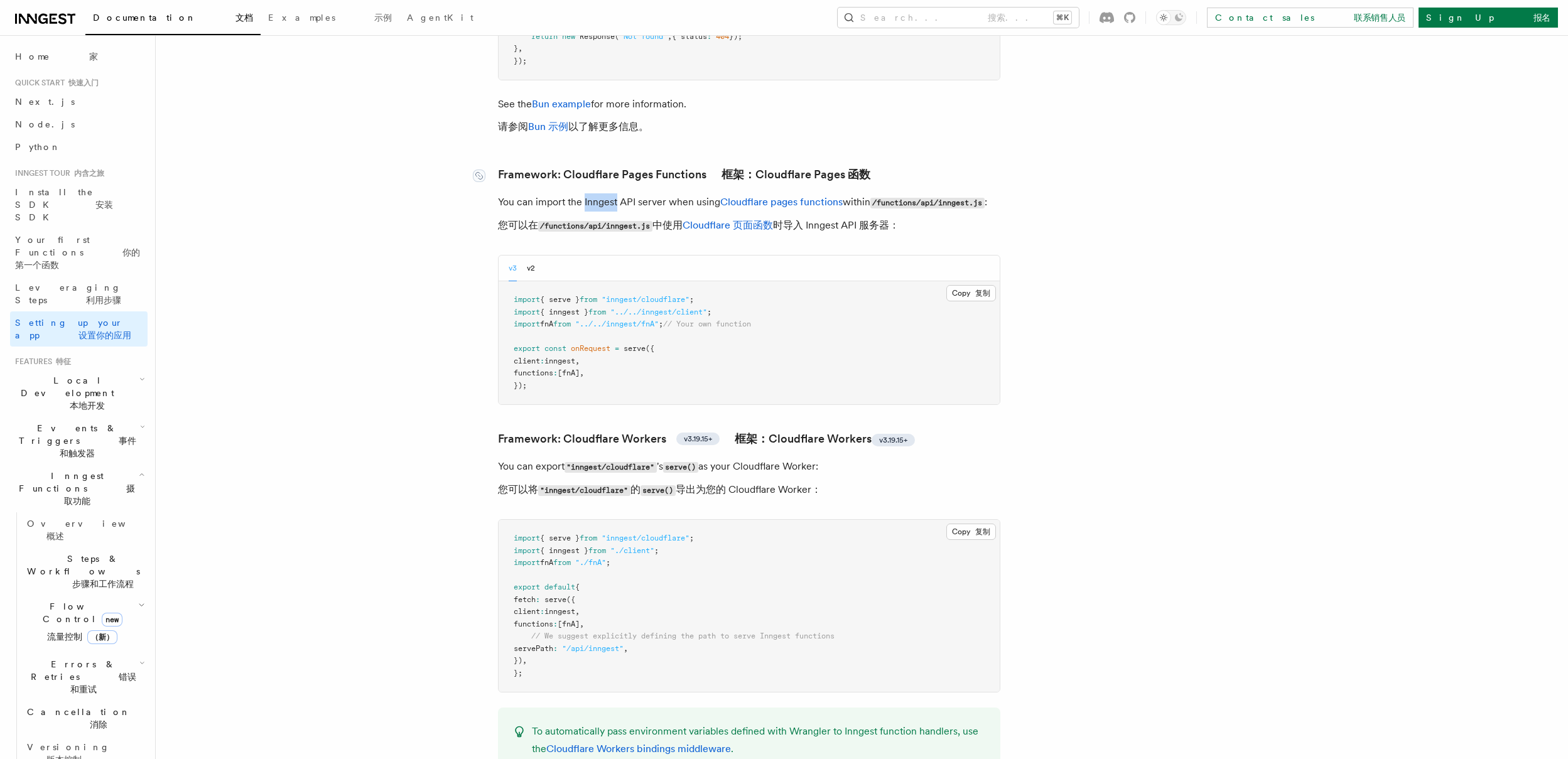
click at [593, 338] on div "v3 v2 Copy 复制 Copied 已复制 import { serve } from "inngest/cloudflare" ; import { …" at bounding box center [749, 329] width 503 height 150
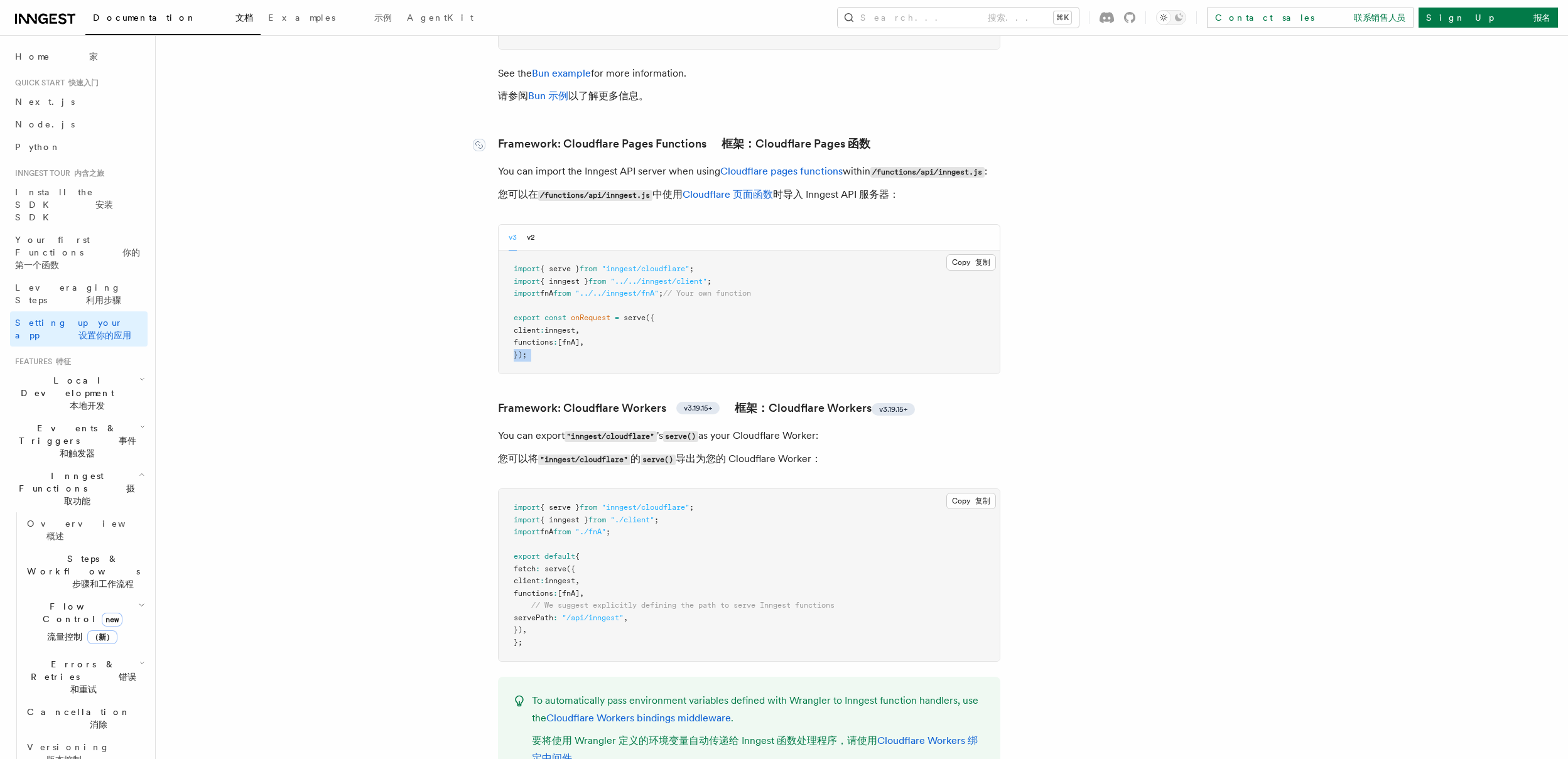
click at [615, 135] on link "Framework: Cloudflare Pages Functions 框架：Cloudflare Pages 函数" at bounding box center [684, 144] width 373 height 17
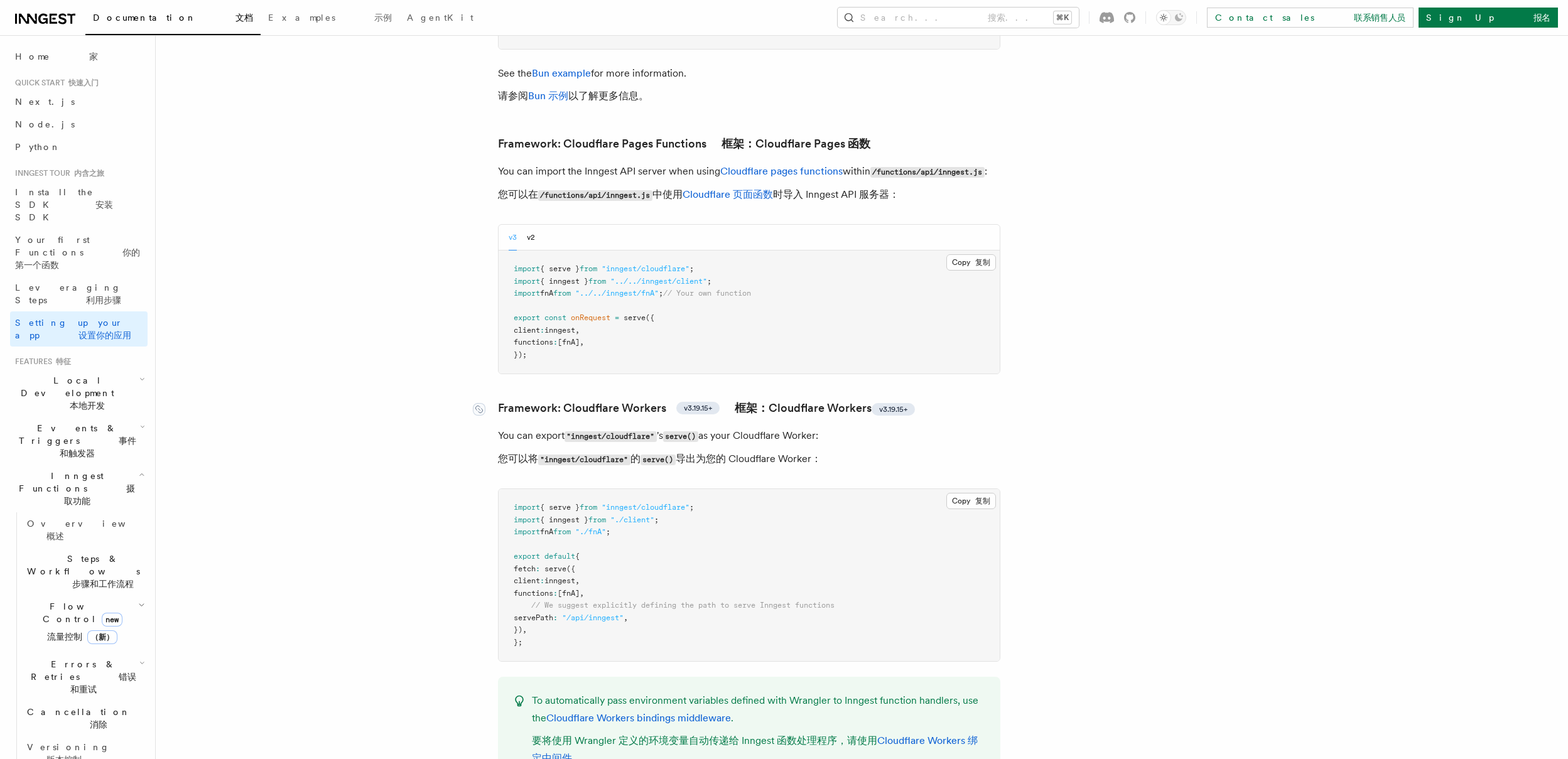
click at [627, 399] on link "Framework: Cloudflare Workers v3.19.15+ 框架：Cloudflare Workers v3.19.15+" at bounding box center [706, 408] width 417 height 17
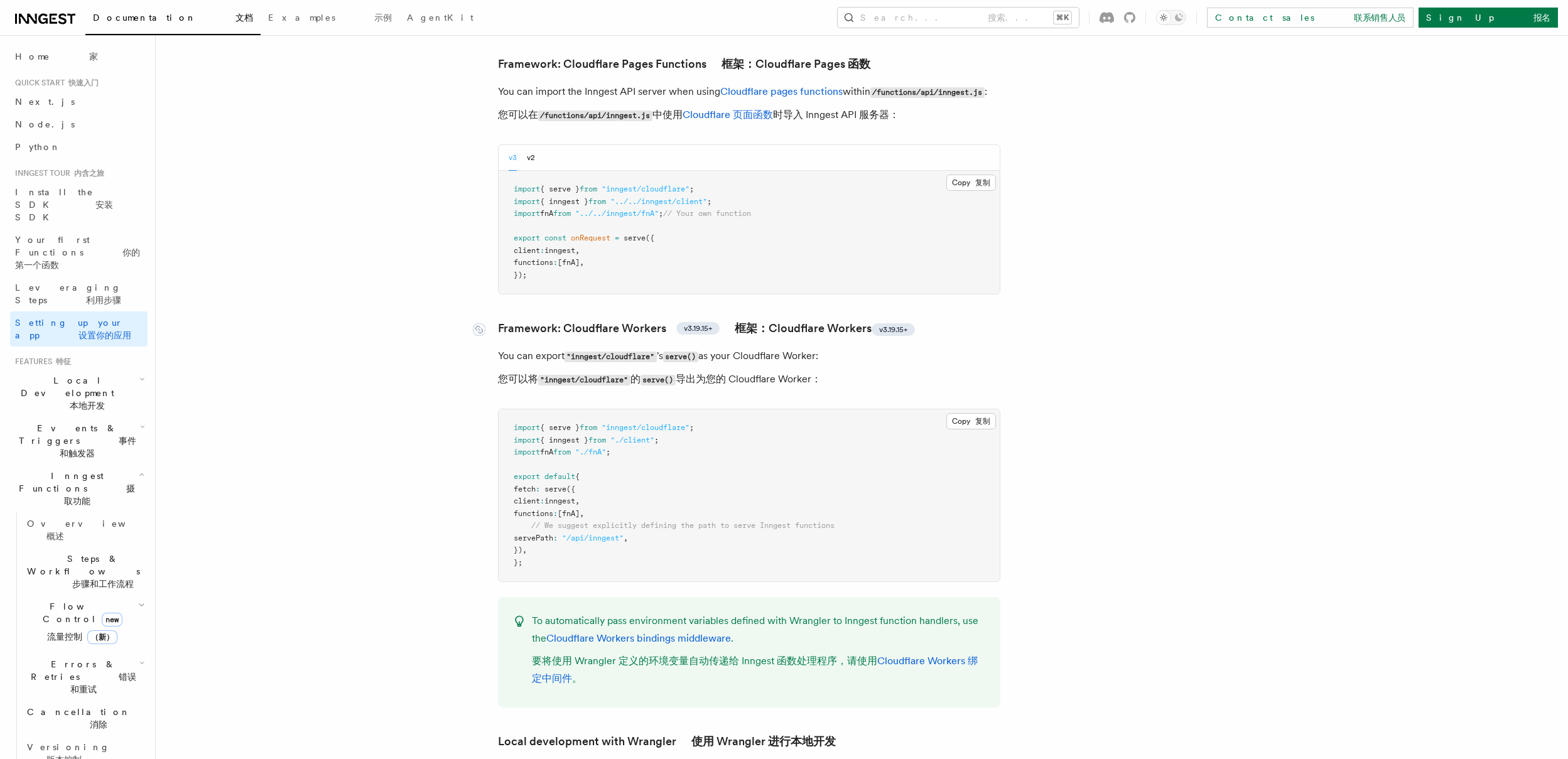
scroll to position [2627, 0]
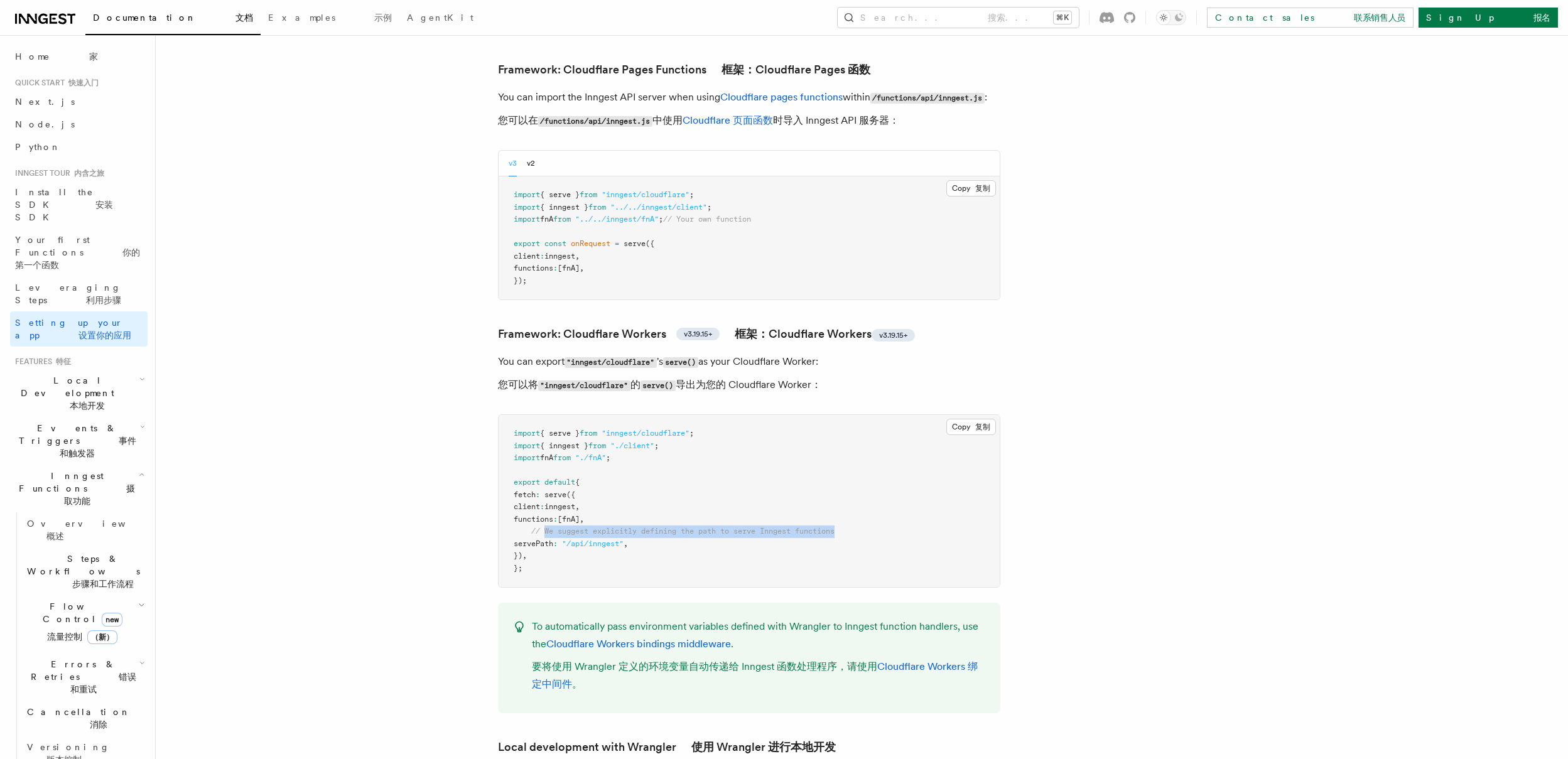
drag, startPoint x: 865, startPoint y: 462, endPoint x: 544, endPoint y: 462, distance: 321.0
click at [544, 462] on pre "import { serve } from "inngest/cloudflare" ; import { inngest } from "./client"…" at bounding box center [749, 501] width 501 height 172
copy span "We suggest explicitly defining the path to serve Inngest functions"
click at [725, 468] on pre "import { serve } from "inngest/cloudflare" ; import { inngest } from "./client"…" at bounding box center [749, 501] width 501 height 172
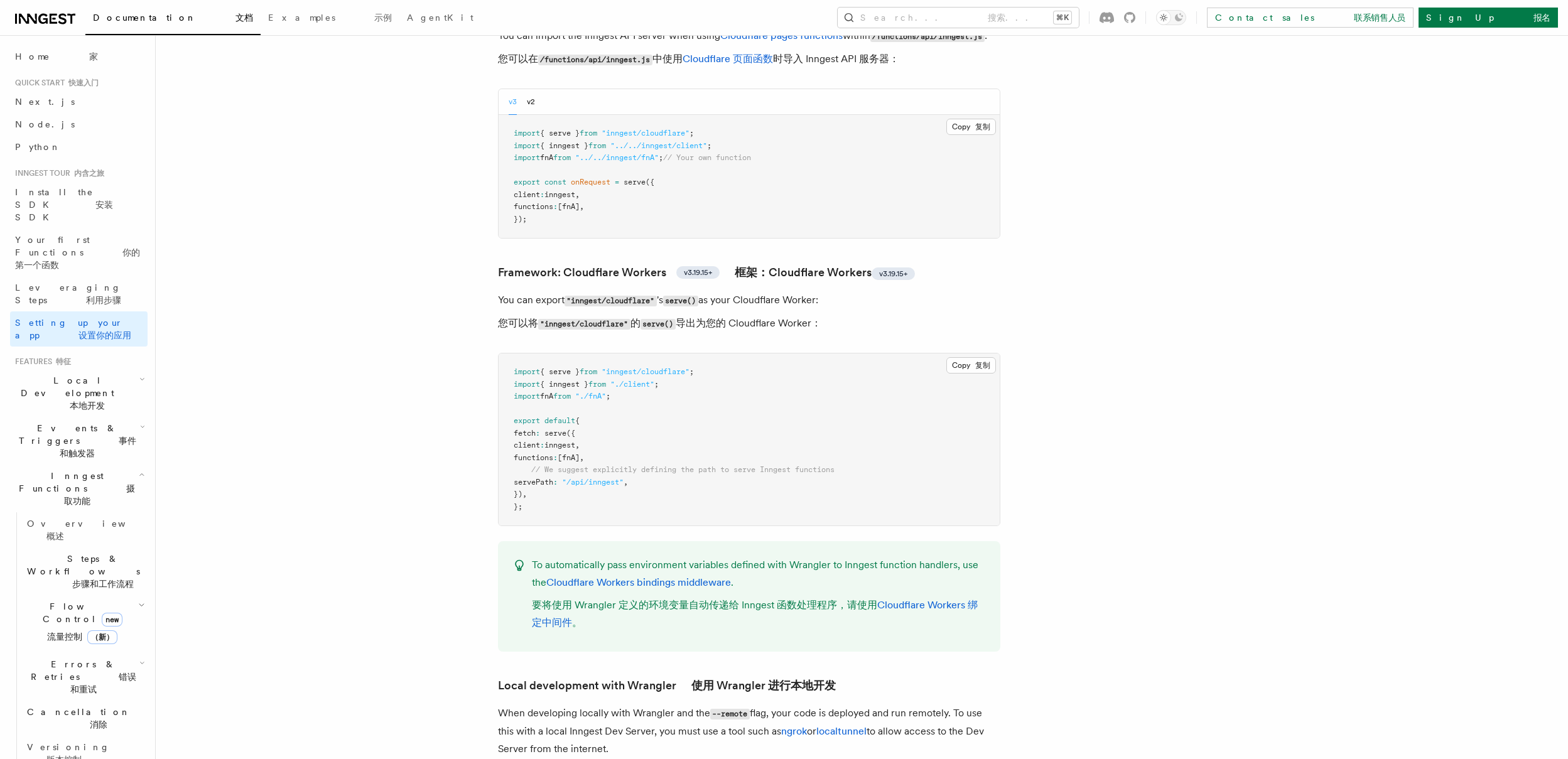
scroll to position [2666, 0]
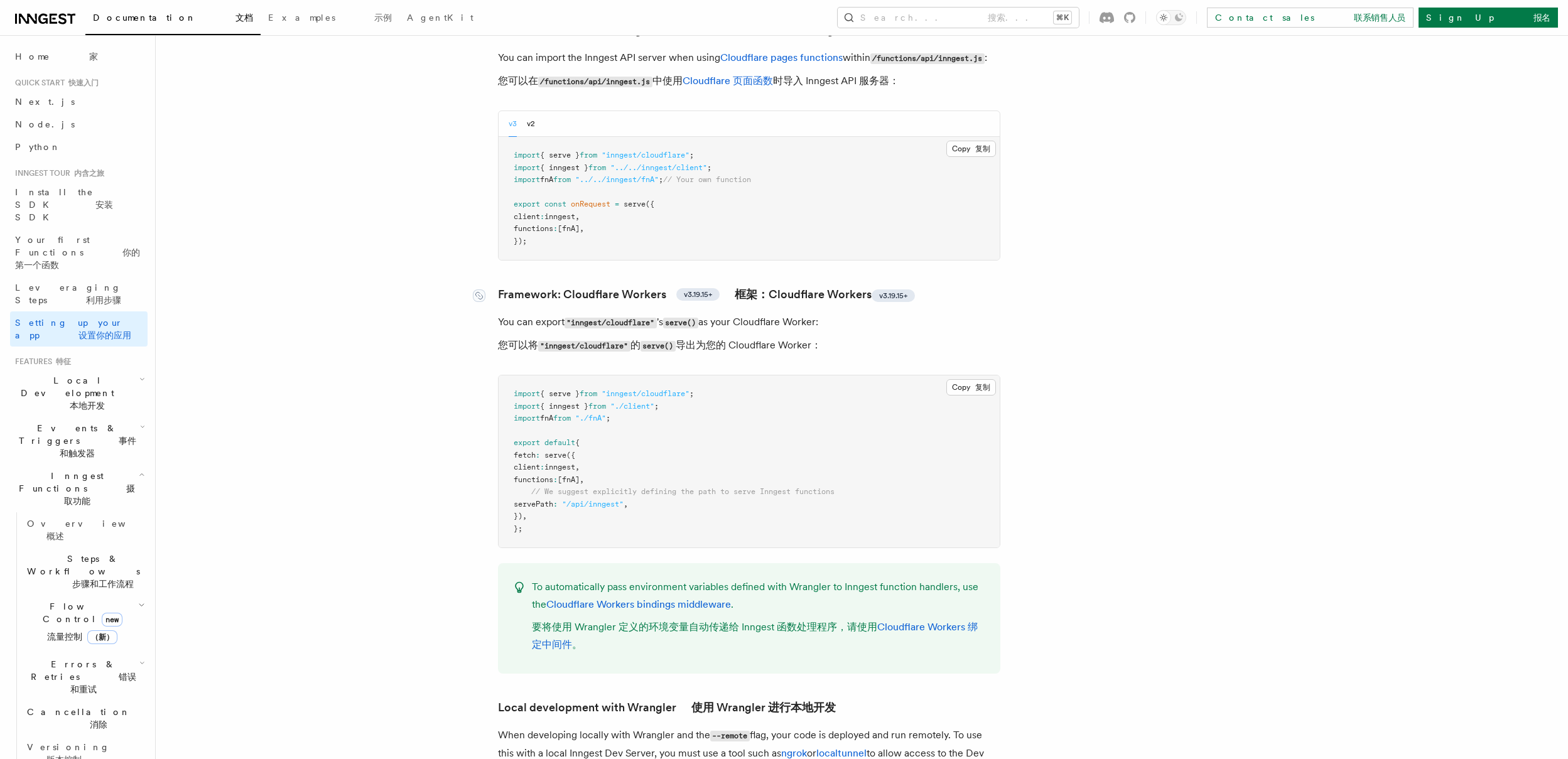
click at [586, 286] on link "Framework: Cloudflare Workers v3.19.15+ 框架：Cloudflare Workers v3.19.15+" at bounding box center [706, 294] width 417 height 17
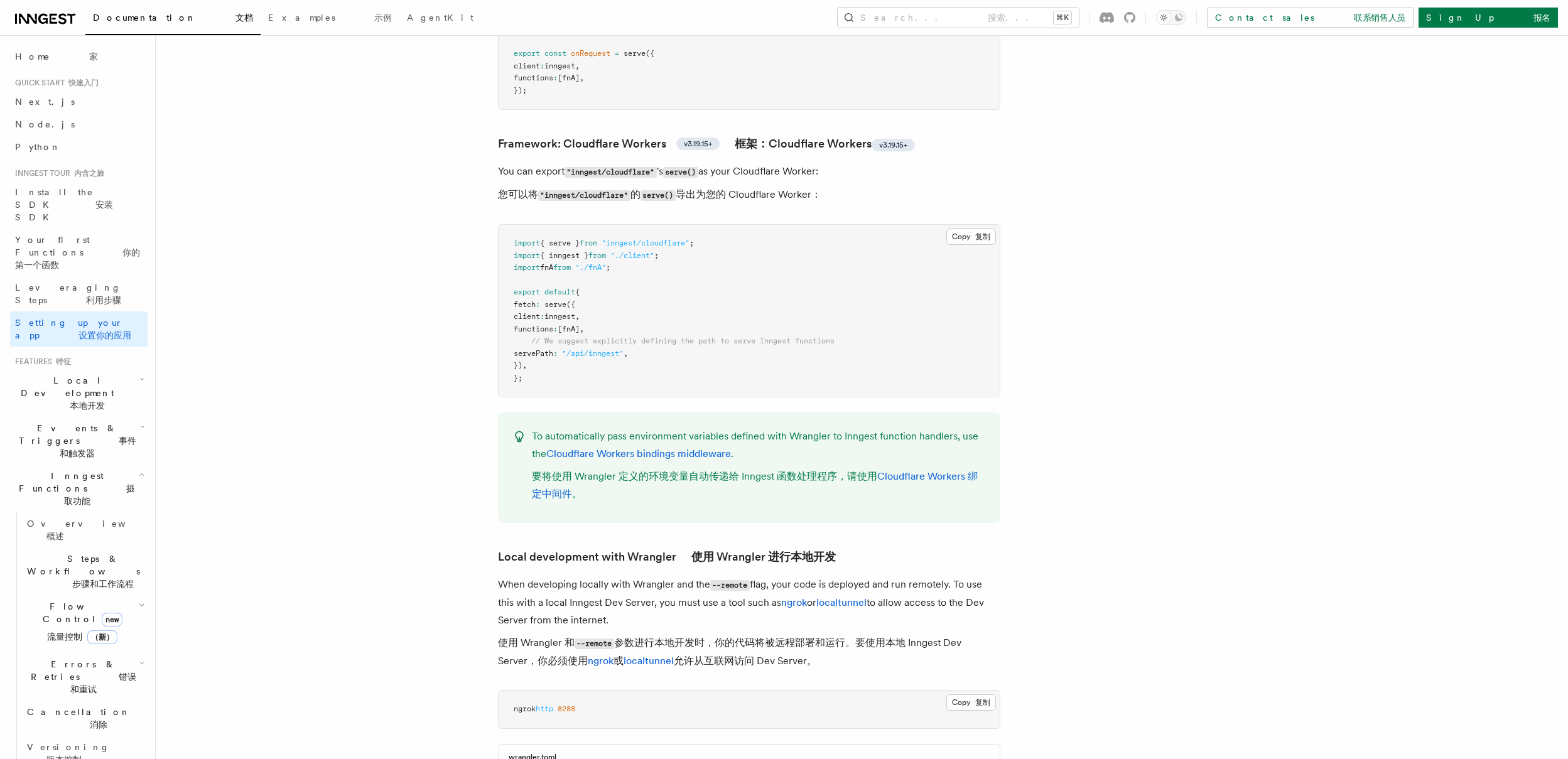
scroll to position [2818, 0]
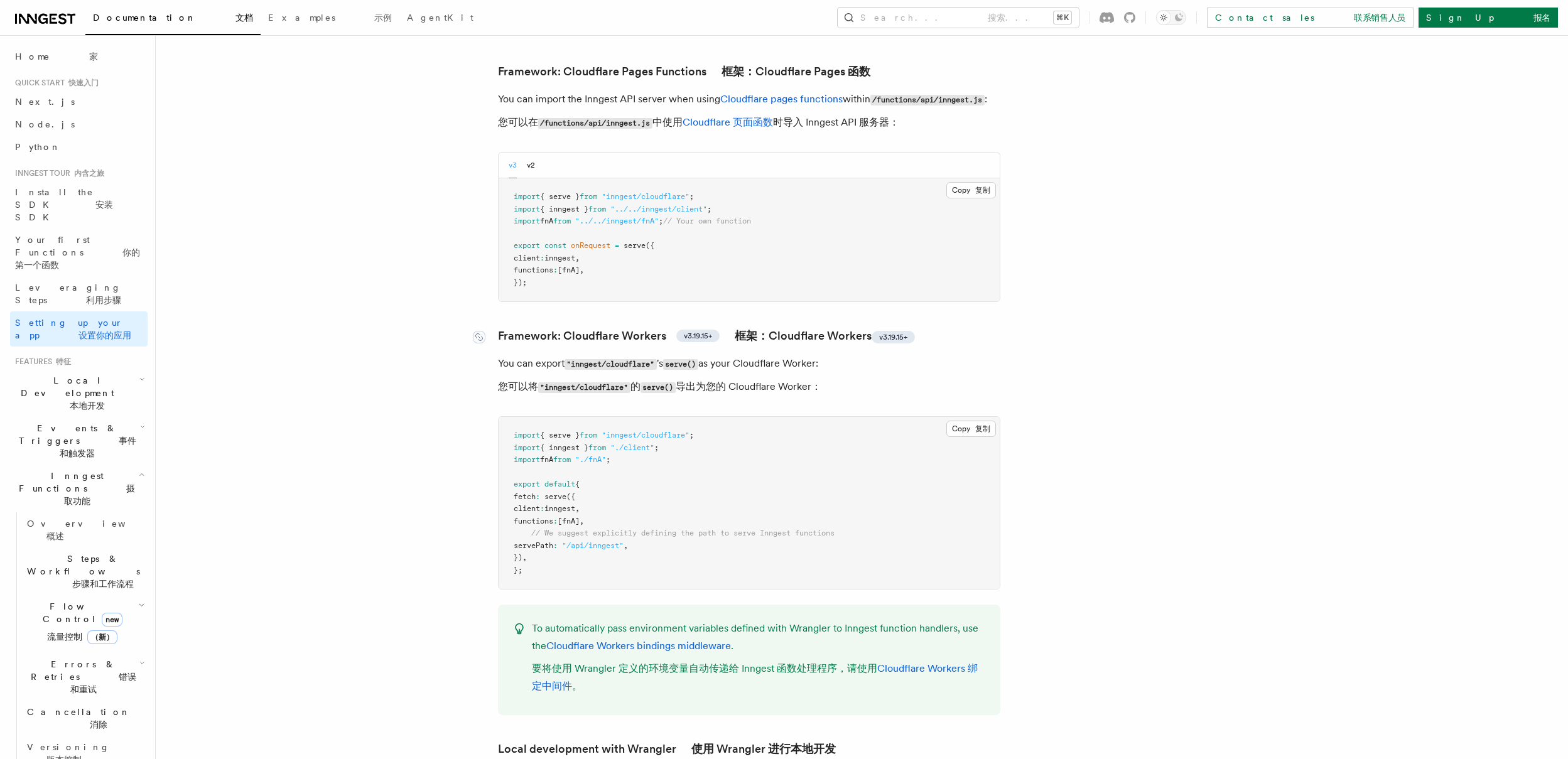
click at [798, 329] on font "框架：Cloudflare Workers v3.19.15+" at bounding box center [824, 335] width 180 height 13
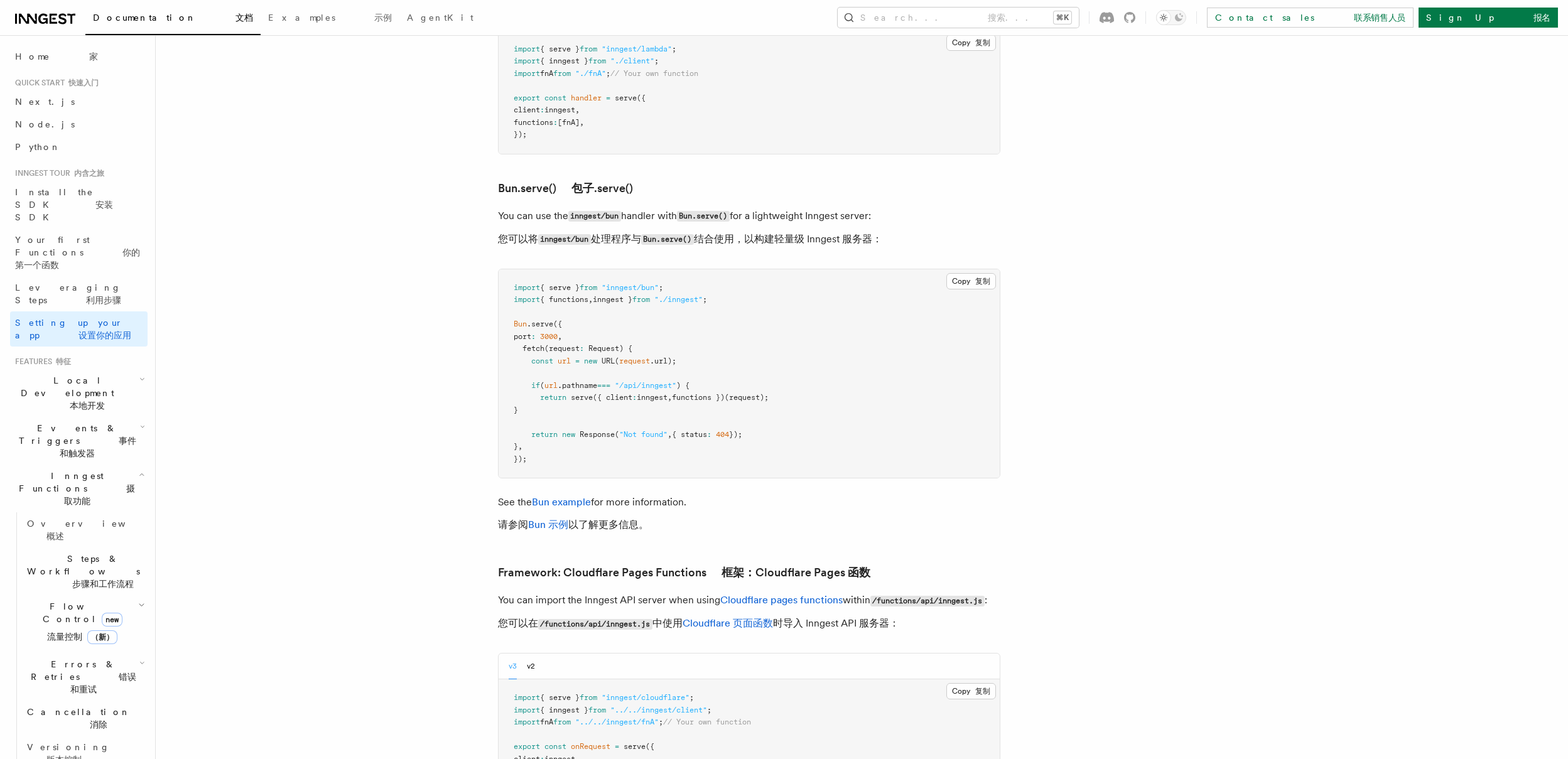
scroll to position [2120, 0]
click at [582, 568] on link "Framework: Cloudflare Pages Functions 框架：Cloudflare Pages 函数" at bounding box center [684, 576] width 373 height 17
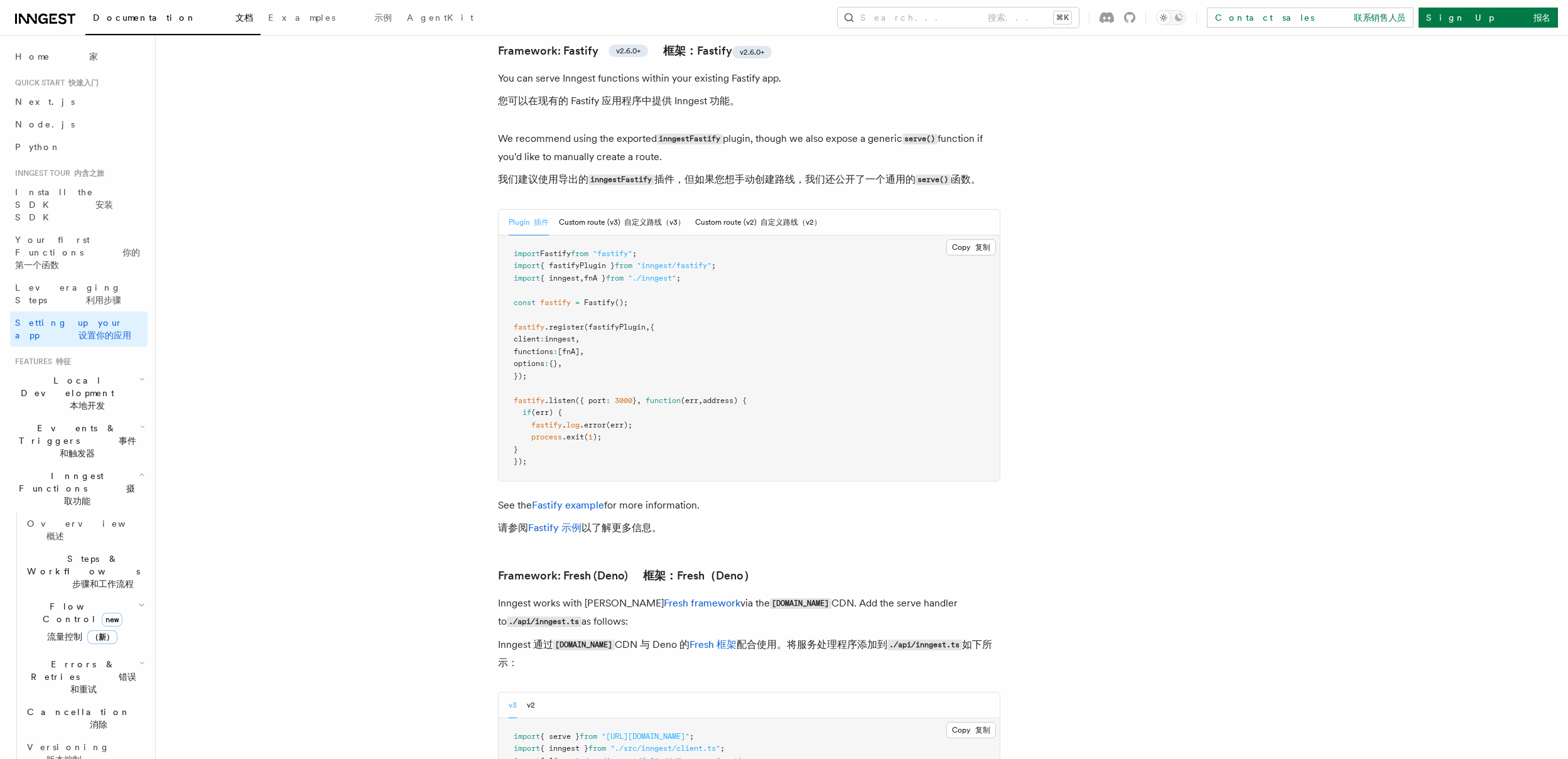
scroll to position [5003, 0]
click at [803, 261] on pre "import Fastify from "fastify" ; import { fastifyPlugin } from "inngest/fastify"…" at bounding box center [749, 357] width 501 height 246
click at [760, 209] on button "Custom route (v2) 自定义路线（v2）" at bounding box center [758, 222] width 126 height 26
click at [616, 209] on button "Custom route (v3) 自定义路线（v3）" at bounding box center [622, 222] width 126 height 26
click at [518, 209] on button "Plugin 插件" at bounding box center [528, 222] width 40 height 26
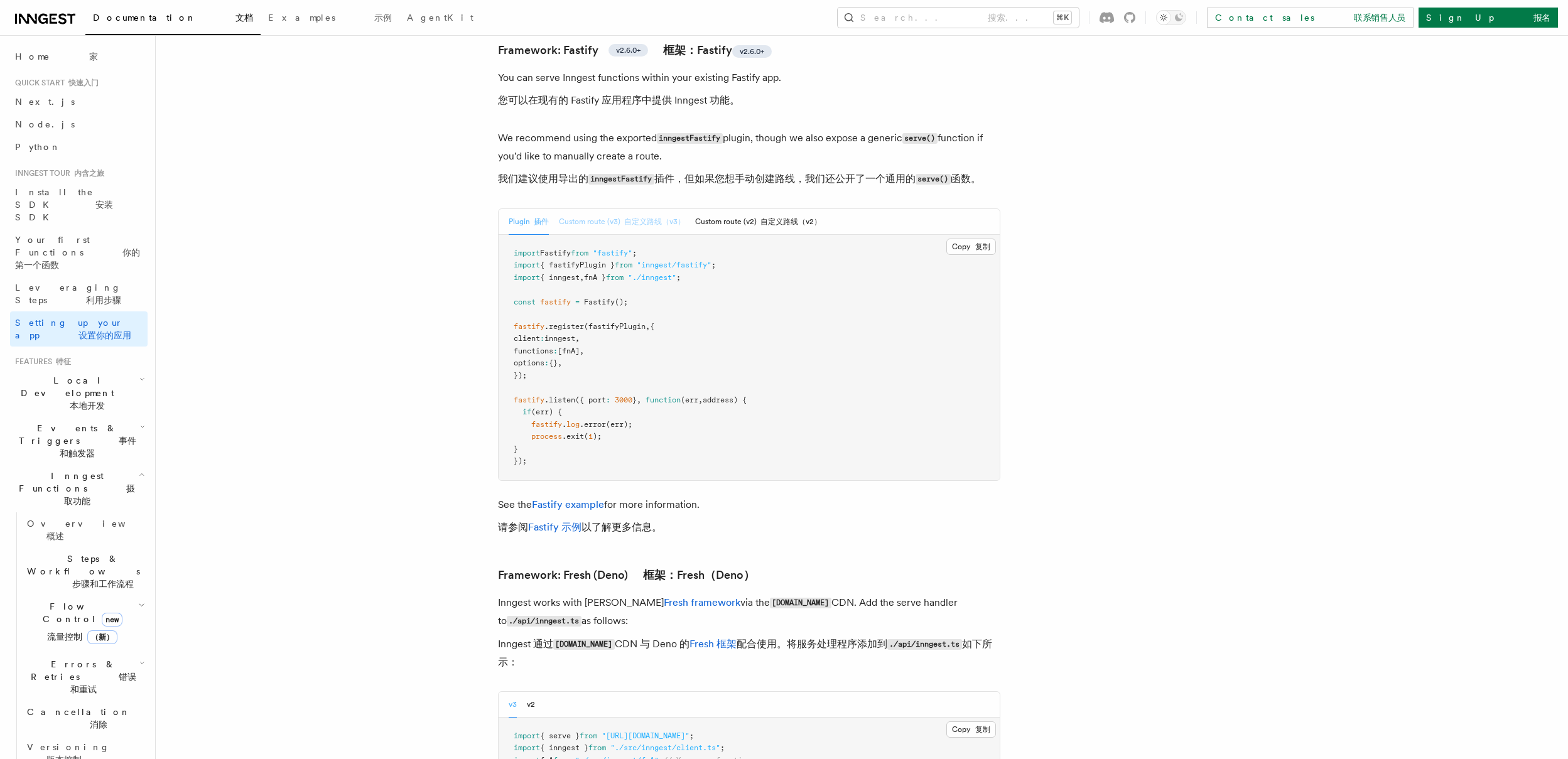
click at [613, 209] on button "Custom route (v3) 自定义路线（v3）" at bounding box center [622, 222] width 126 height 26
click at [752, 209] on button "Custom route (v2) 自定义路线（v2）" at bounding box center [758, 222] width 126 height 26
click at [651, 209] on button "Custom route (v3) 自定义路线（v3）" at bounding box center [622, 222] width 126 height 26
click at [525, 209] on button "Plugin 插件" at bounding box center [528, 222] width 40 height 26
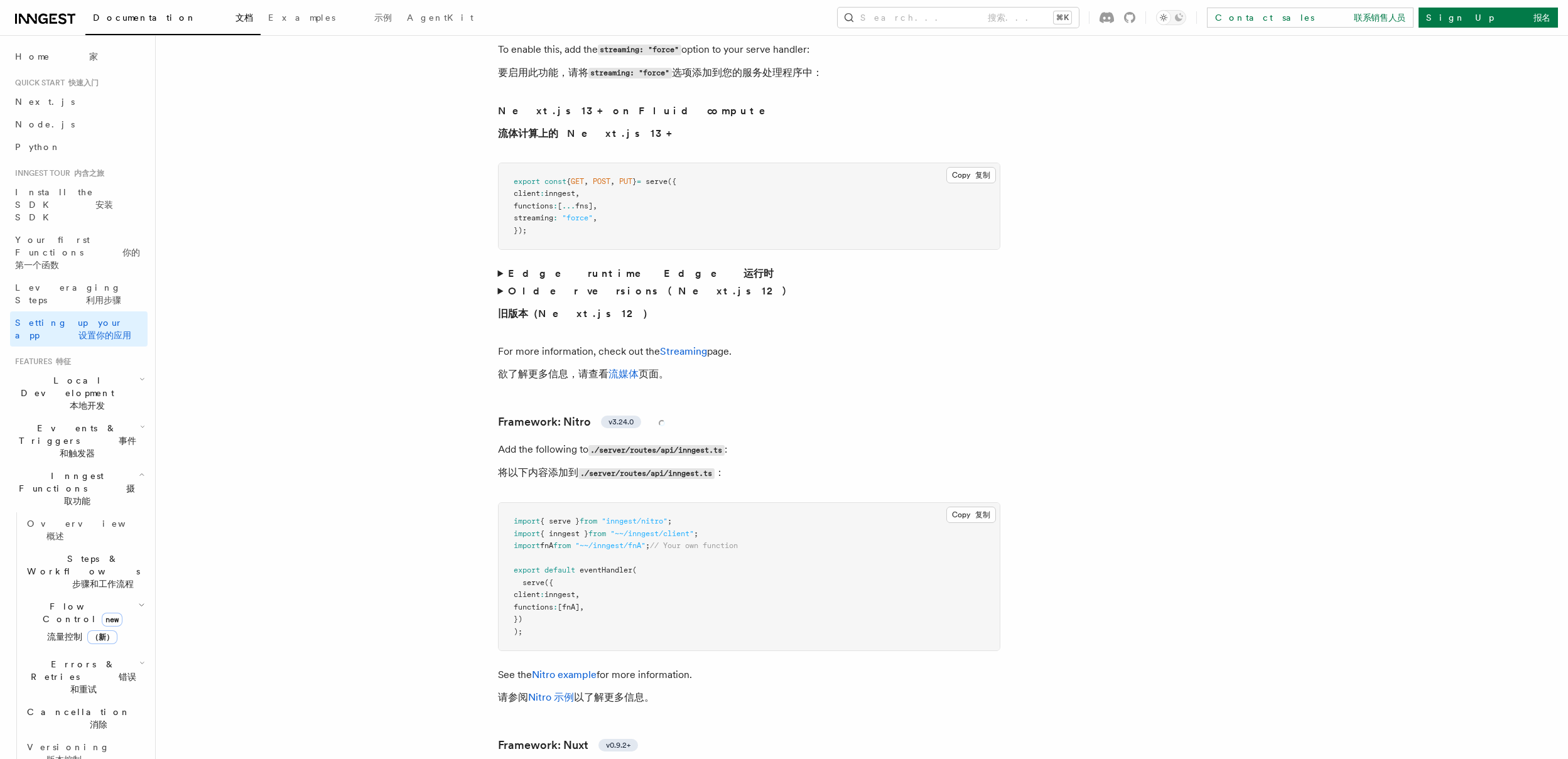
scroll to position [10045, 0]
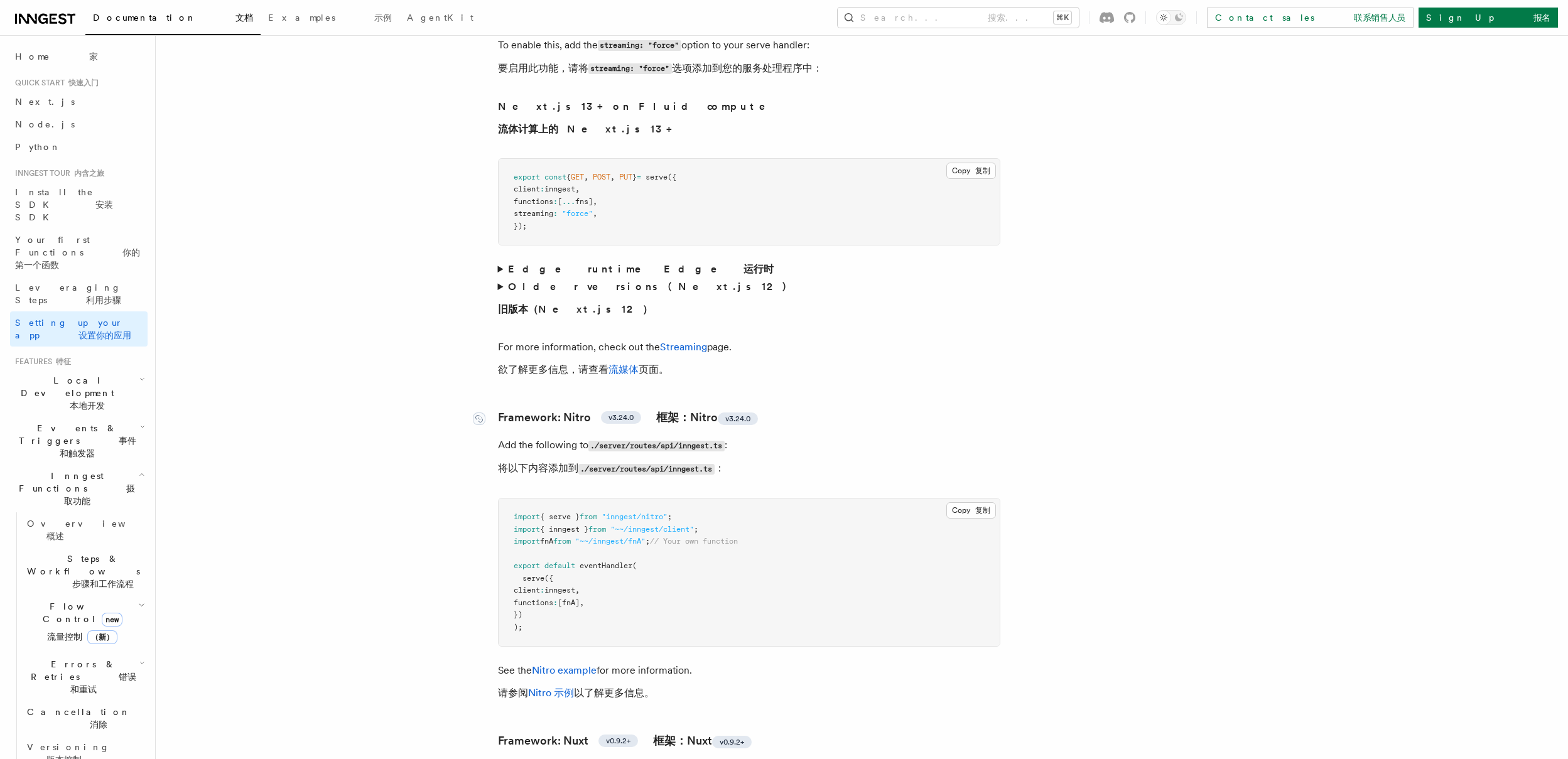
click at [745, 413] on span "v3.24.0" at bounding box center [738, 419] width 40 height 13
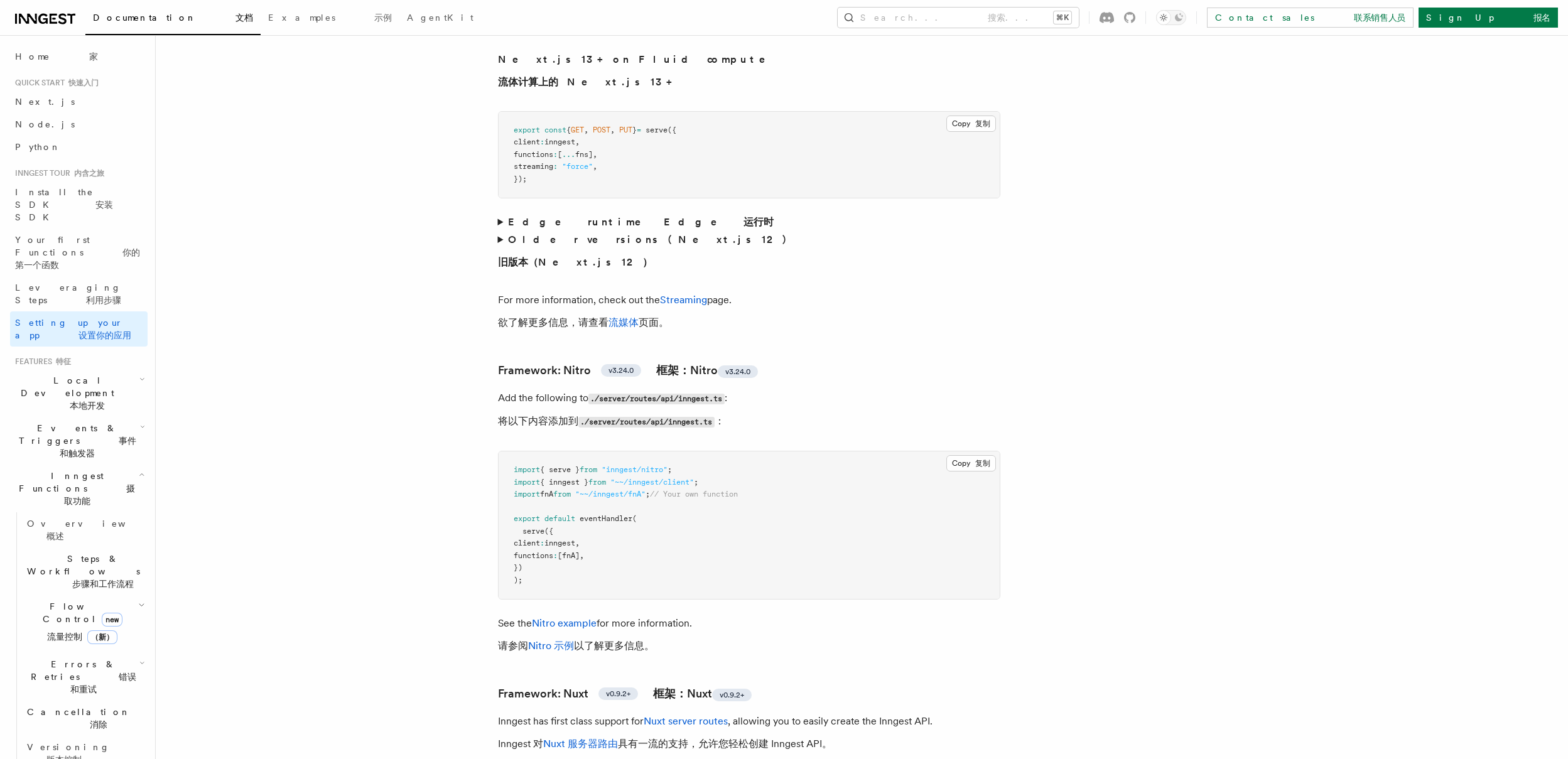
scroll to position [10062, 0]
